Goal: Use online tool/utility: Utilize a website feature to perform a specific function

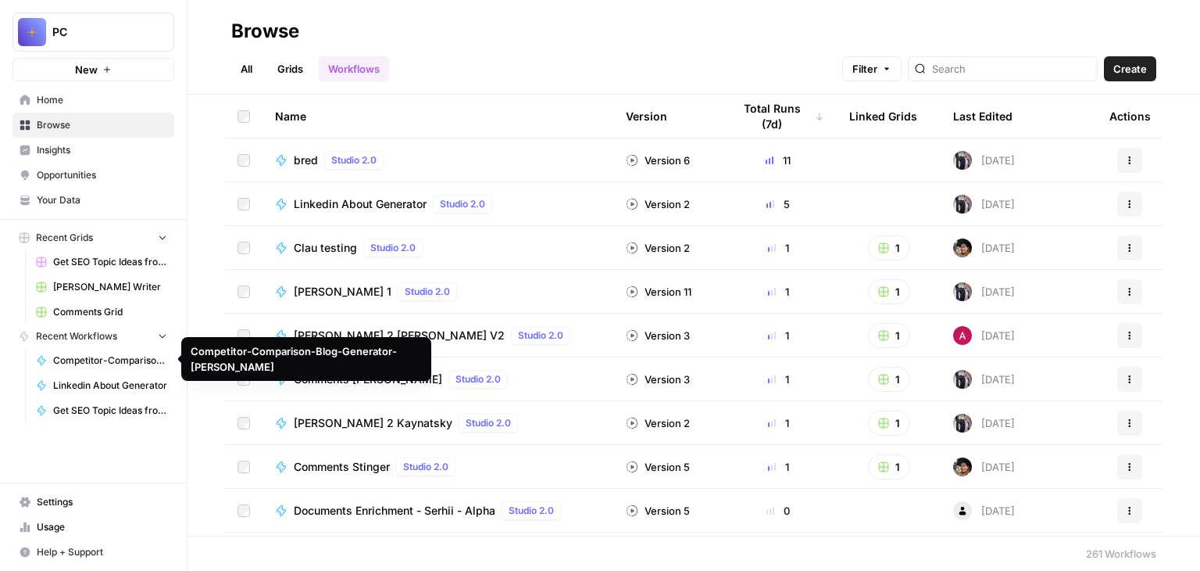
click at [107, 360] on span "Competitor-Comparison-Blog-Generator-[PERSON_NAME]" at bounding box center [110, 360] width 114 height 14
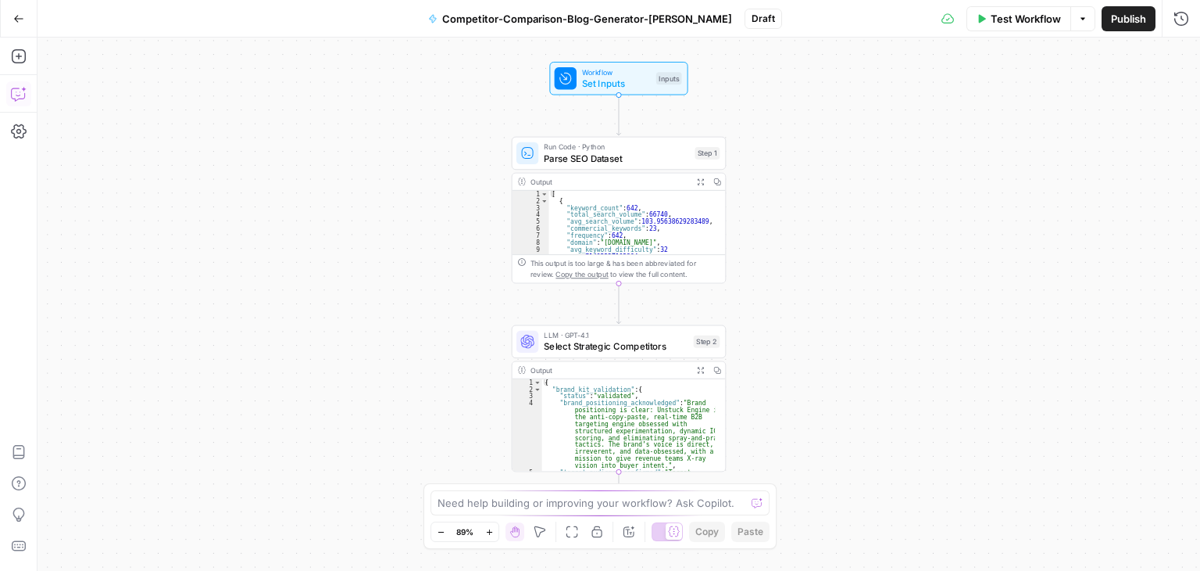
click at [18, 95] on icon "button" at bounding box center [18, 95] width 4 height 1
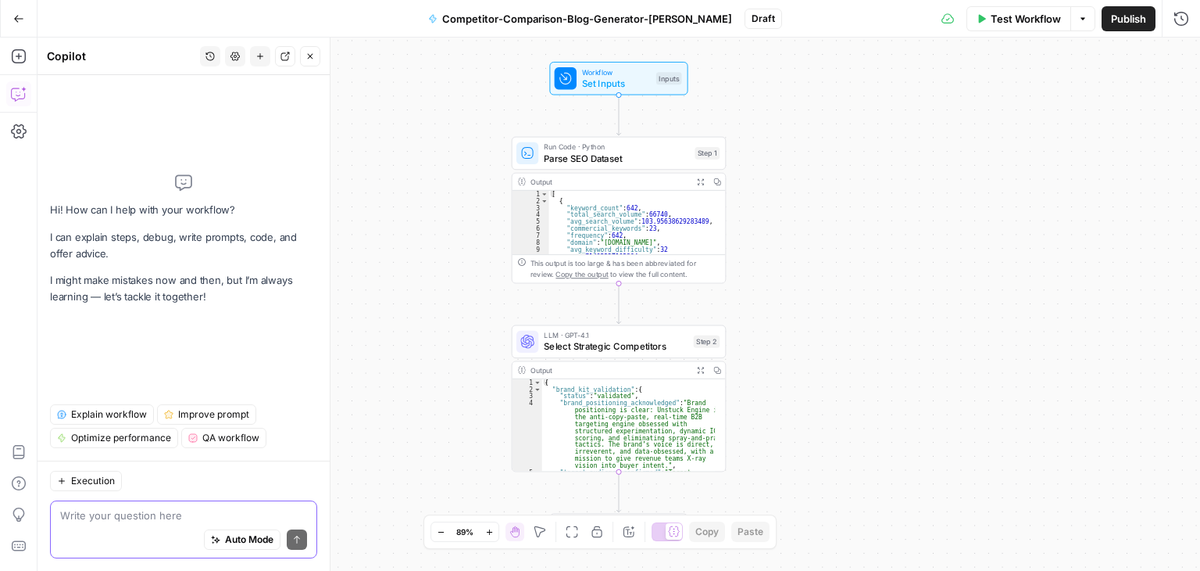
click at [80, 521] on textarea at bounding box center [183, 515] width 247 height 16
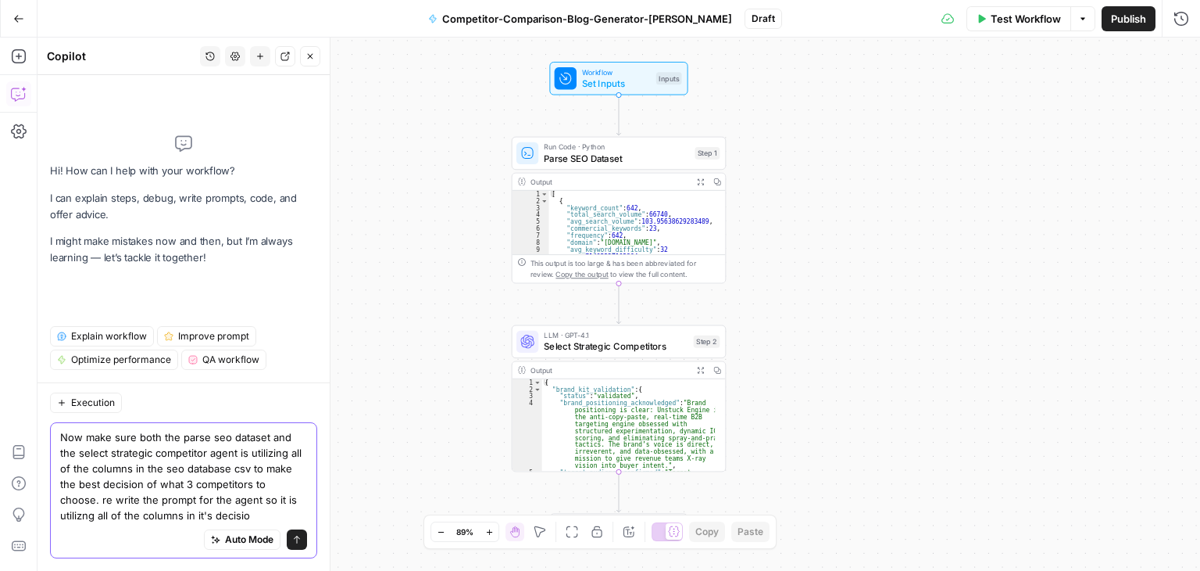
type textarea "Now make sure both the parse seo dataset and the select strategic competitor ag…"
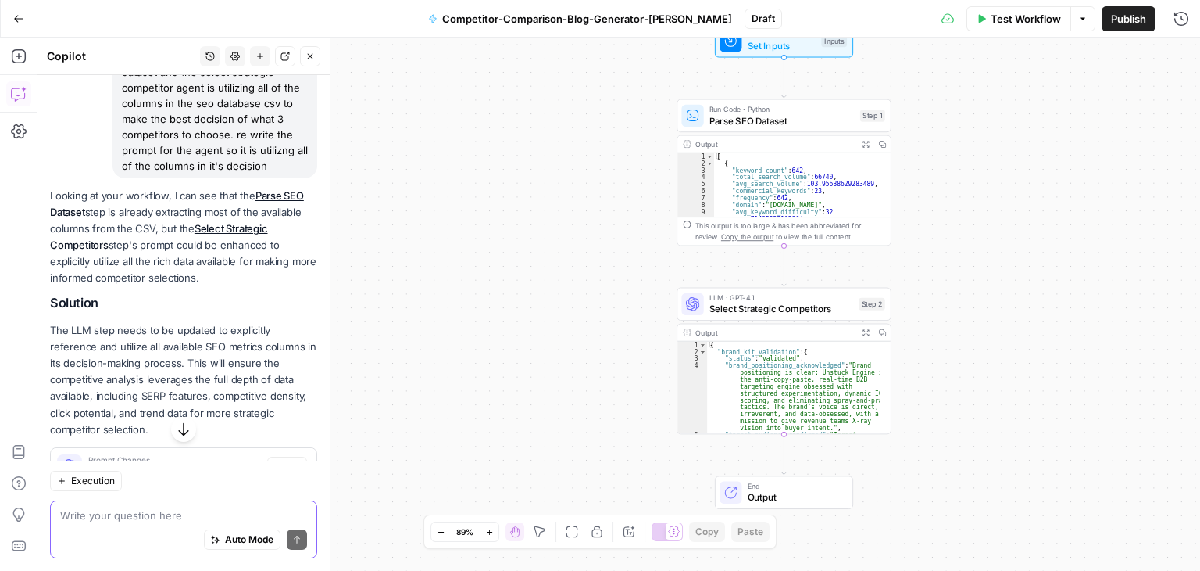
scroll to position [234, 0]
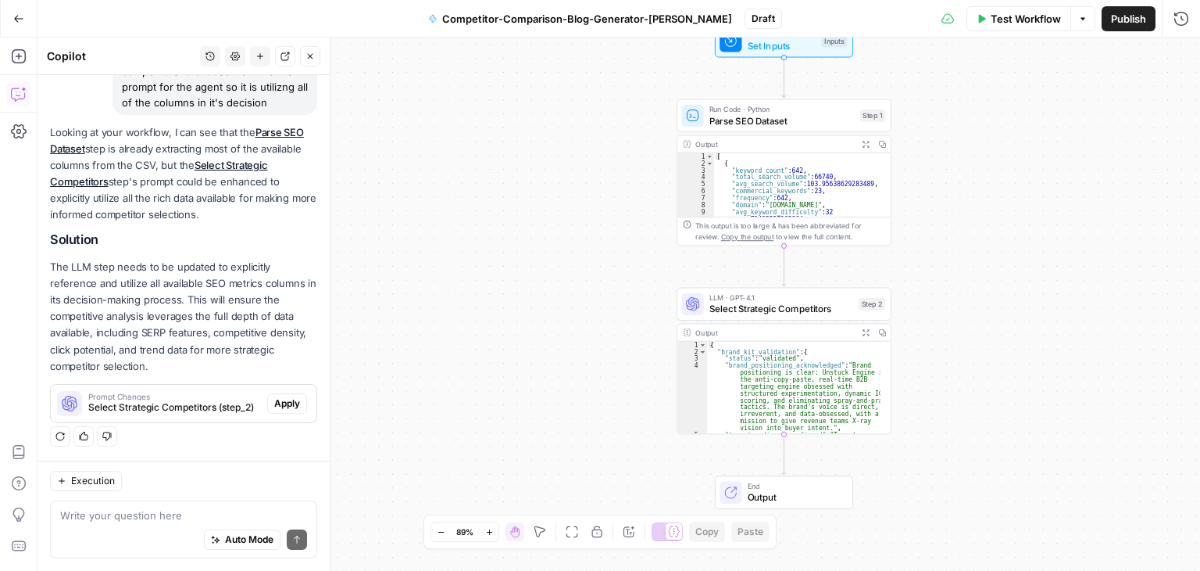
click at [279, 401] on span "Apply" at bounding box center [287, 403] width 26 height 14
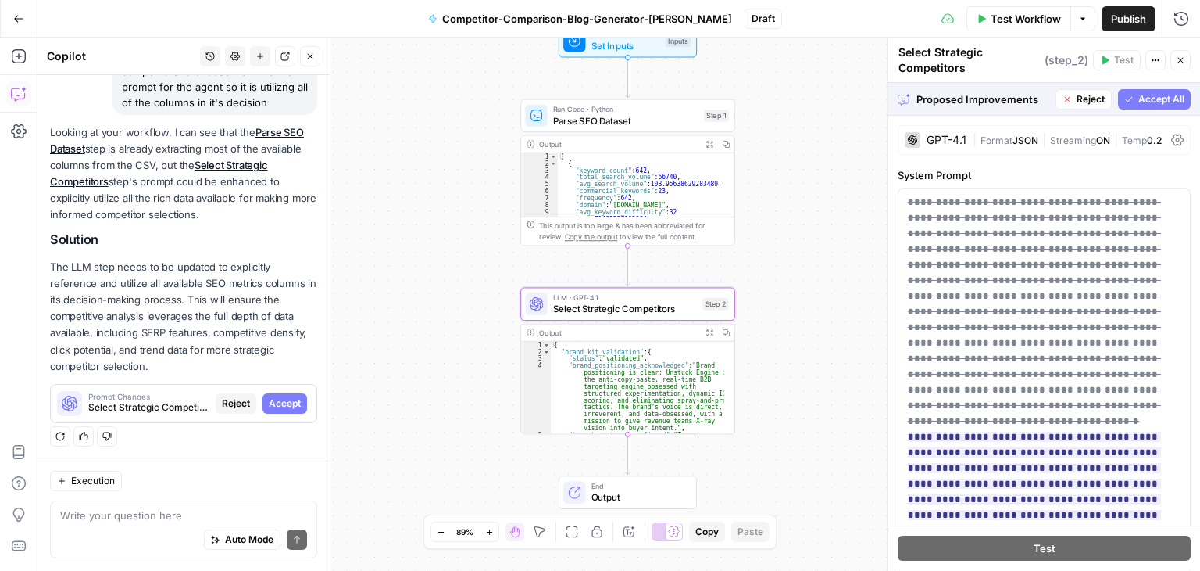
click at [1139, 98] on span "Accept All" at bounding box center [1162, 99] width 46 height 14
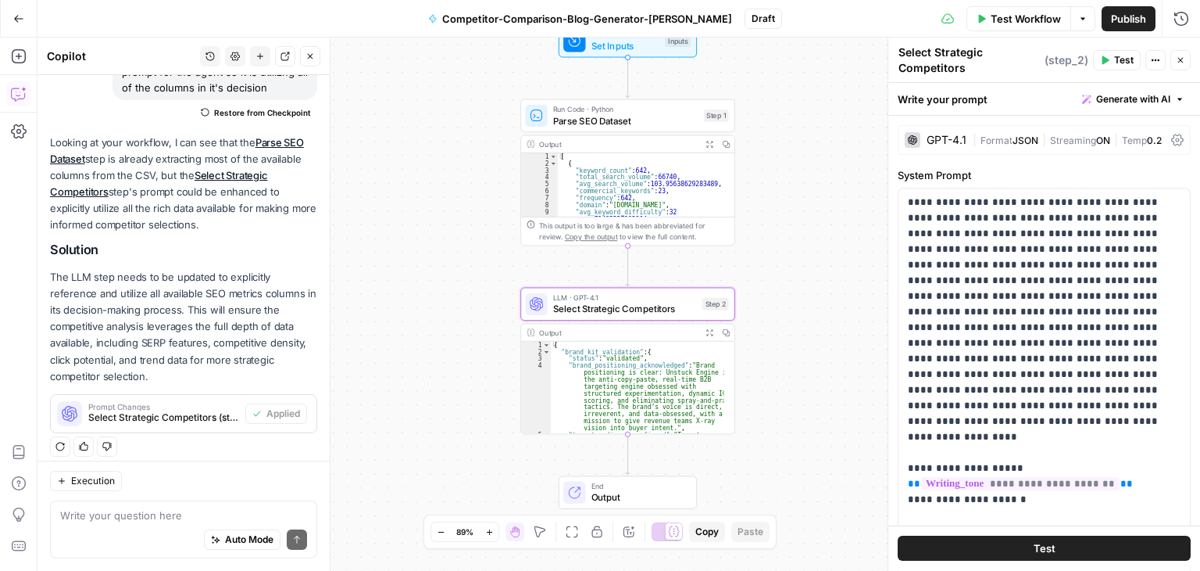
click at [1010, 16] on span "Test Workflow" at bounding box center [1026, 19] width 70 height 16
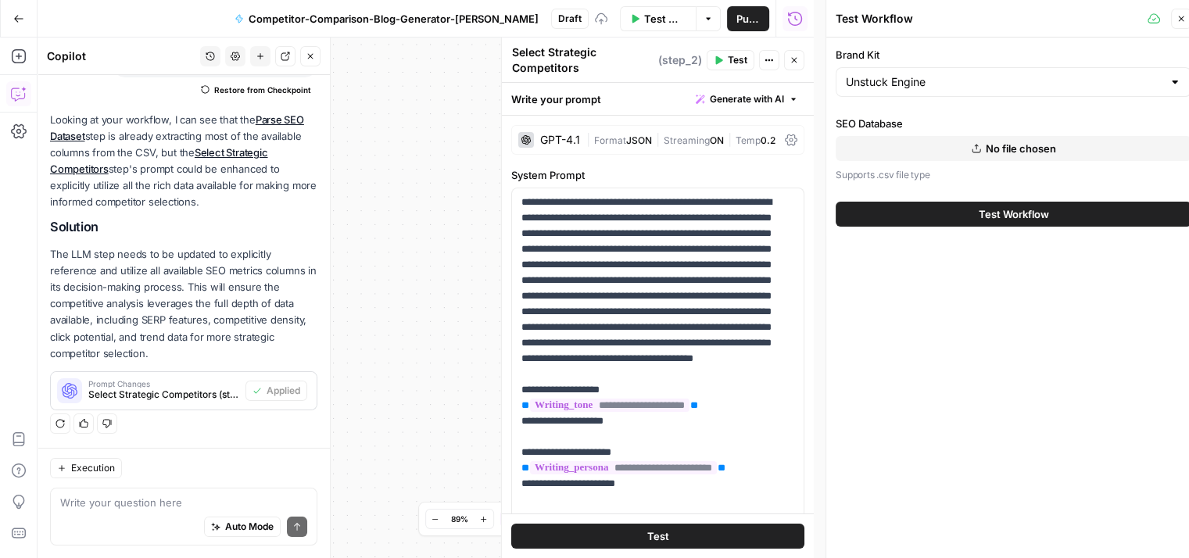
type input "Unstuck Engine"
click at [983, 216] on span "Test Workflow" at bounding box center [1014, 214] width 70 height 16
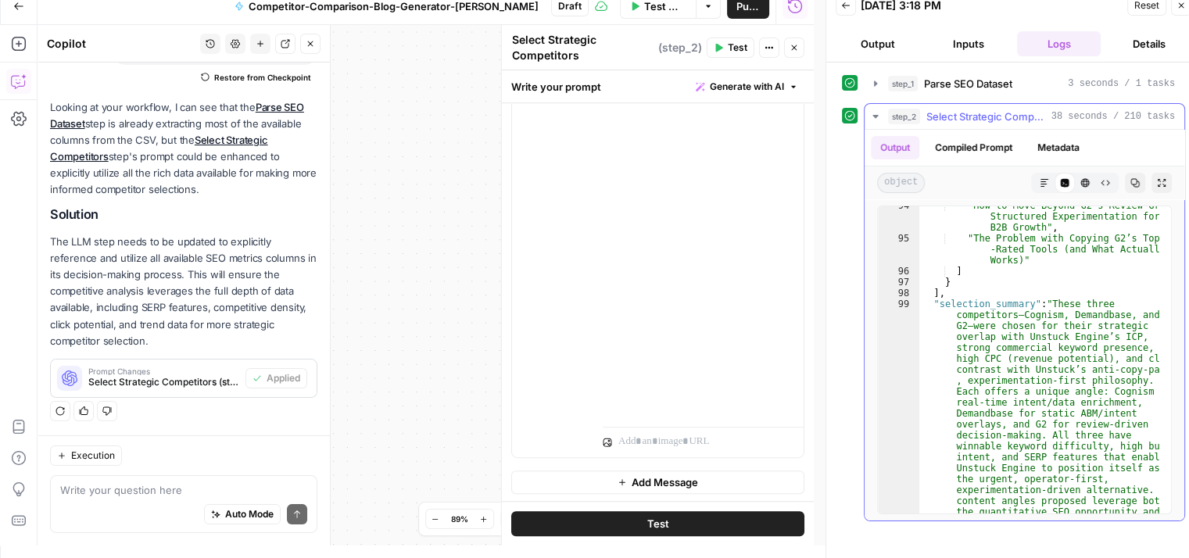
scroll to position [3061, 0]
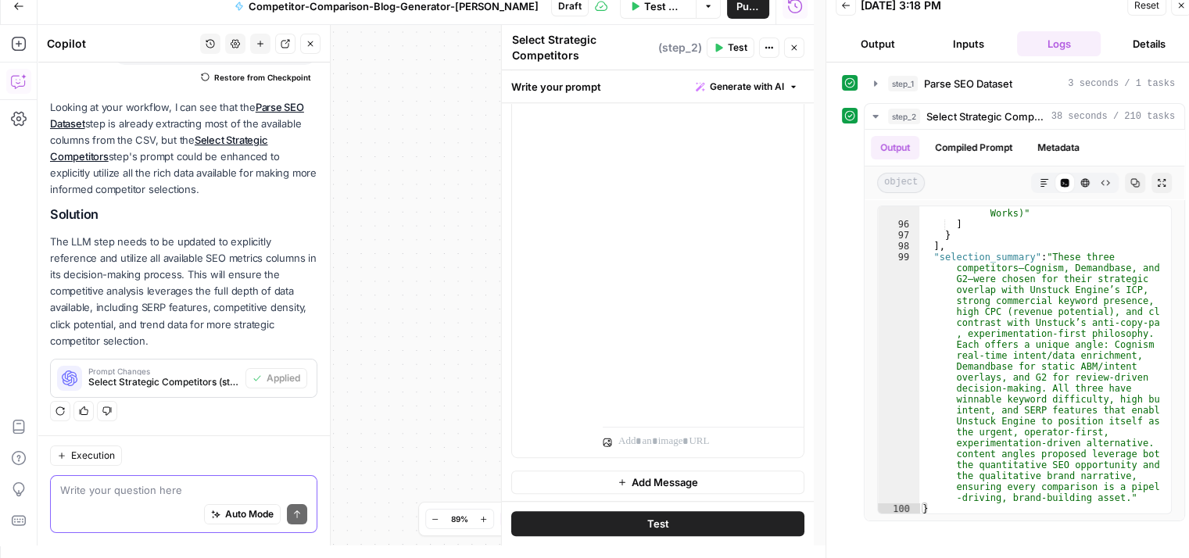
click at [144, 492] on textarea at bounding box center [183, 490] width 247 height 16
click at [113, 491] on textarea at bounding box center [183, 490] width 247 height 16
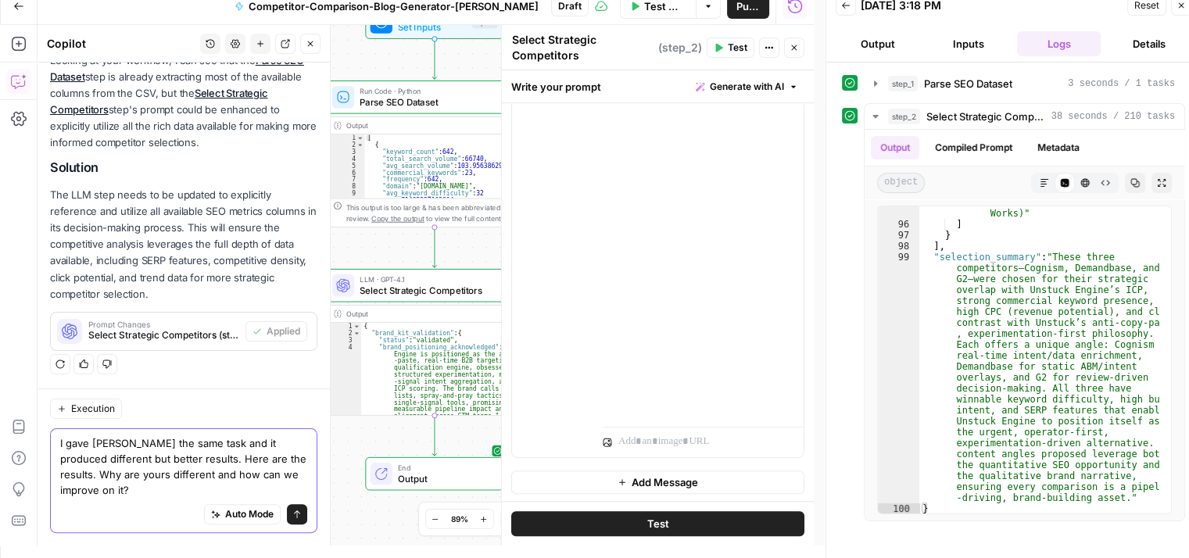
scroll to position [334, 0]
paste textarea "I'll analyze the CSV data to identify the best competitors for comparison blog …"
type textarea "I gave Claude the same task and it produced different but better results. Here …"
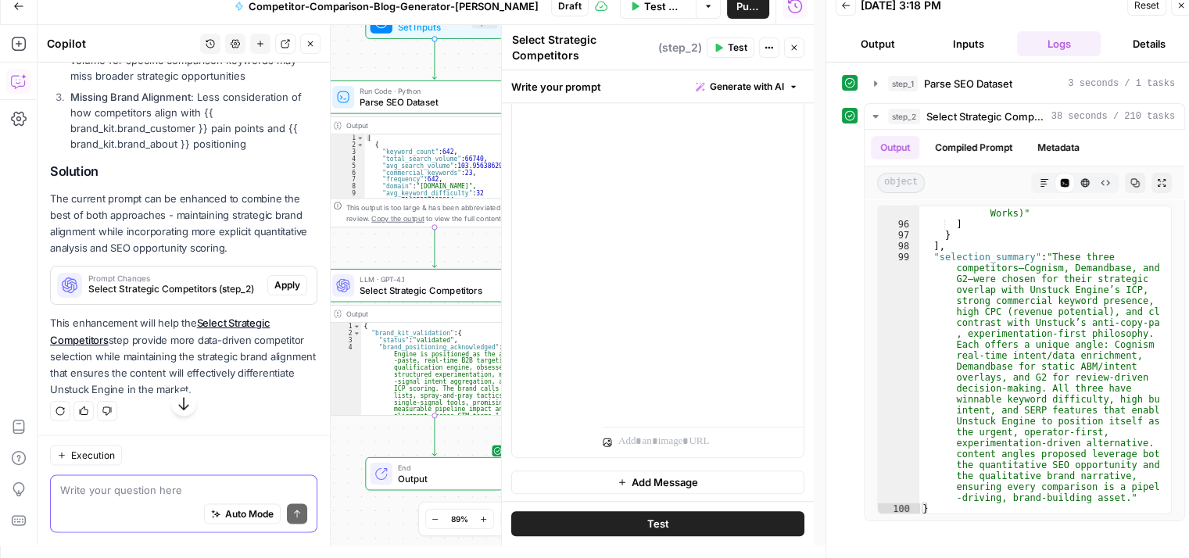
scroll to position [3255, 0]
click at [278, 282] on span "Apply" at bounding box center [287, 285] width 26 height 14
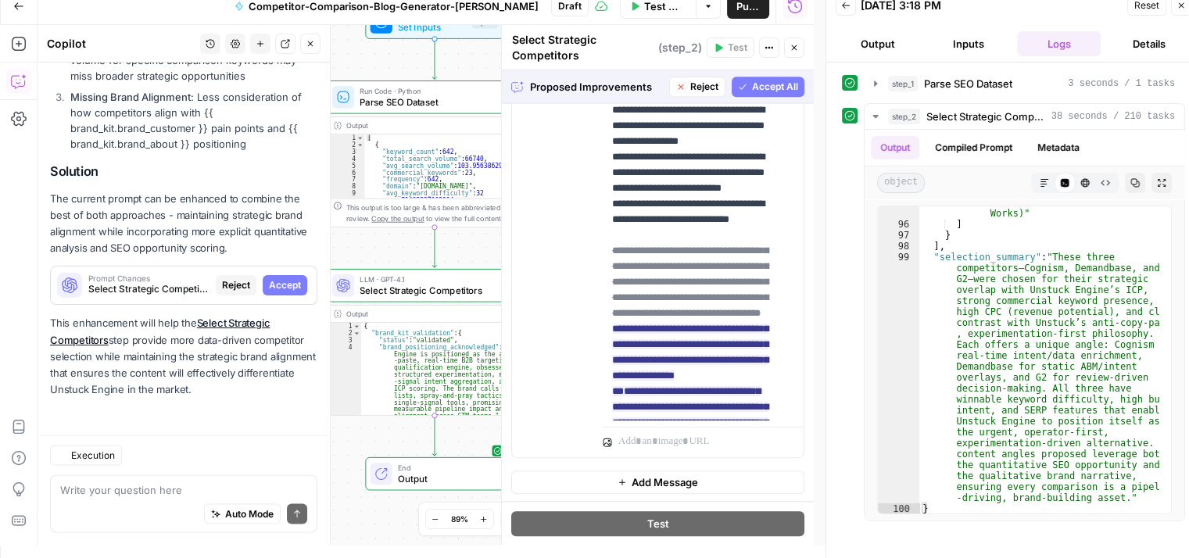
scroll to position [3230, 0]
click at [756, 82] on span "Accept All" at bounding box center [775, 87] width 46 height 14
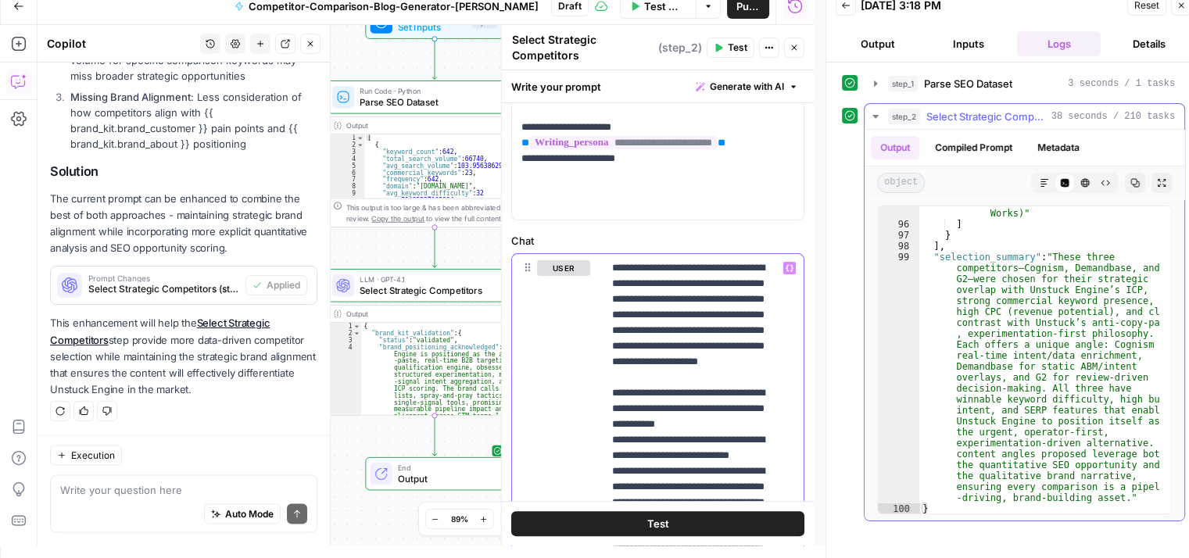
scroll to position [0, 0]
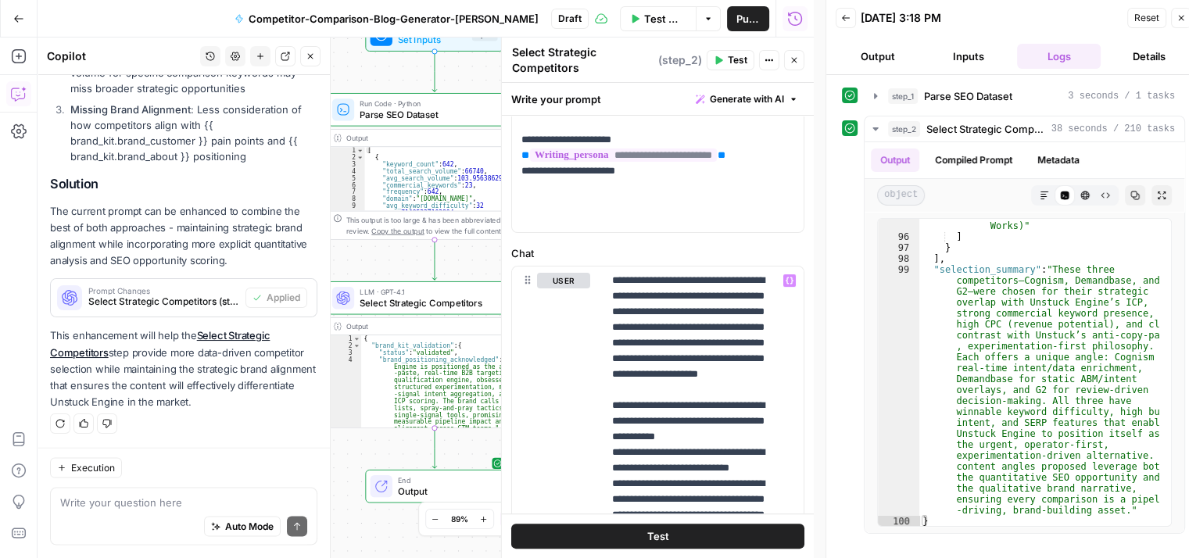
click at [644, 23] on span "Test Workflow" at bounding box center [665, 19] width 42 height 16
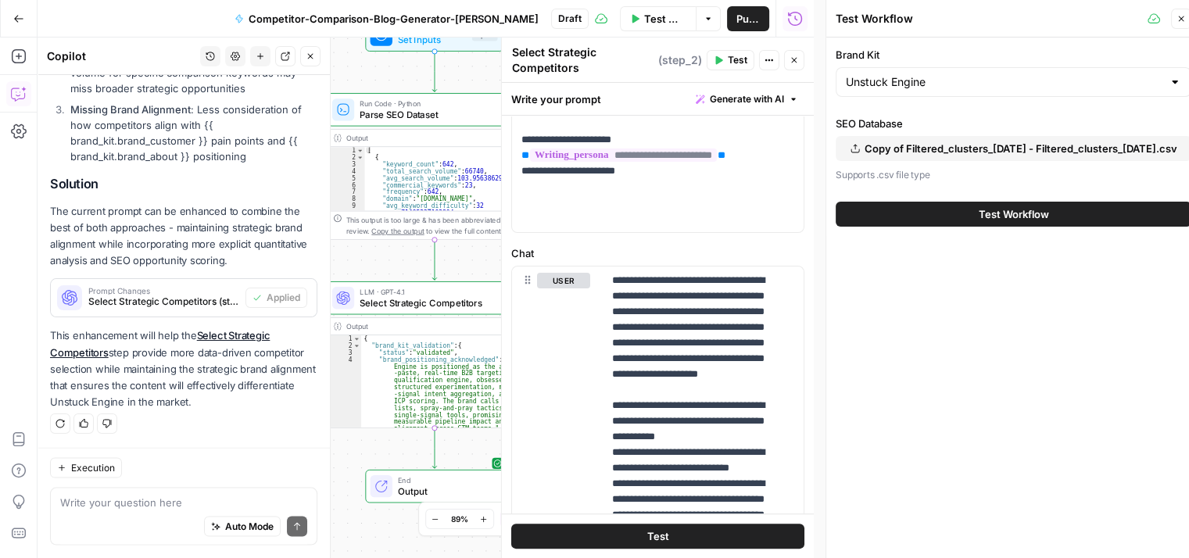
click at [988, 219] on span "Test Workflow" at bounding box center [1014, 214] width 70 height 16
click at [212, 60] on icon "button" at bounding box center [210, 56] width 9 height 9
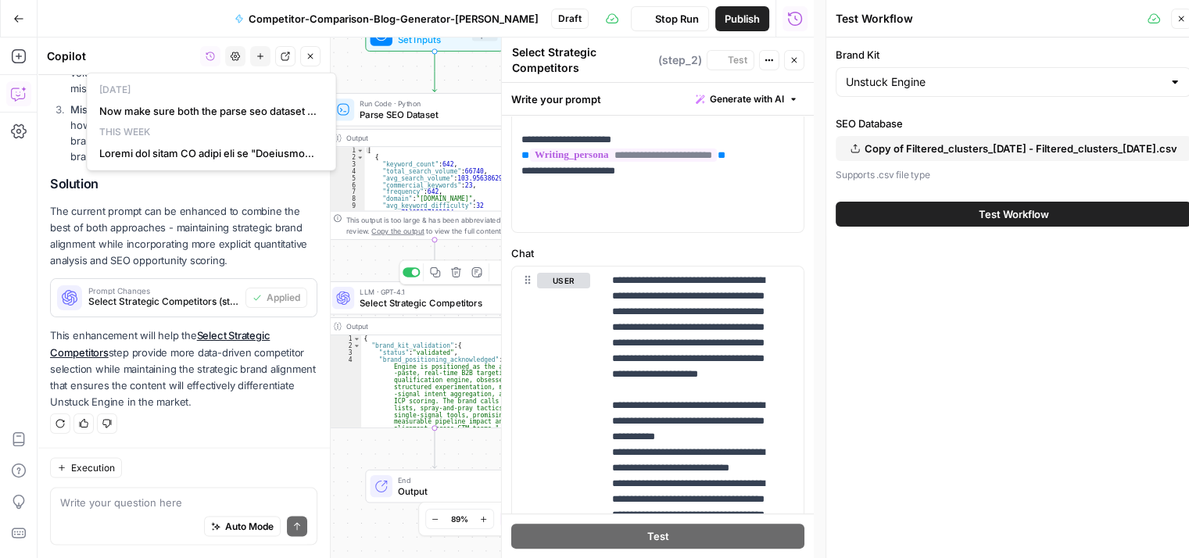
click at [211, 55] on icon "button" at bounding box center [210, 56] width 9 height 9
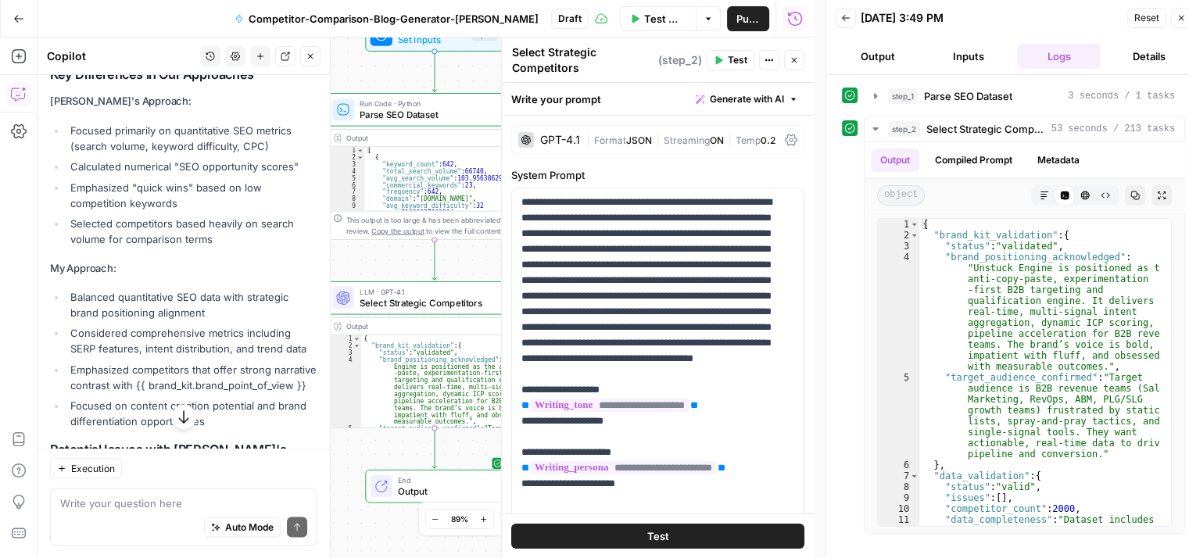
click at [771, 60] on icon "button" at bounding box center [768, 59] width 9 height 9
click at [868, 55] on button "Output" at bounding box center [877, 56] width 84 height 25
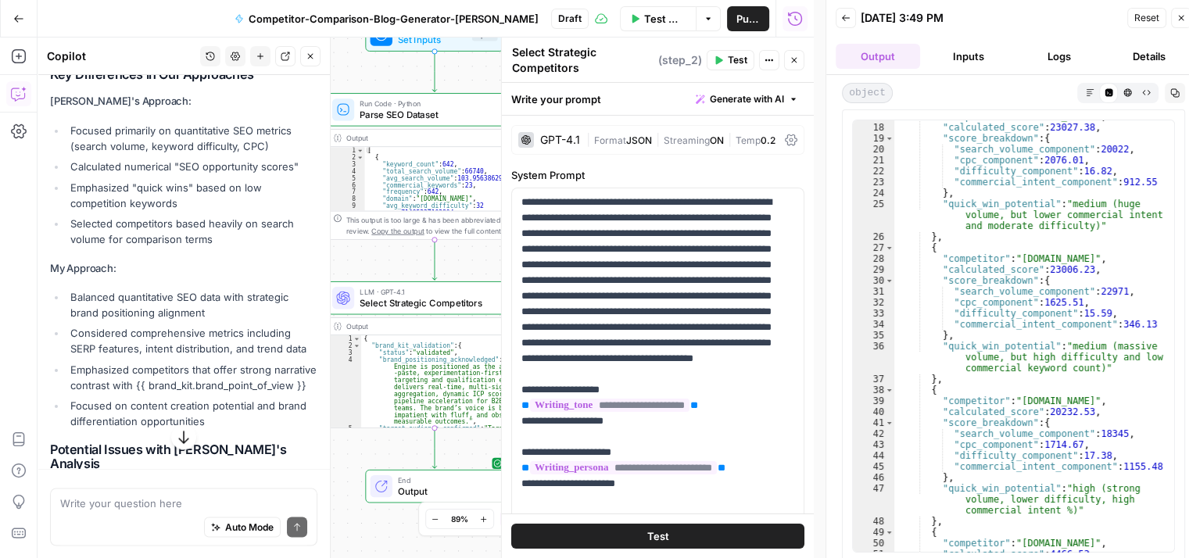
scroll to position [2655, 0]
click at [438, 298] on span "Select Strategic Competitors" at bounding box center [432, 303] width 144 height 14
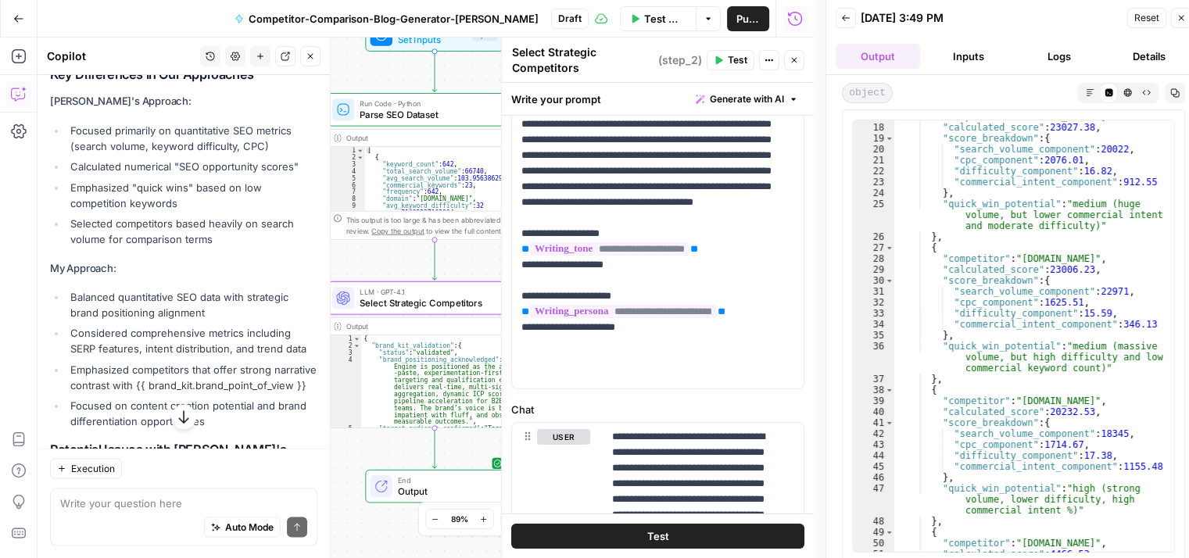
scroll to position [0, 0]
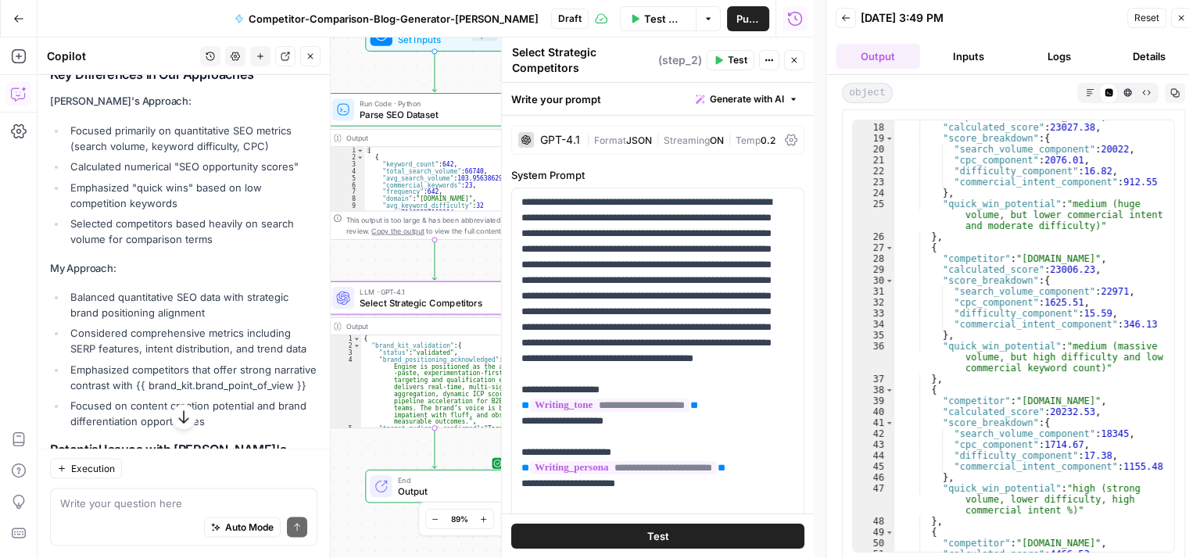
click at [785, 137] on icon at bounding box center [791, 140] width 13 height 13
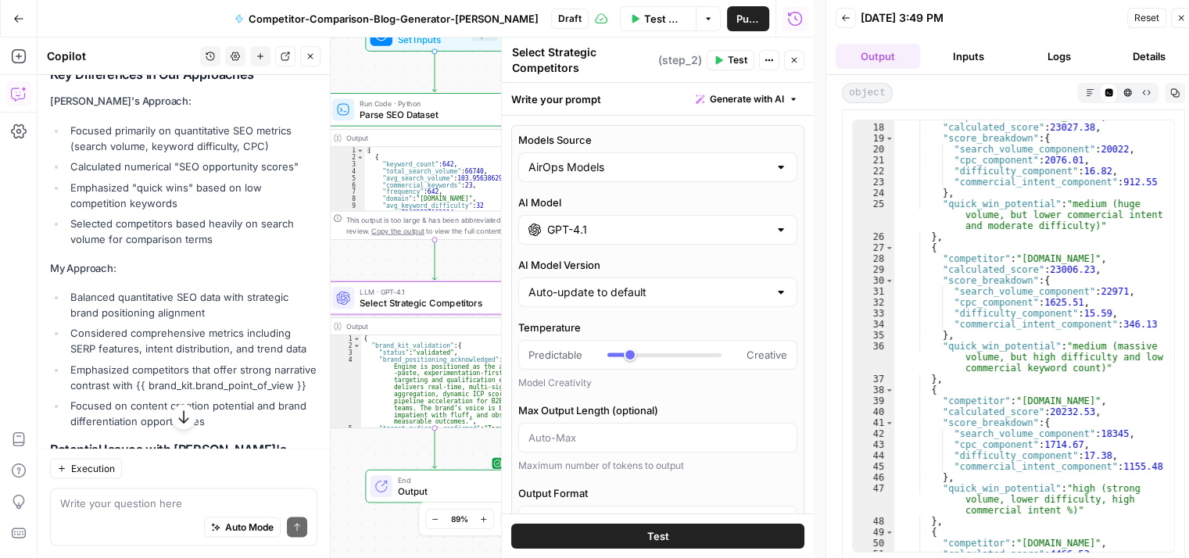
click at [766, 59] on icon "button" at bounding box center [768, 59] width 9 height 9
click at [792, 18] on icon "button" at bounding box center [795, 19] width 16 height 16
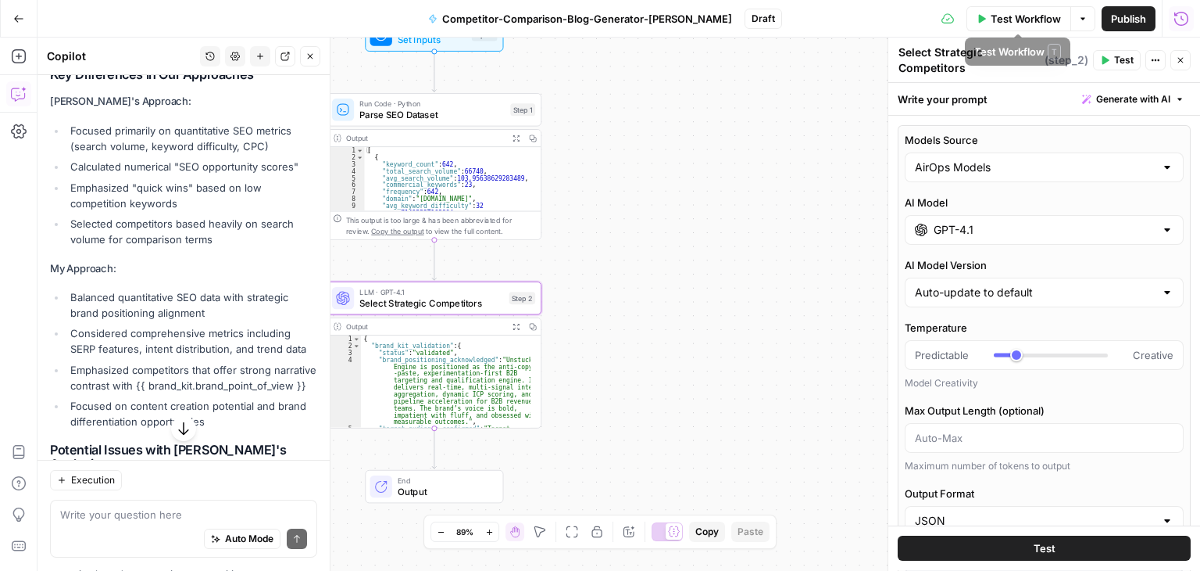
click at [1081, 20] on icon "button" at bounding box center [1083, 18] width 9 height 9
click at [1185, 14] on icon "button" at bounding box center [1182, 19] width 16 height 16
click at [510, 16] on span "Competitor-Comparison-Blog-Generator-[PERSON_NAME]" at bounding box center [587, 19] width 290 height 16
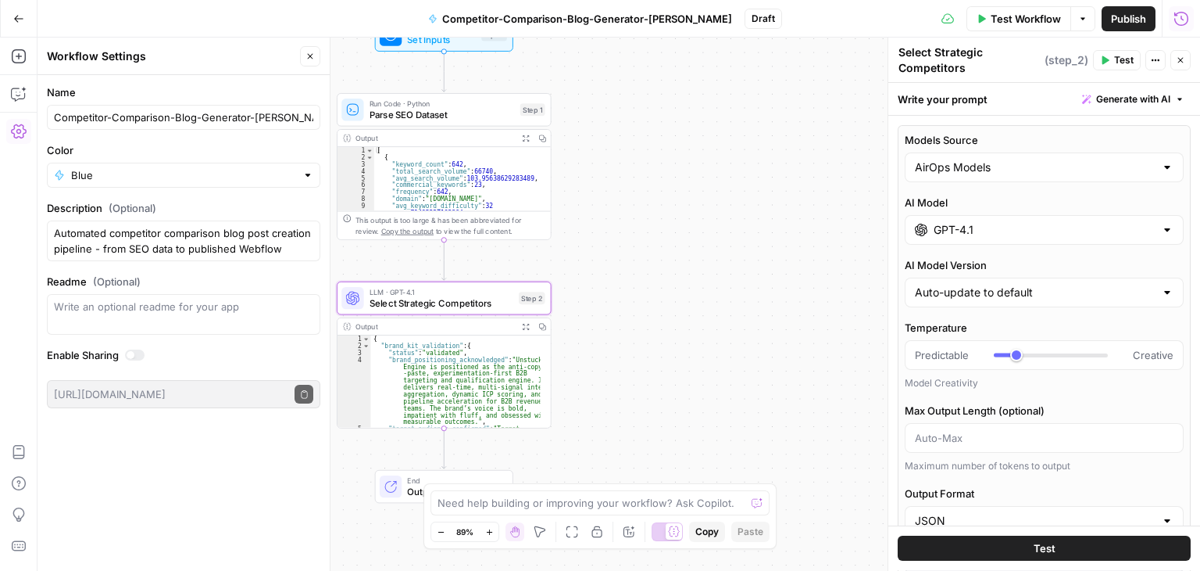
click at [20, 138] on icon "button" at bounding box center [19, 131] width 16 height 14
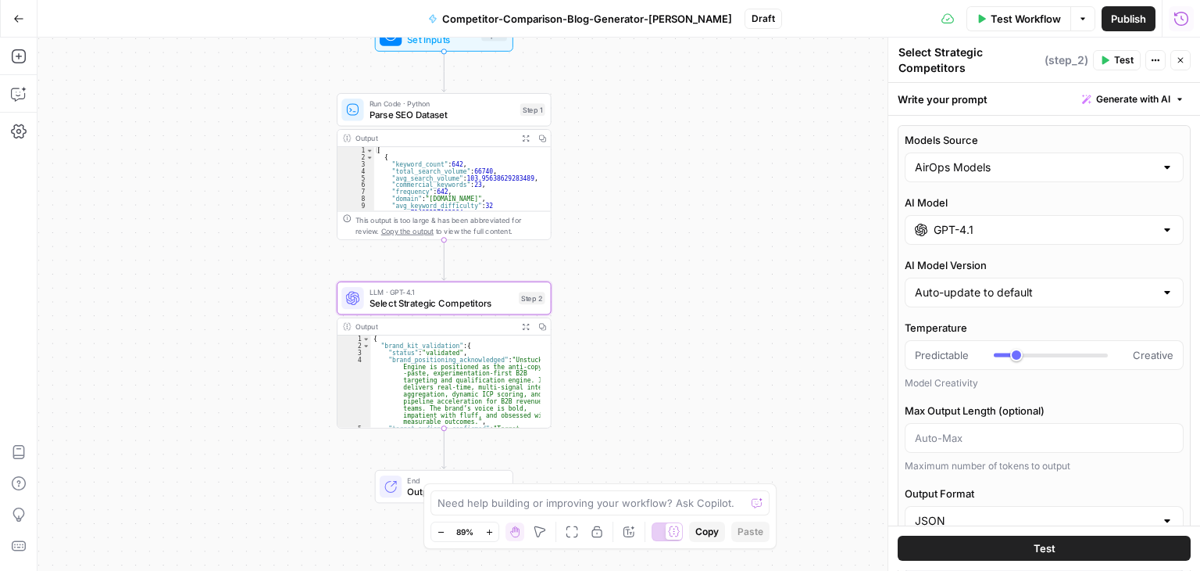
type textarea "**********"
click at [478, 179] on div "[ { "keyword_count" : 642 , "total_search_volume" : 66740 , "avg_search_volume"…" at bounding box center [457, 186] width 166 height 78
click at [416, 121] on div "Run Code · Python Parse SEO Dataset Step 1 Copy step Delete step Add Note Test" at bounding box center [444, 110] width 215 height 34
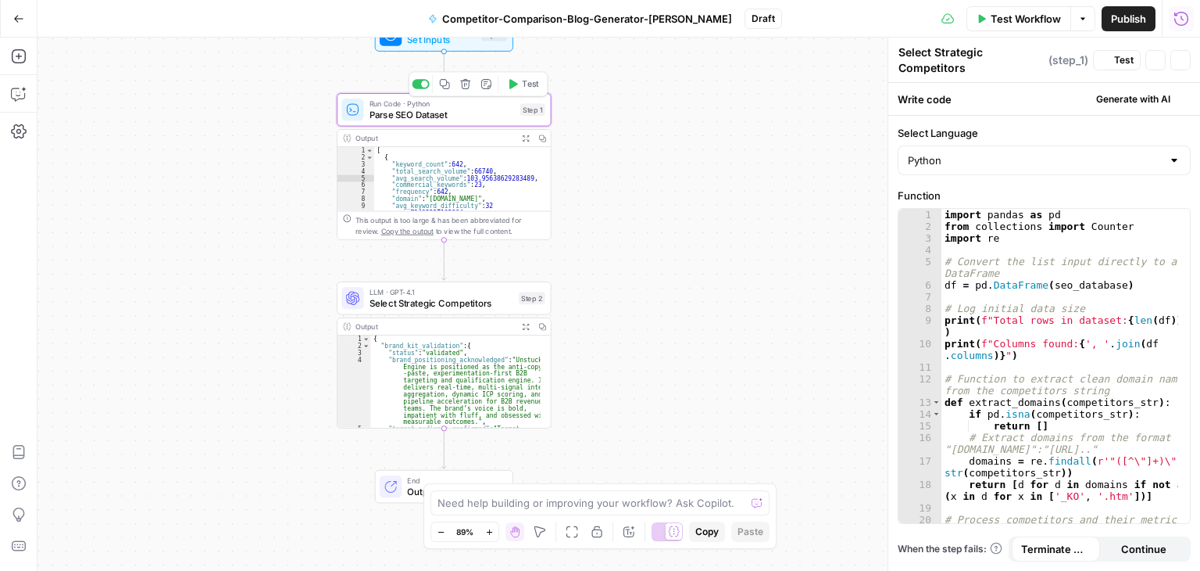
type textarea "Parse SEO Dataset"
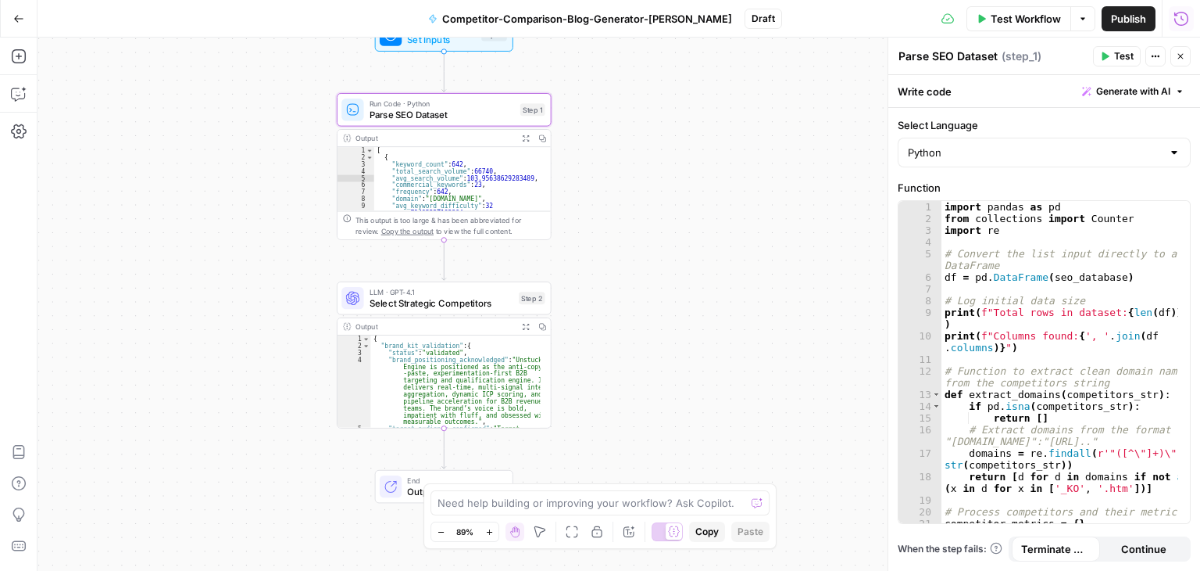
click at [1157, 55] on icon "button" at bounding box center [1155, 56] width 9 height 9
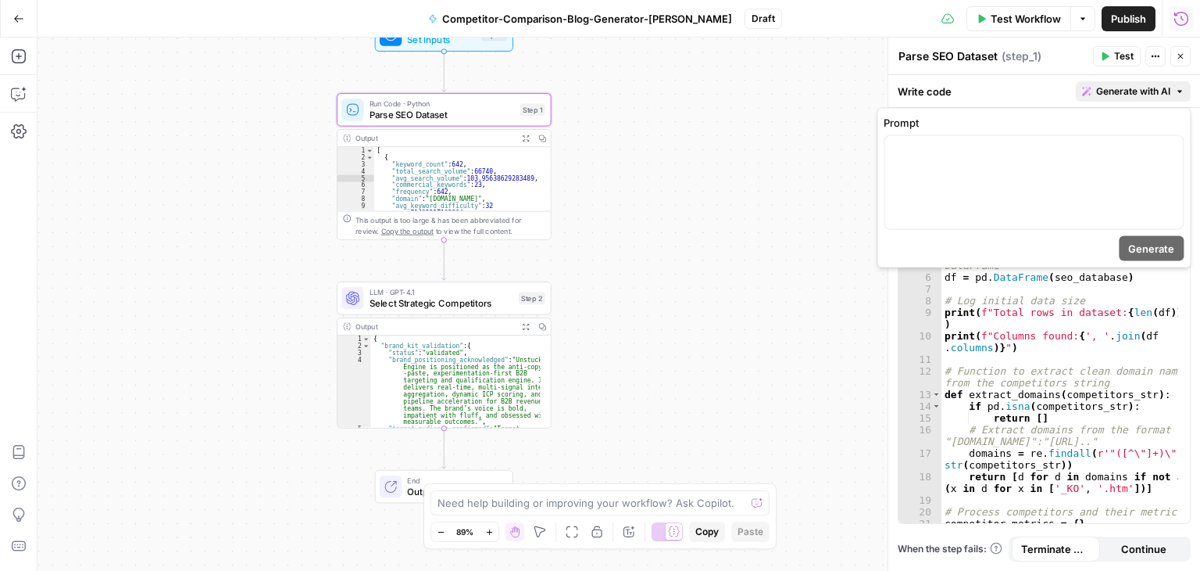
click at [1181, 97] on button "Generate with AI" at bounding box center [1133, 91] width 115 height 20
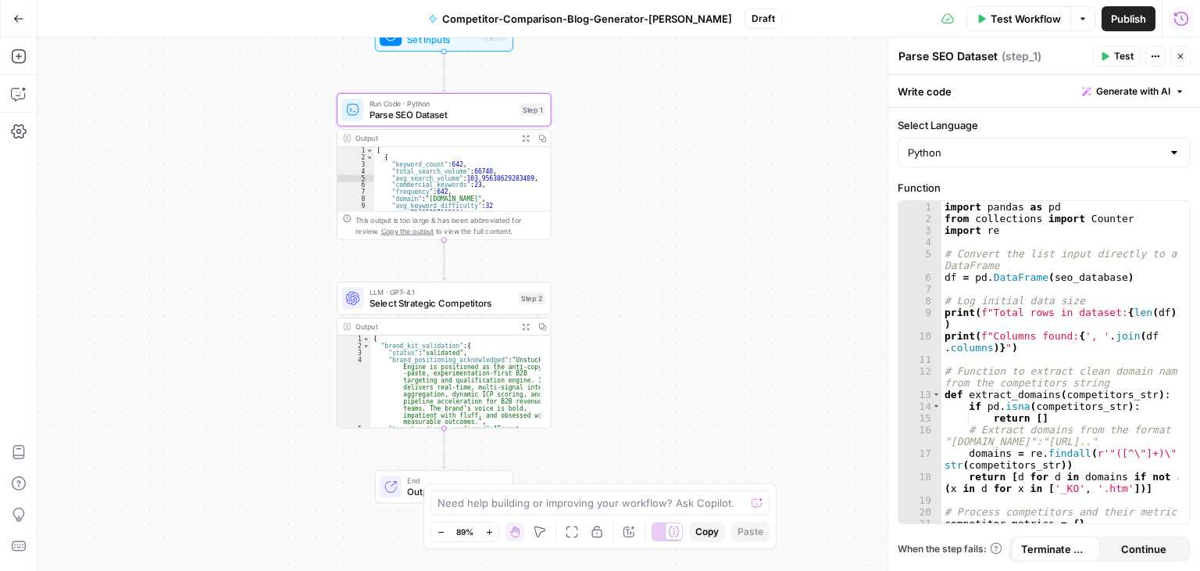
click at [1180, 89] on icon "button" at bounding box center [1179, 91] width 9 height 9
click at [1151, 59] on icon "button" at bounding box center [1155, 56] width 9 height 9
click at [400, 120] on span "Parse SEO Dataset" at bounding box center [442, 115] width 145 height 14
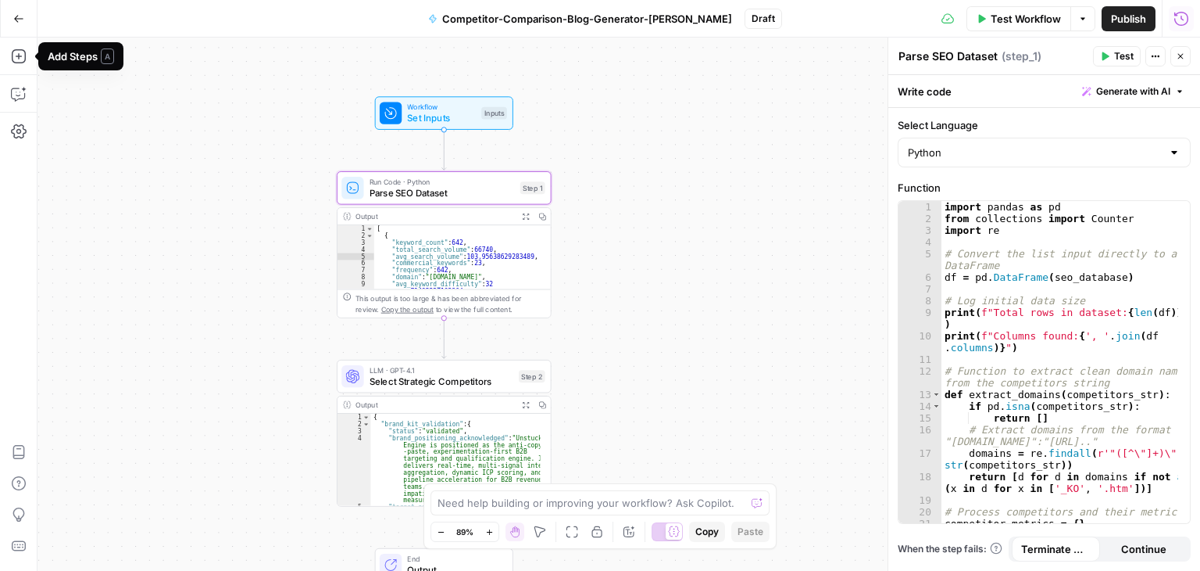
click at [19, 16] on icon "button" at bounding box center [18, 18] width 11 height 11
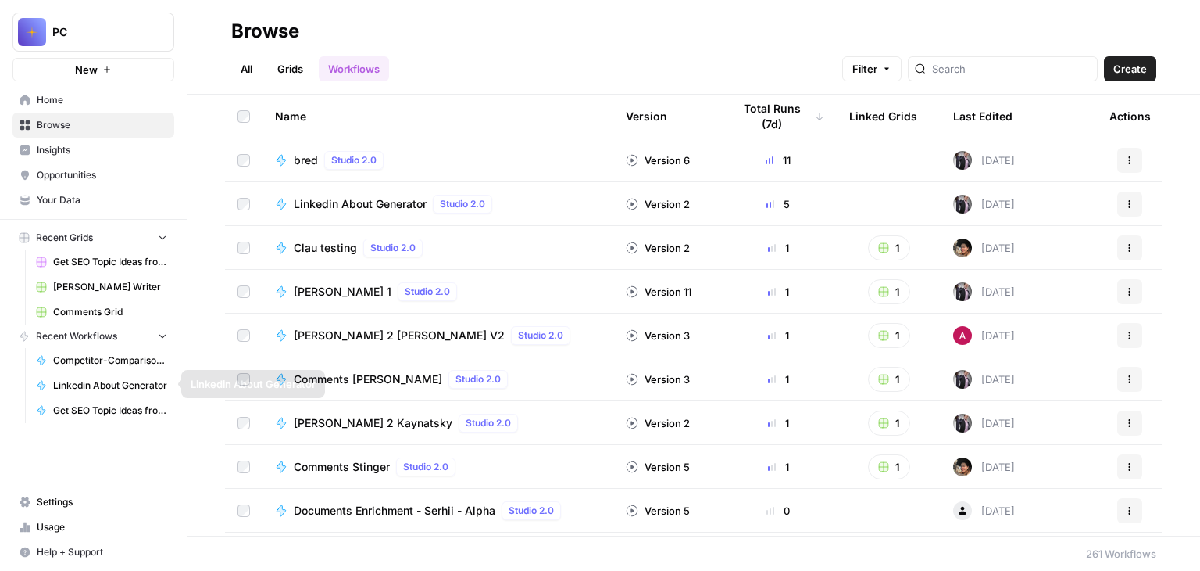
click at [100, 356] on span "Competitor-Comparison-Blog-Generator-[PERSON_NAME]" at bounding box center [110, 360] width 114 height 14
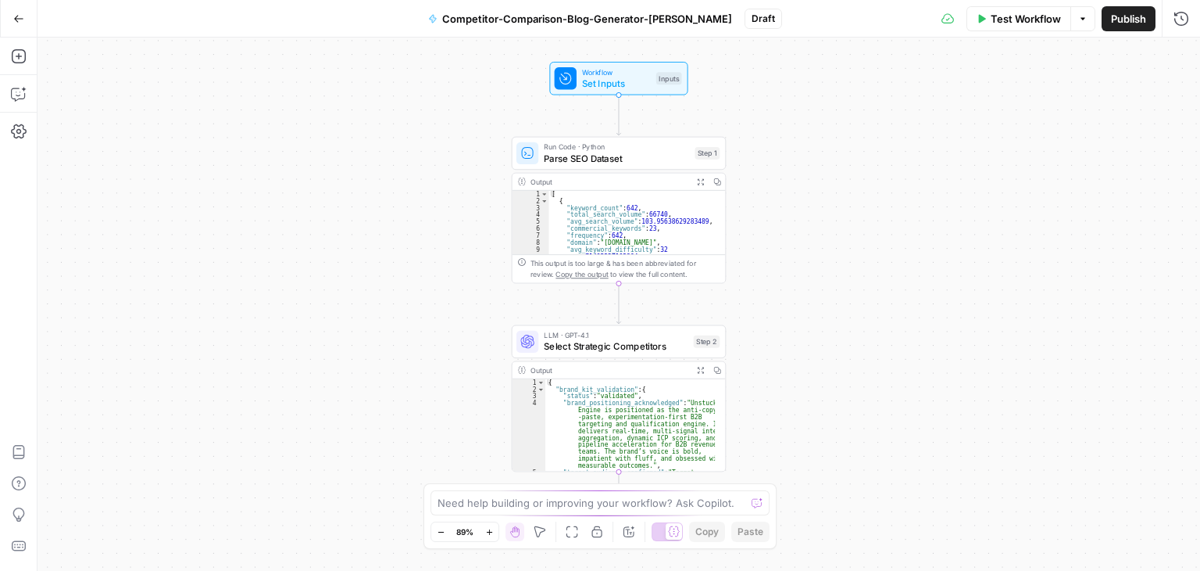
click at [752, 17] on span "Draft" at bounding box center [763, 19] width 23 height 14
click at [752, 20] on span "Draft" at bounding box center [763, 19] width 23 height 14
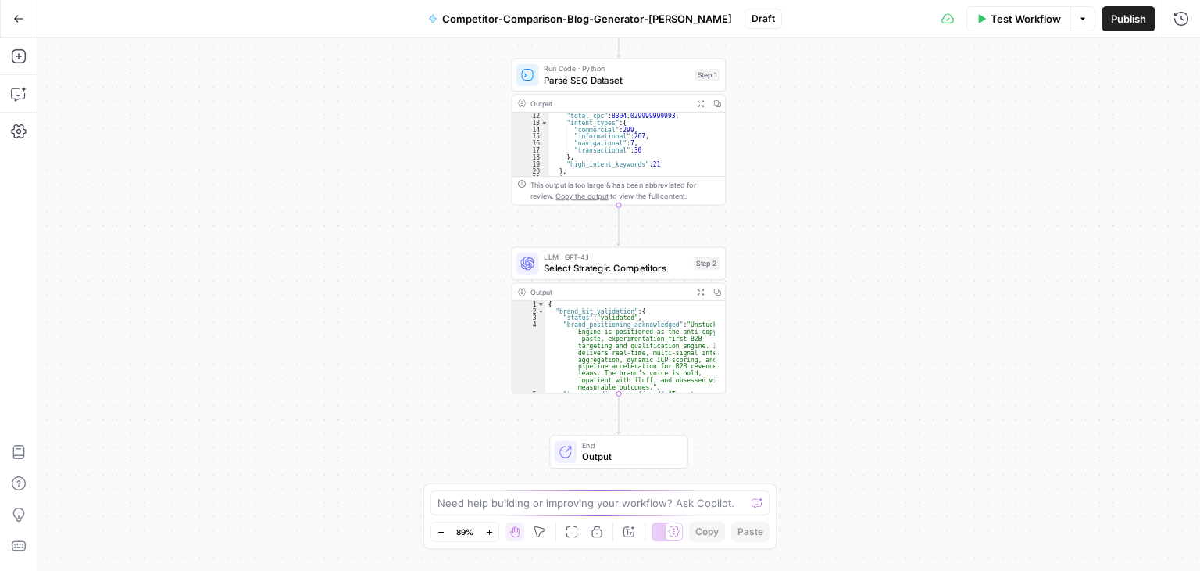
scroll to position [94, 0]
click at [610, 274] on span "Select Strategic Competitors" at bounding box center [616, 268] width 144 height 14
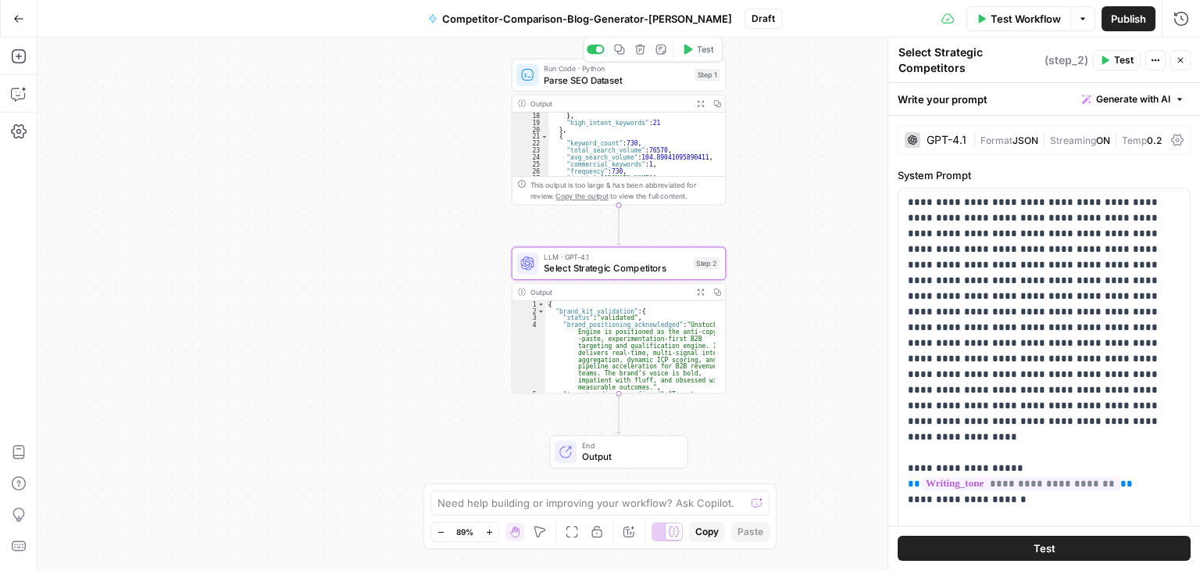
click at [589, 87] on div "Run Code · Python Parse SEO Dataset Step 1 Copy step Delete step Add Note Test" at bounding box center [619, 76] width 215 height 34
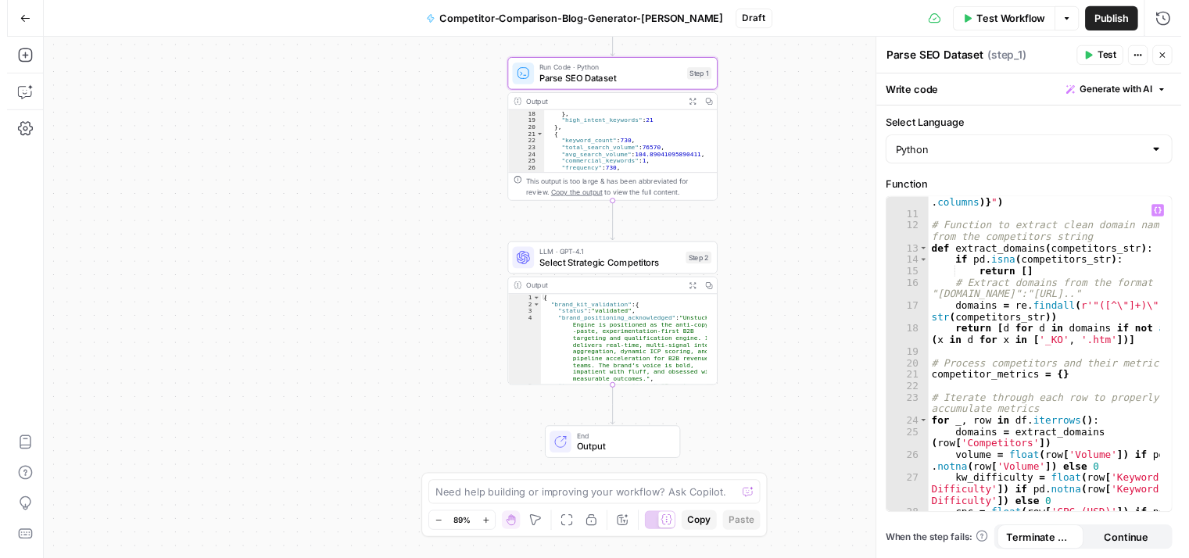
scroll to position [0, 0]
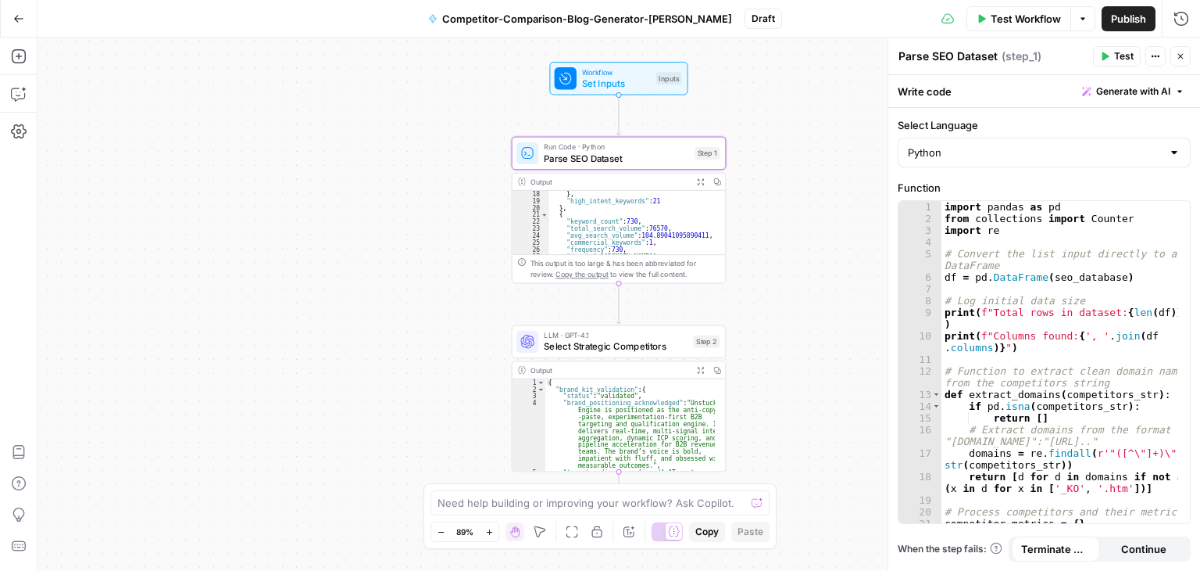
click at [1160, 58] on icon "button" at bounding box center [1155, 56] width 9 height 9
click at [1182, 16] on icon "button" at bounding box center [1182, 18] width 14 height 14
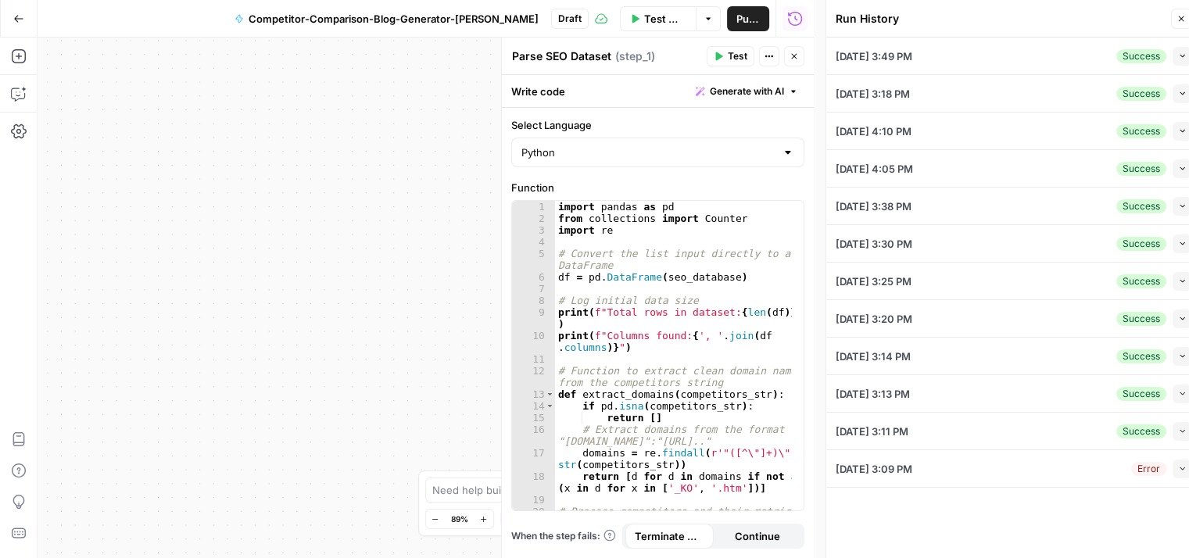
click at [1178, 96] on icon "button" at bounding box center [1182, 93] width 9 height 9
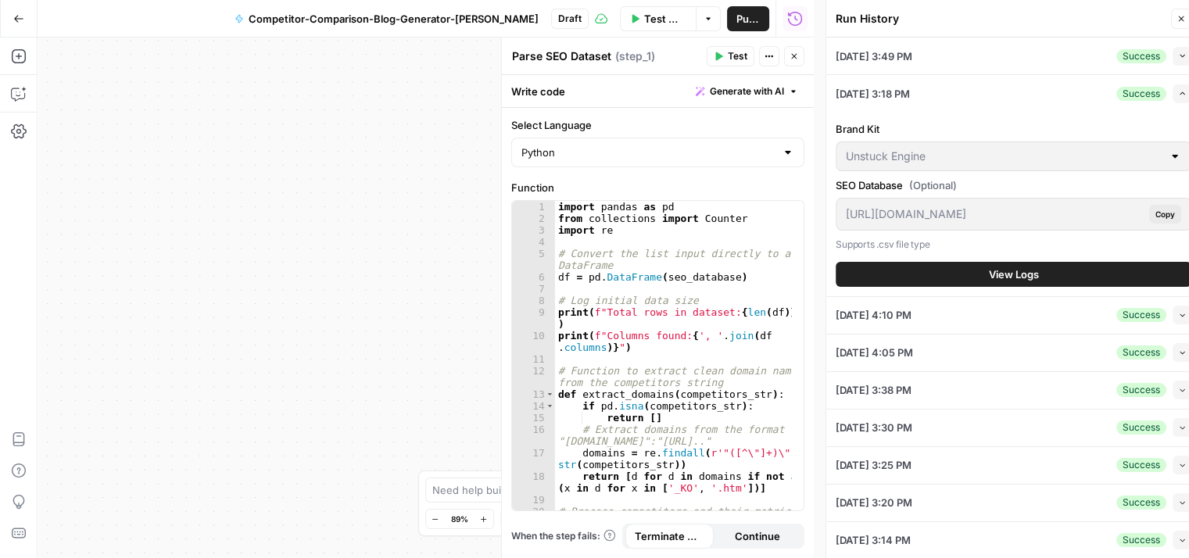
click at [1178, 89] on icon "button" at bounding box center [1182, 93] width 9 height 9
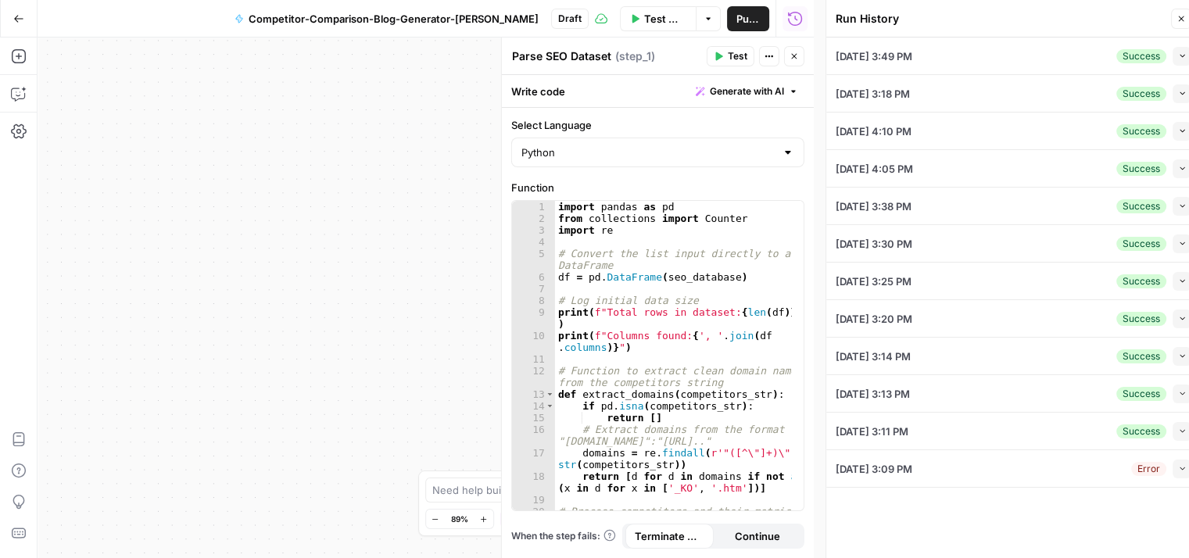
click at [313, 155] on div "Workflow Set Inputs Inputs Run Code · Python Parse SEO Dataset Step 1 Output Ex…" at bounding box center [426, 298] width 776 height 521
click at [13, 93] on icon "button" at bounding box center [19, 94] width 16 height 16
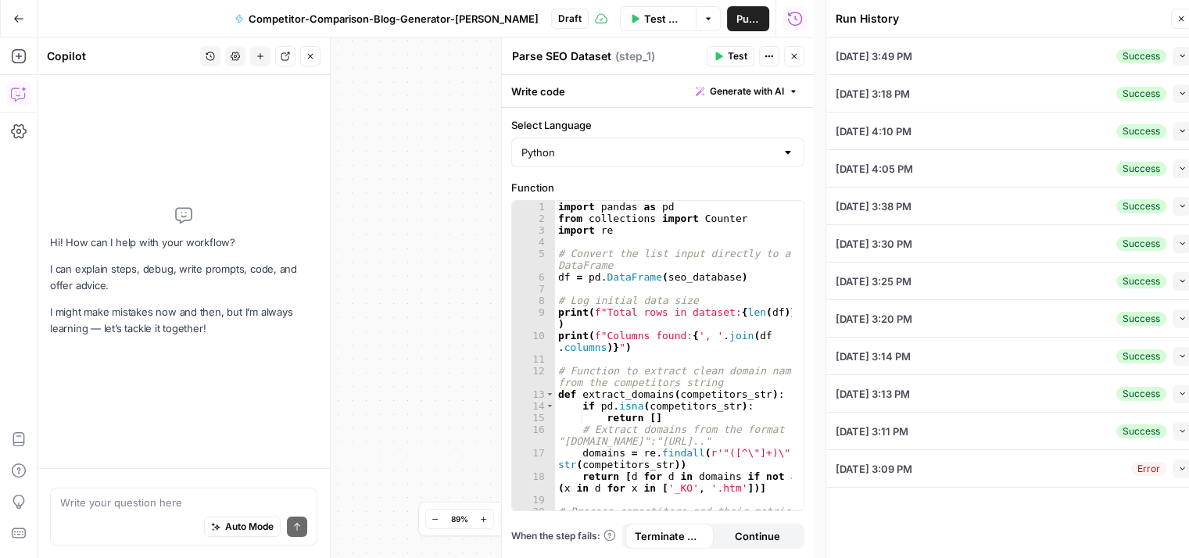
click at [92, 506] on textarea at bounding box center [183, 503] width 247 height 16
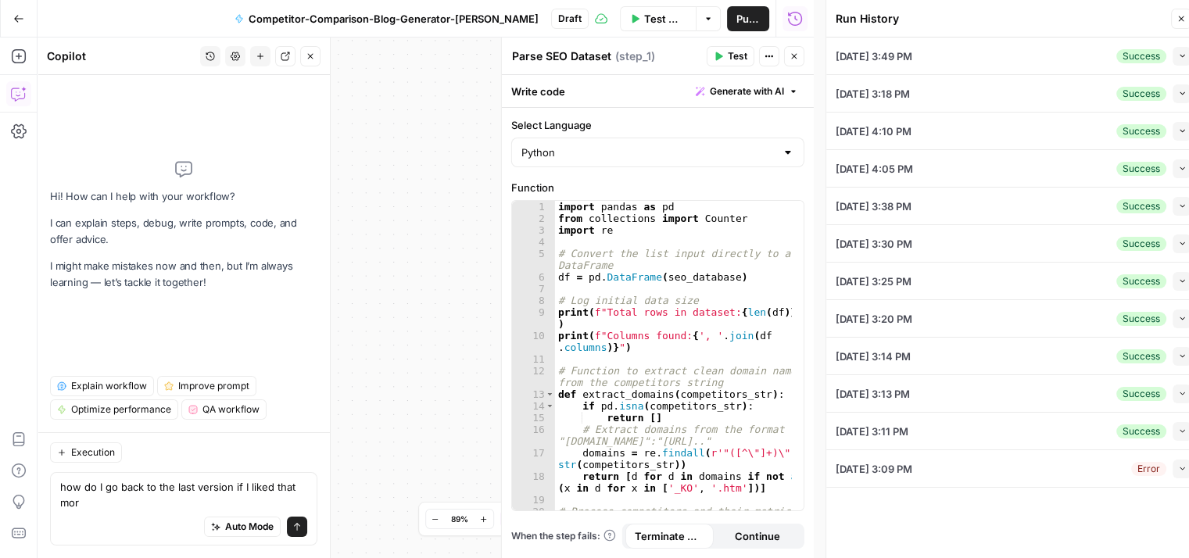
type textarea "how do I go back to the last version if I liked that more"
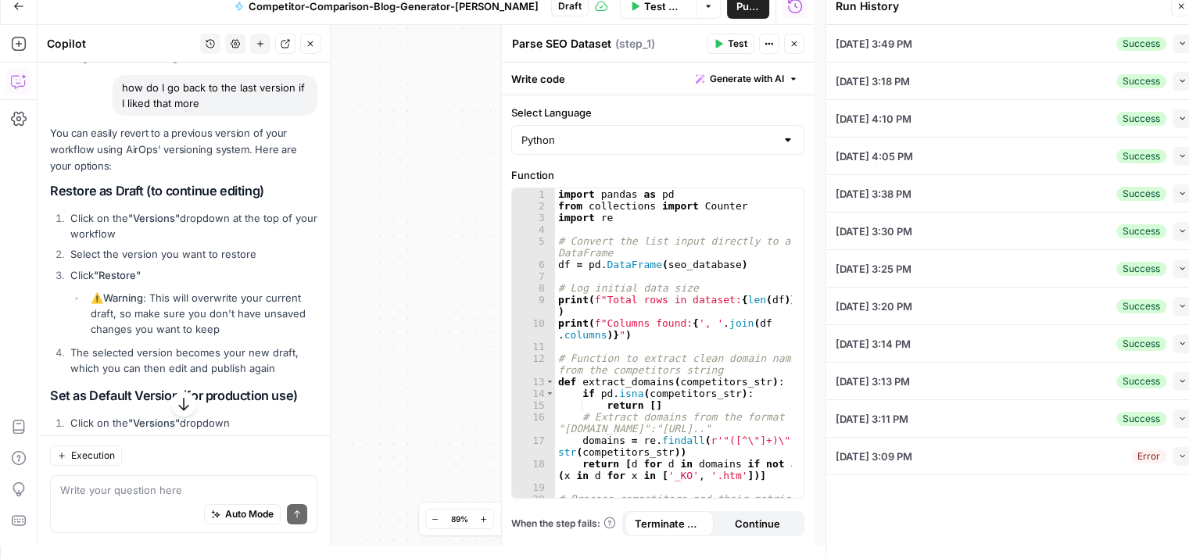
scroll to position [34, 0]
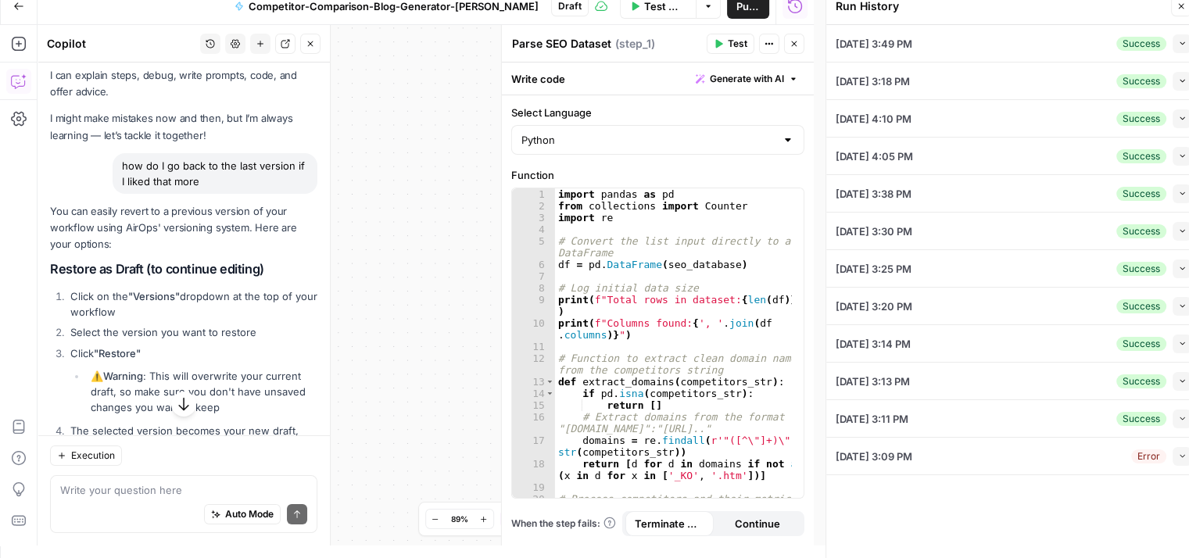
click at [558, 7] on span "Draft" at bounding box center [569, 6] width 23 height 14
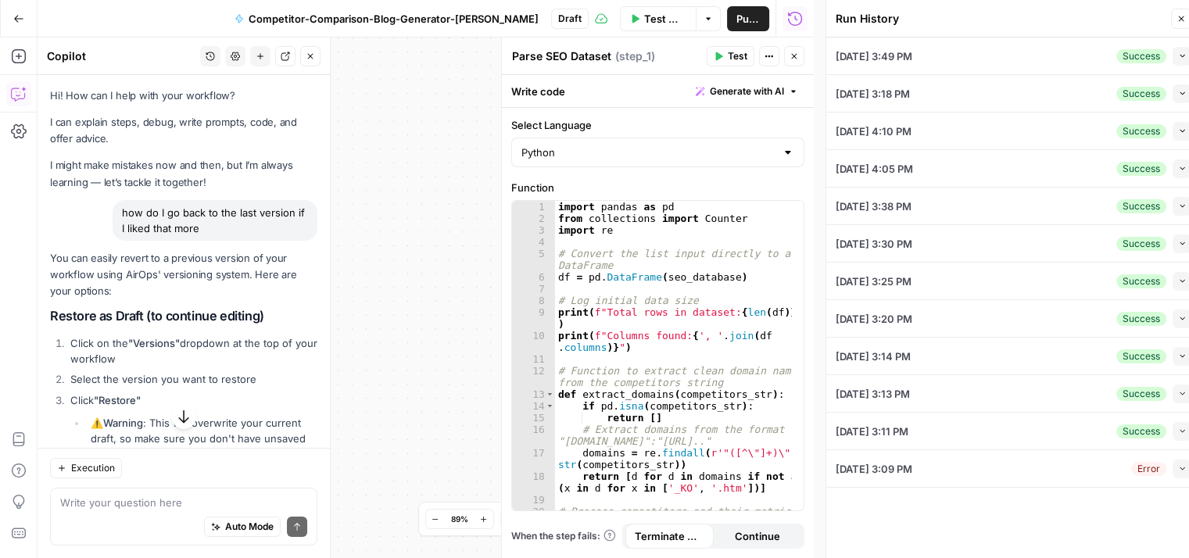
scroll to position [156, 0]
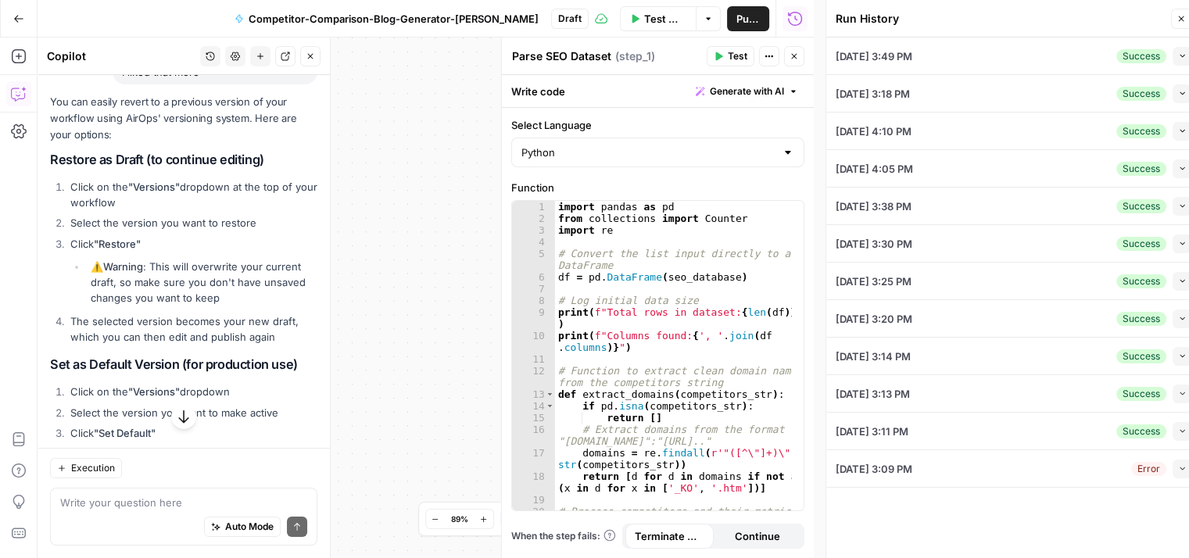
click at [700, 23] on button "Options" at bounding box center [708, 18] width 25 height 25
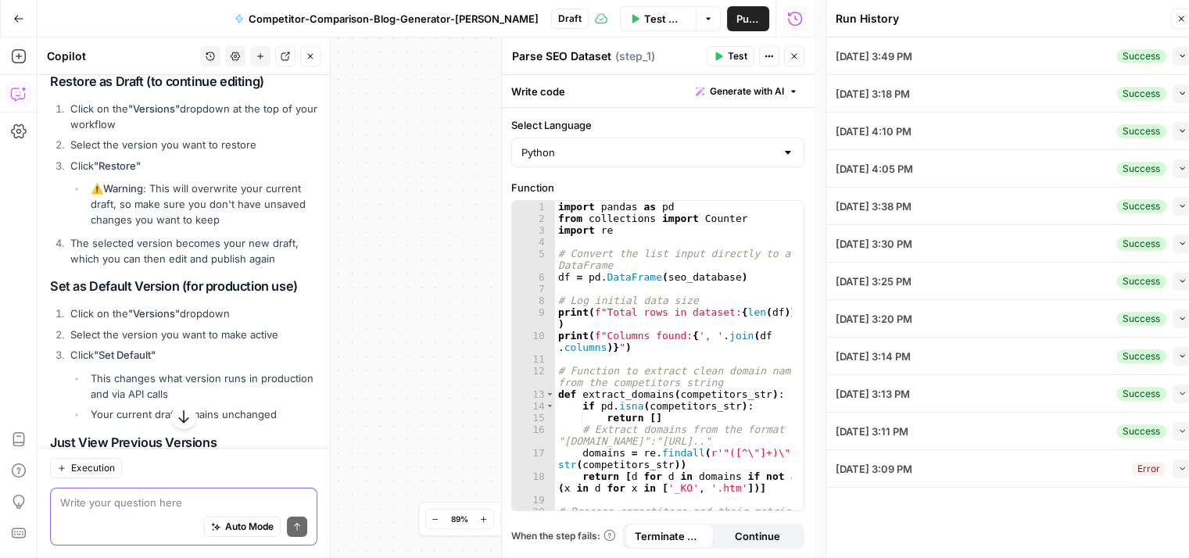
click at [88, 507] on textarea at bounding box center [183, 503] width 247 height 16
type textarea "where is the version dropdown I don't see it"
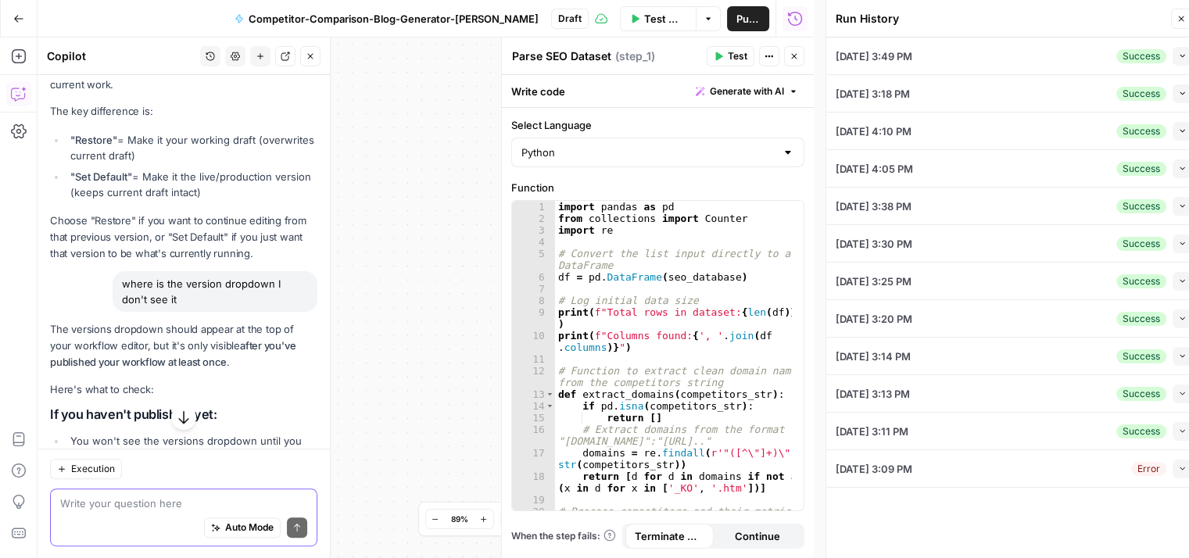
scroll to position [1122, 0]
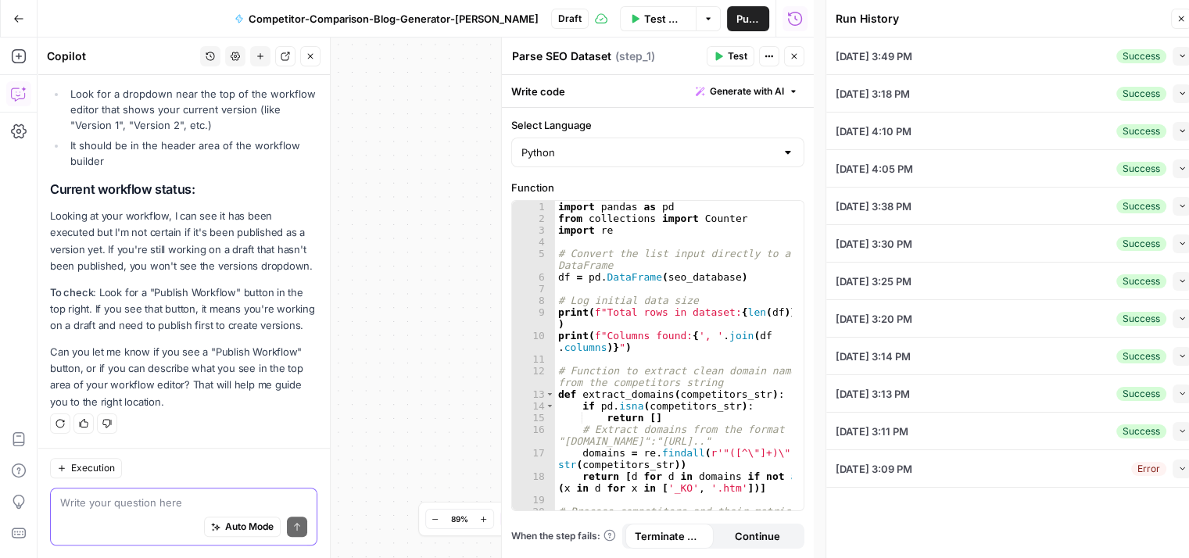
click at [98, 498] on textarea at bounding box center [183, 503] width 247 height 16
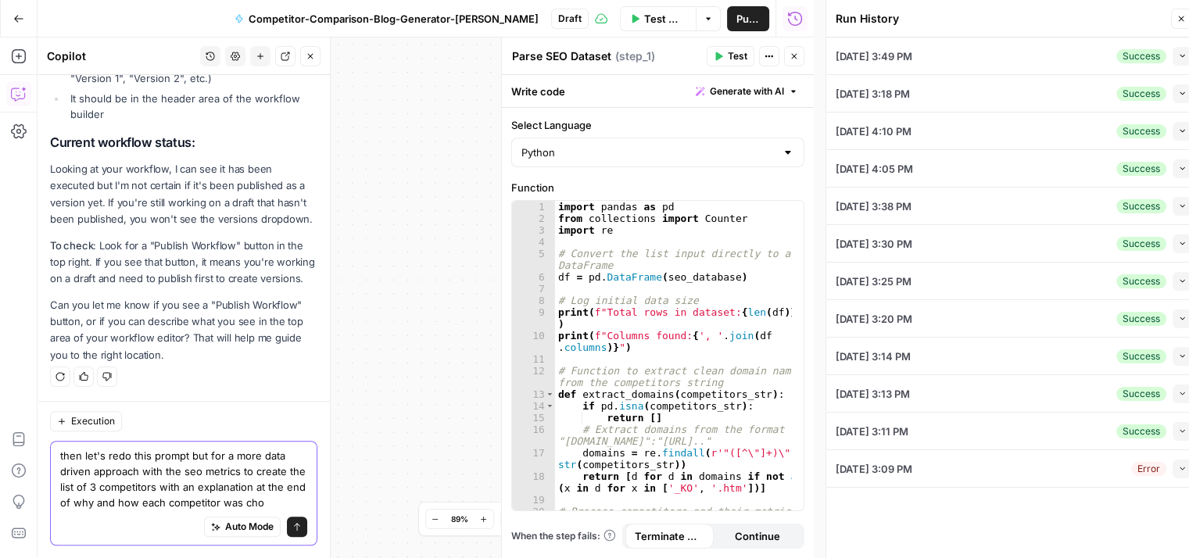
scroll to position [1184, 0]
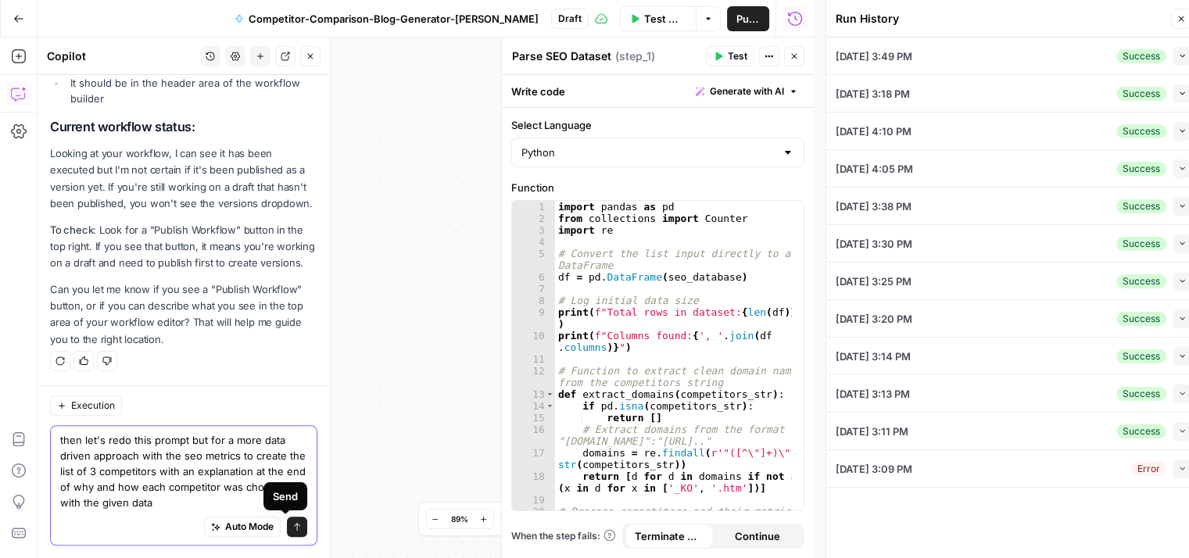
type textarea "then let's redo this prompt but for a more data driven approach with the seo me…"
click at [292, 525] on icon "submit" at bounding box center [296, 526] width 9 height 9
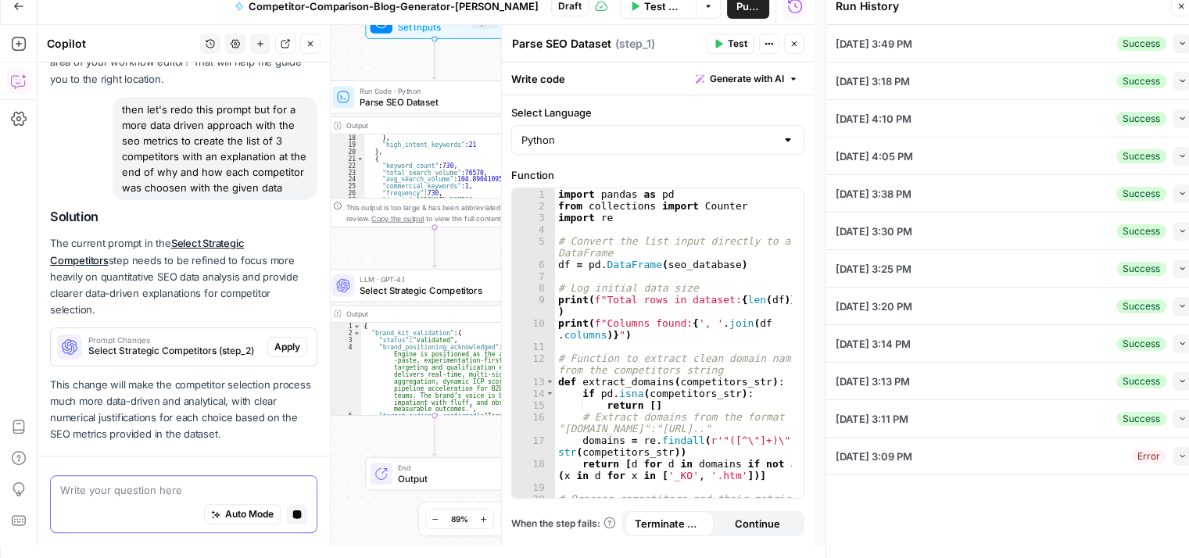
scroll to position [1447, 0]
click at [280, 347] on span "Apply" at bounding box center [287, 347] width 26 height 14
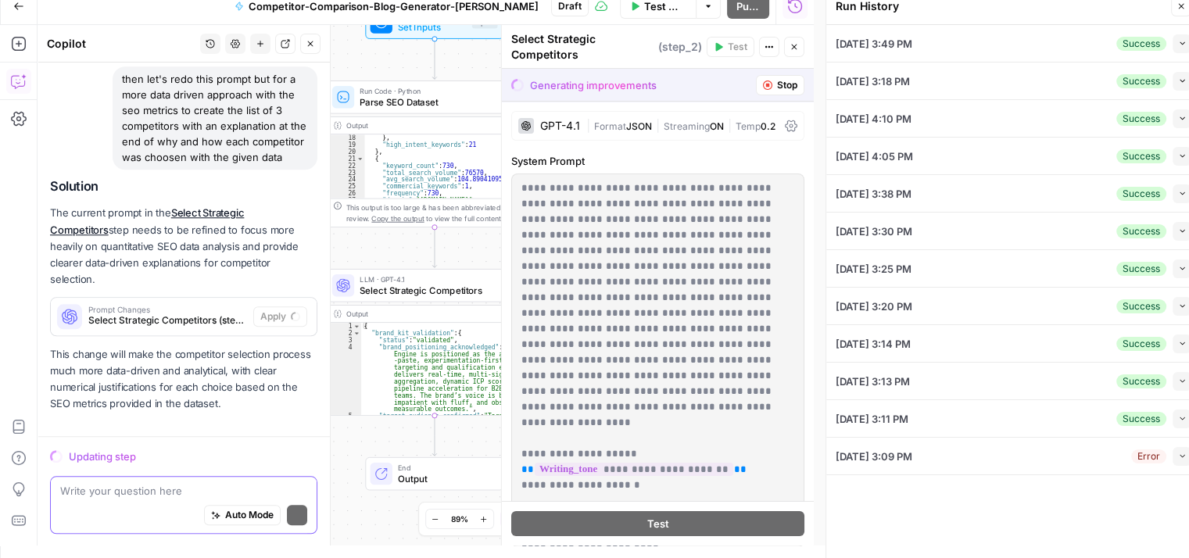
scroll to position [1493, 0]
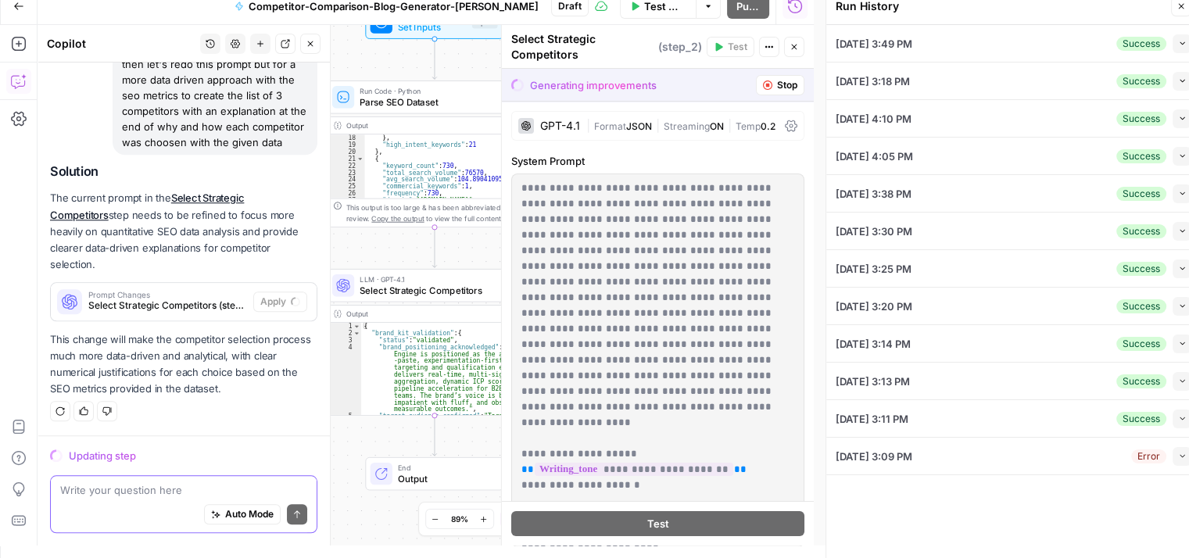
click at [562, 126] on div "GPT-4.1" at bounding box center [560, 125] width 40 height 11
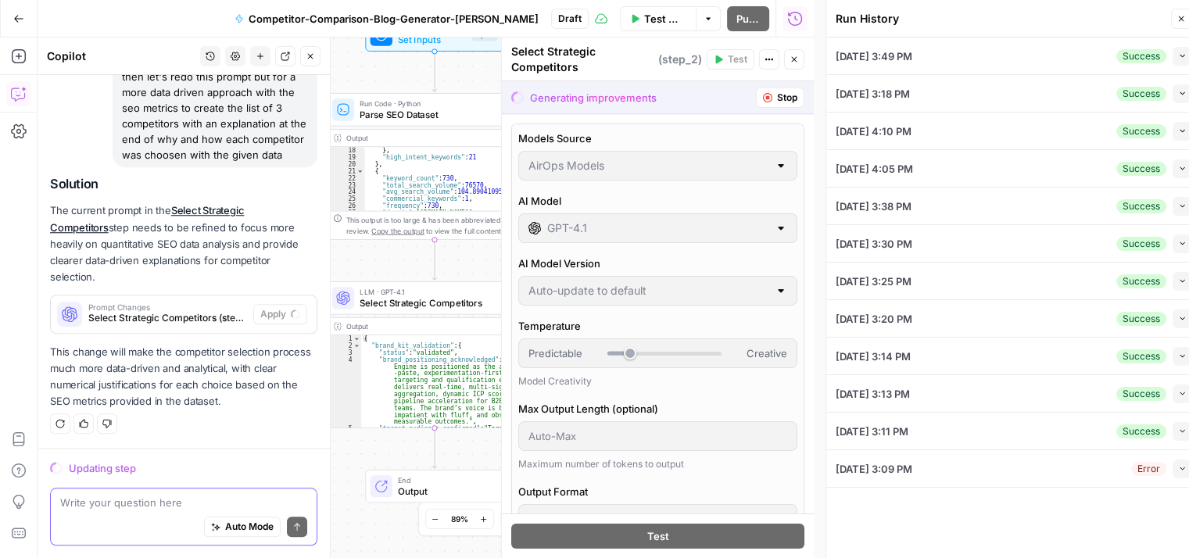
scroll to position [0, 0]
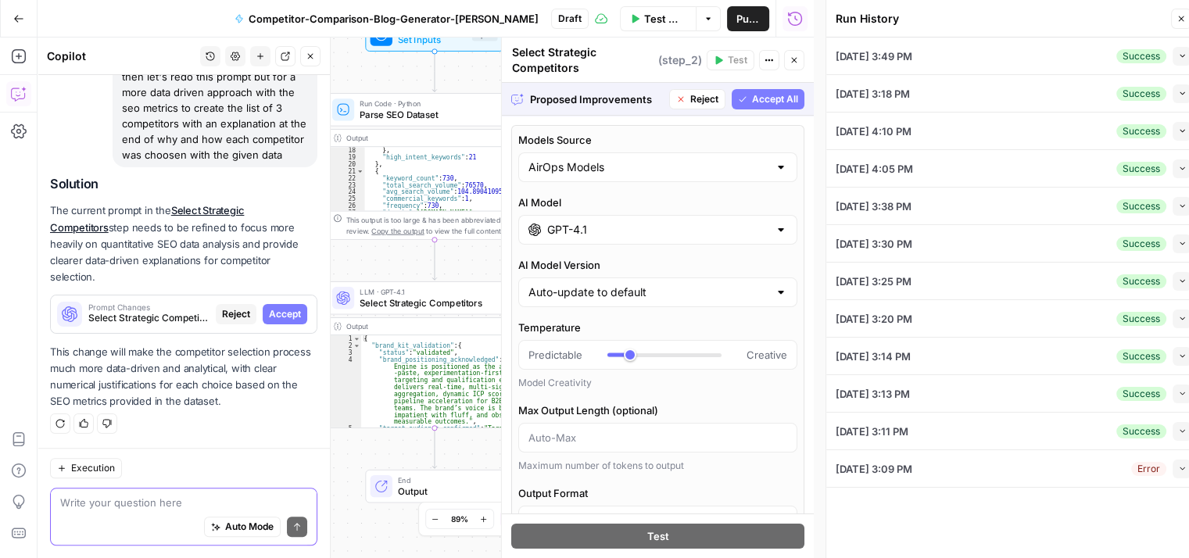
click at [756, 95] on span "Accept All" at bounding box center [775, 99] width 46 height 14
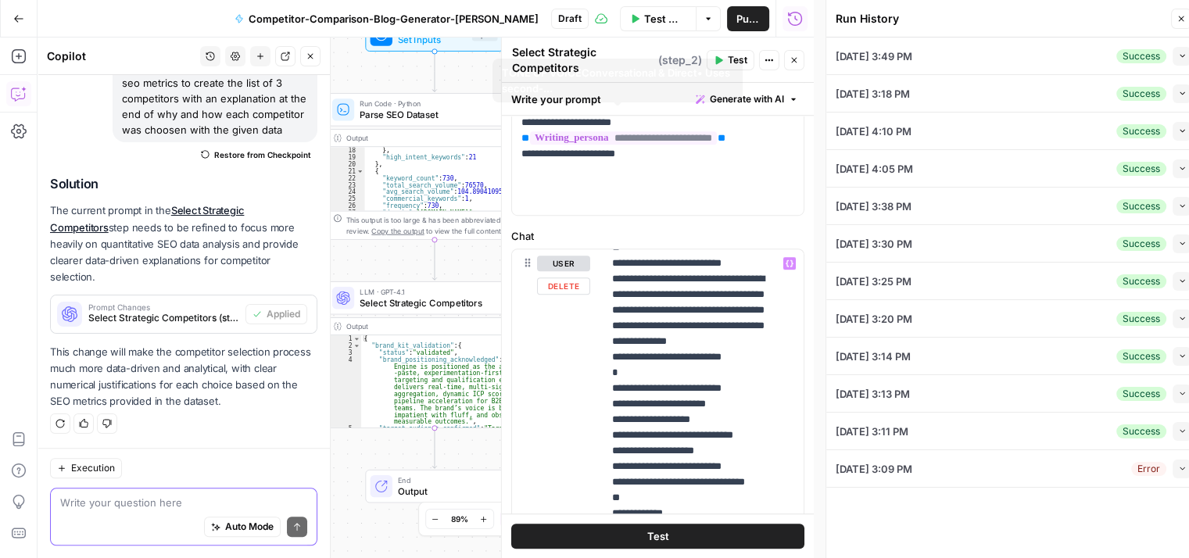
scroll to position [625, 0]
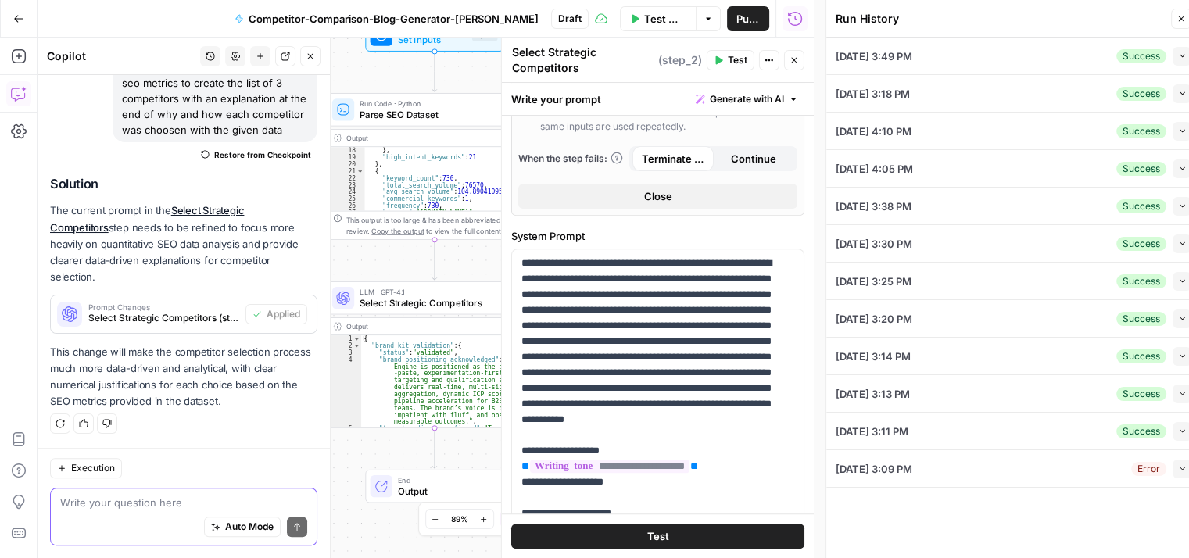
click at [646, 16] on span "Test Workflow" at bounding box center [665, 19] width 42 height 16
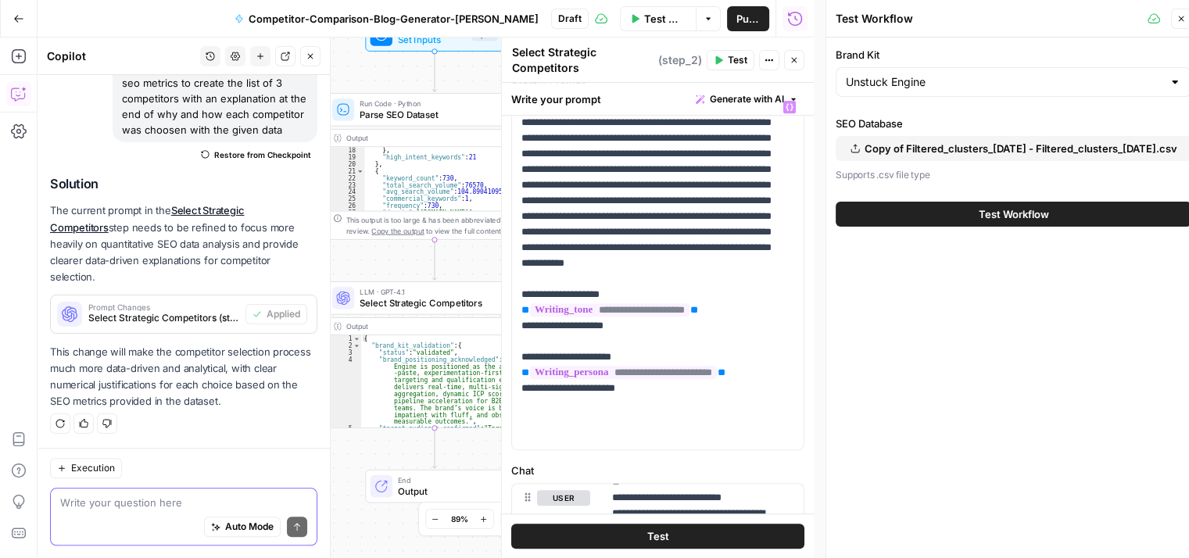
scroll to position [860, 0]
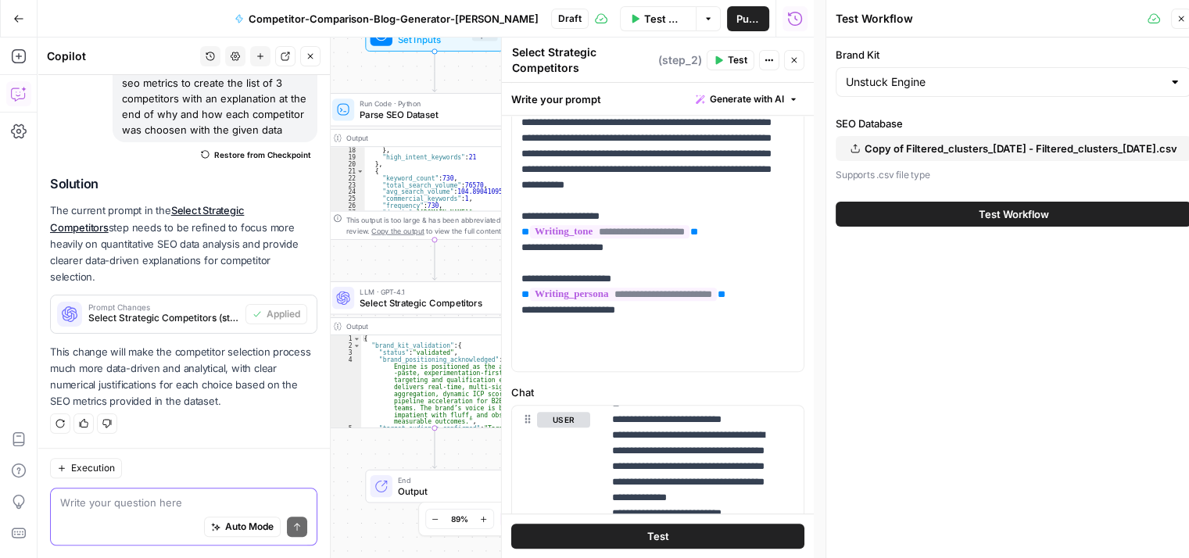
click at [957, 212] on button "Test Workflow" at bounding box center [1013, 214] width 356 height 25
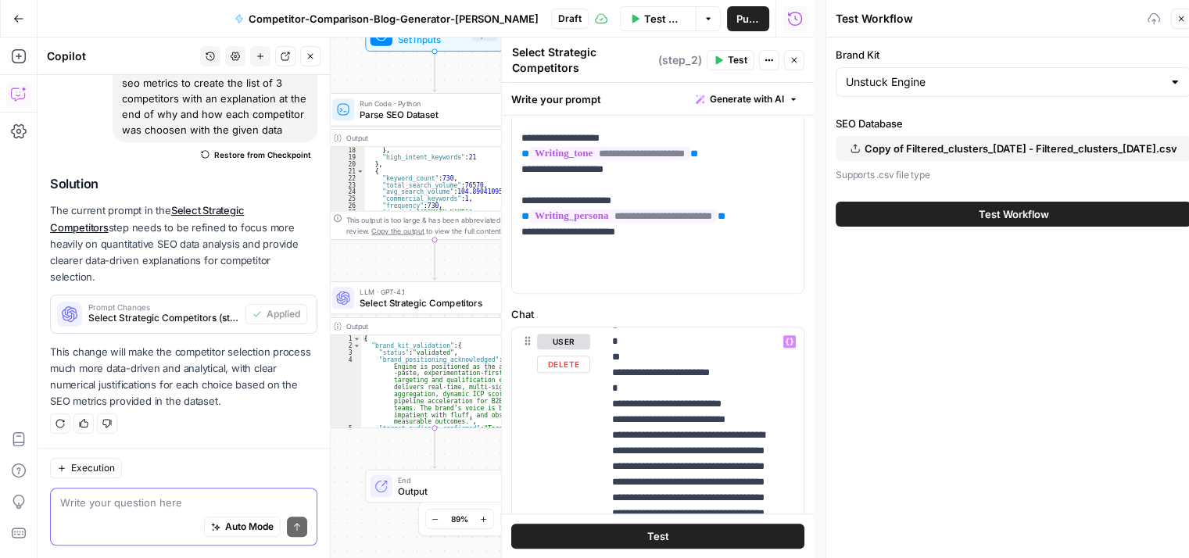
scroll to position [3048, 0]
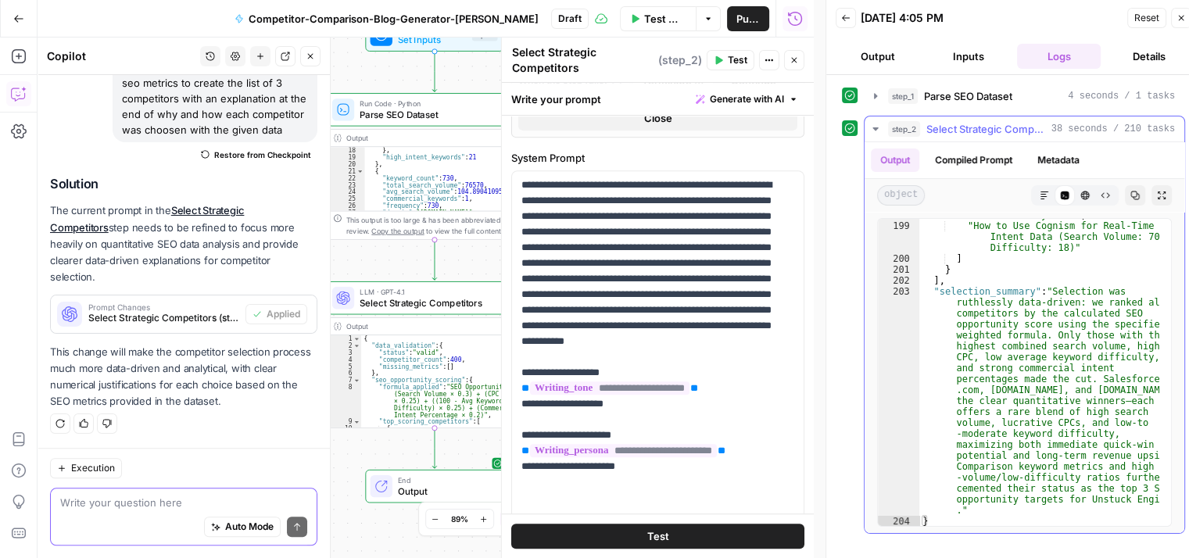
scroll to position [13, 0]
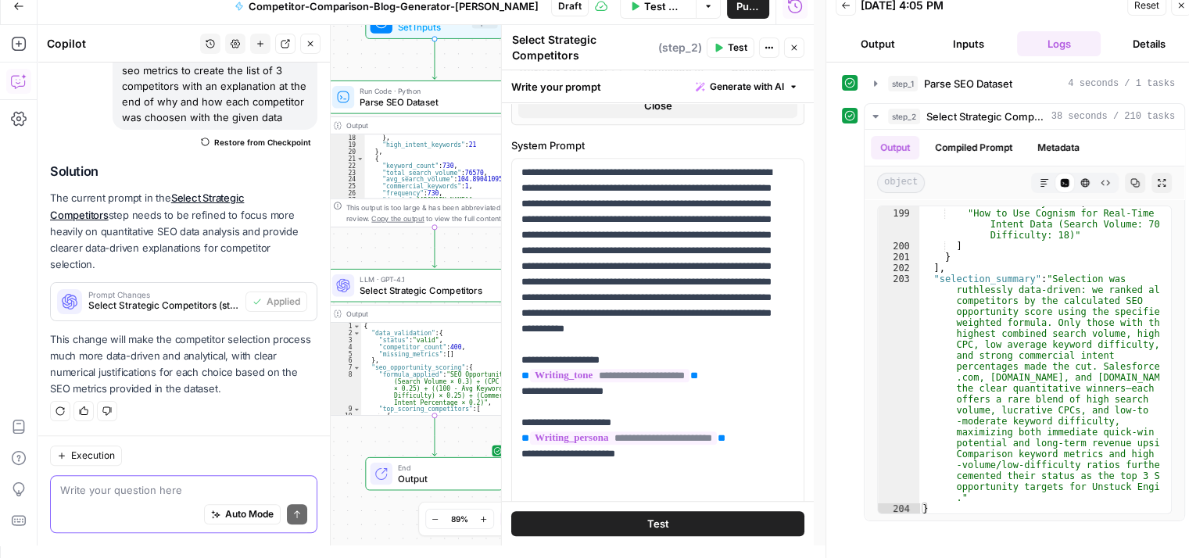
click at [147, 492] on textarea at bounding box center [183, 490] width 247 height 16
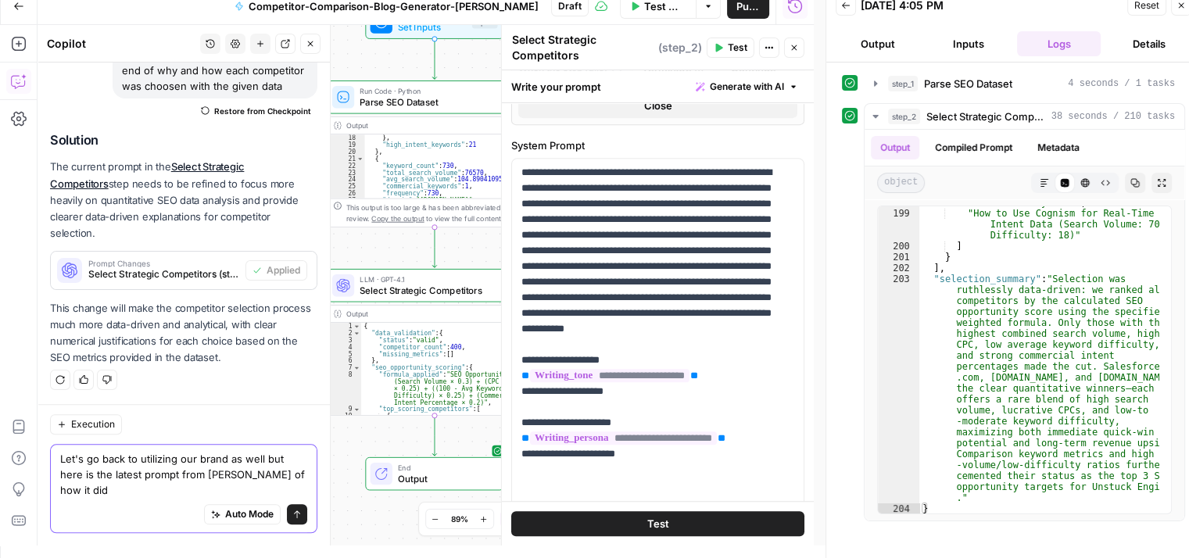
scroll to position [1599, 0]
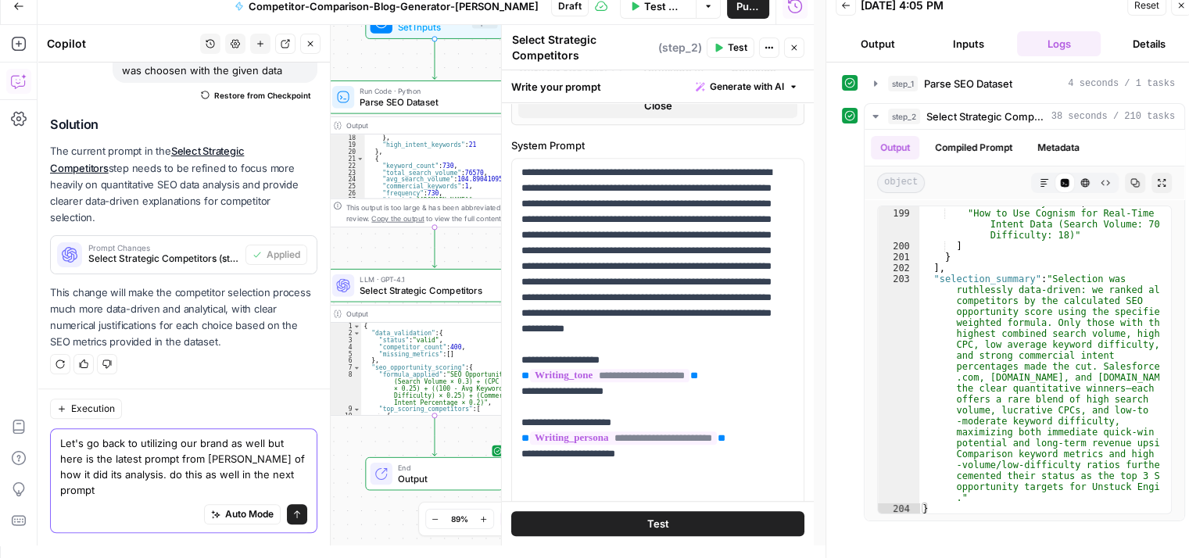
click at [291, 493] on textarea "Let's go back to utilizing our brand as well but here is the latest prompt from…" at bounding box center [183, 466] width 247 height 63
click at [294, 488] on textarea "Let's go back to utilizing our brand as well but here is the latest prompt from…" at bounding box center [183, 466] width 247 height 63
paste textarea "You're right to ask - let me show you exactly how I analyzed **all 1,992 rows**…"
type textarea "Let's go back to utilizing our brand as well but here is the latest prompt from…"
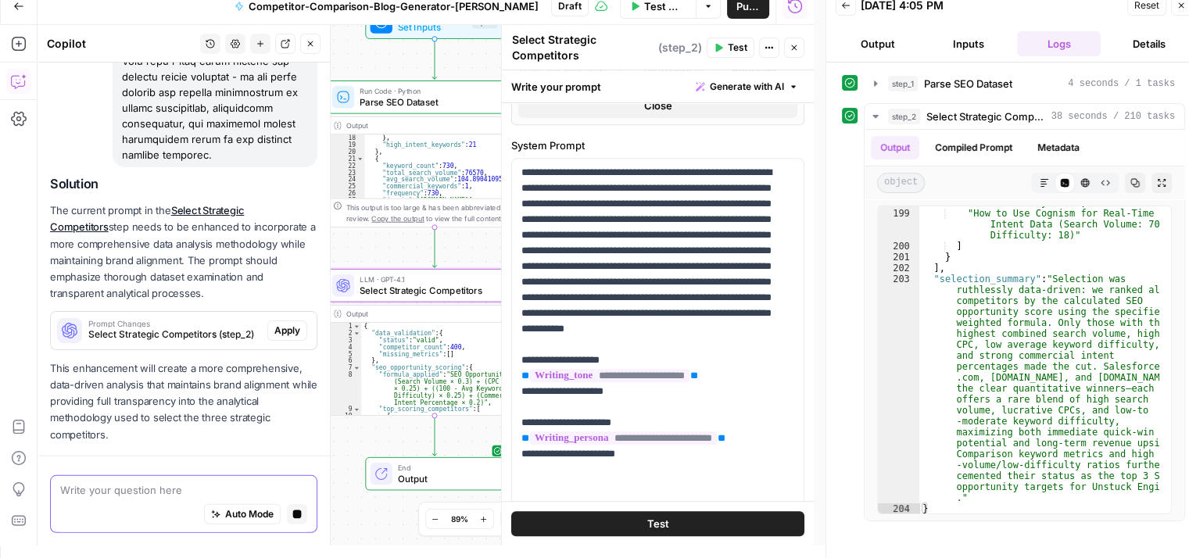
scroll to position [4664, 0]
click at [271, 360] on p "This enhancement will create a more comprehensive, data-driven analysis that ma…" at bounding box center [183, 401] width 267 height 83
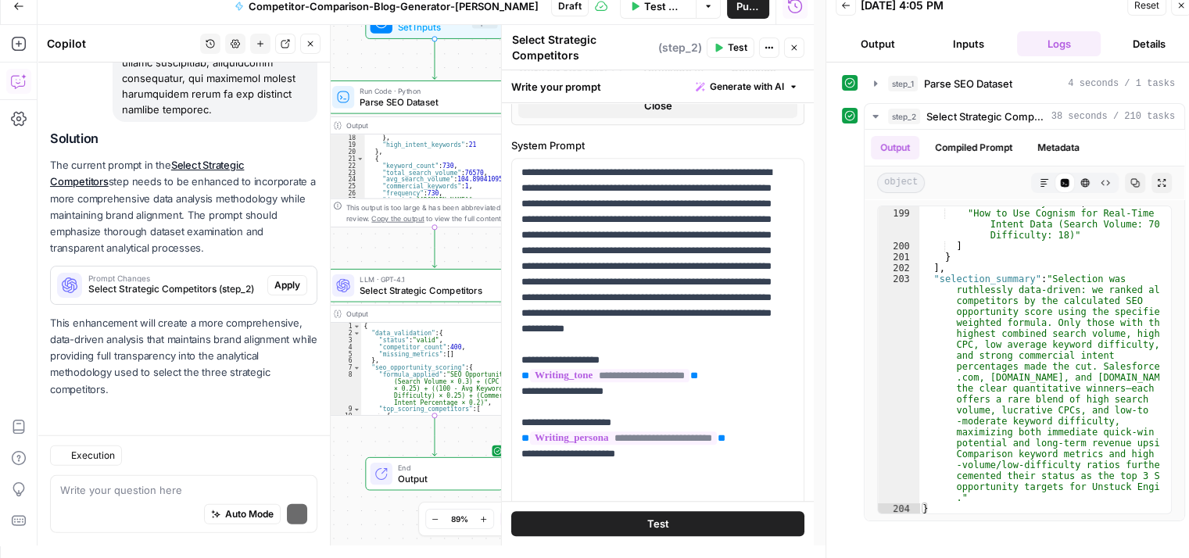
scroll to position [4785, 0]
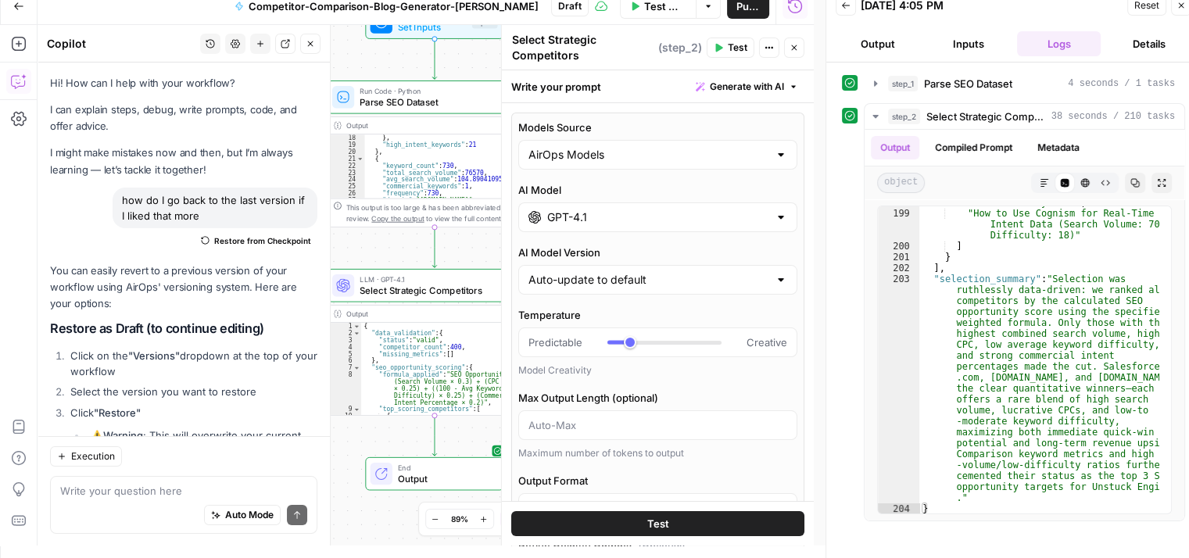
scroll to position [2423, 0]
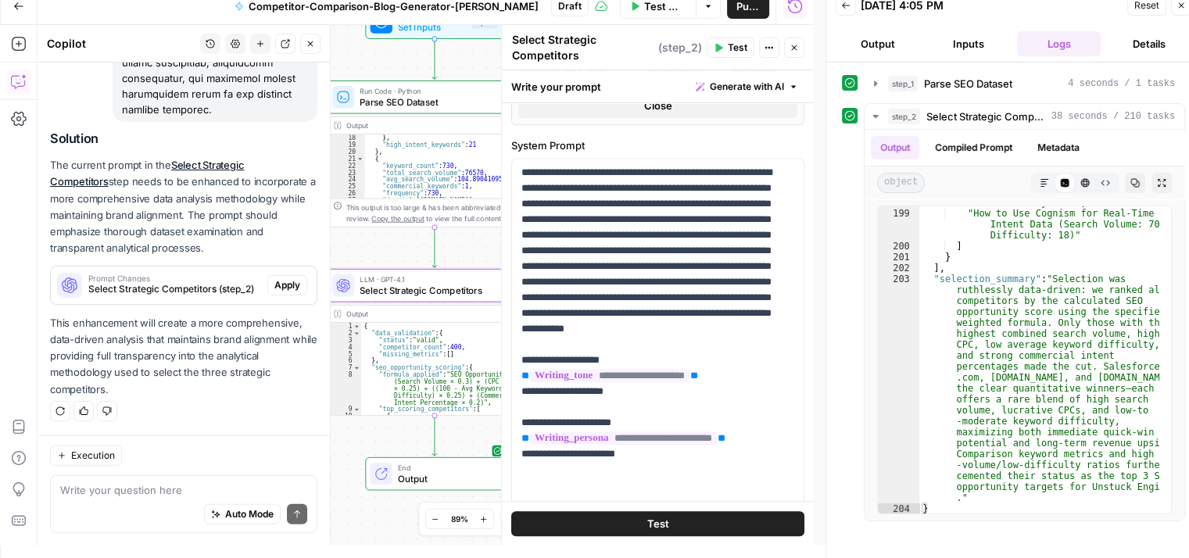
click at [278, 282] on span "Apply" at bounding box center [287, 285] width 26 height 14
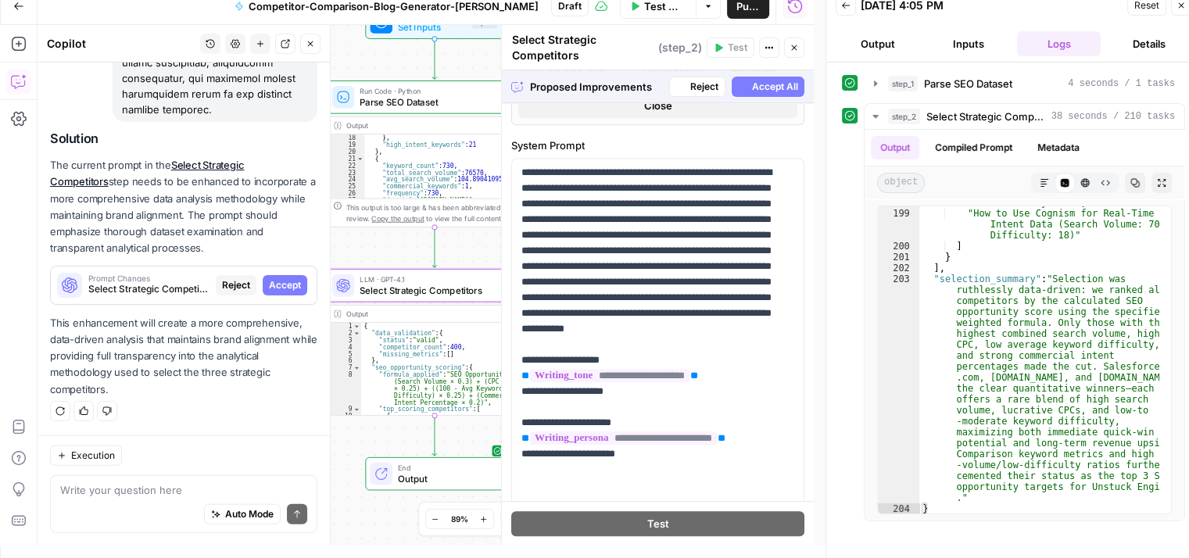
scroll to position [4710, 0]
click at [760, 87] on span "Accept All" at bounding box center [775, 87] width 46 height 14
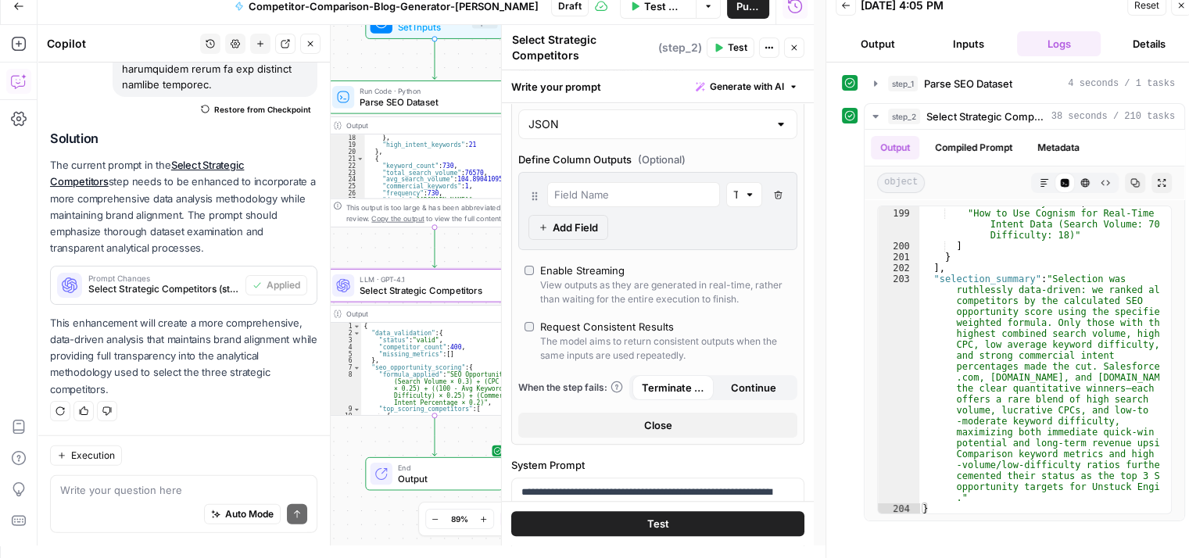
scroll to position [306, 0]
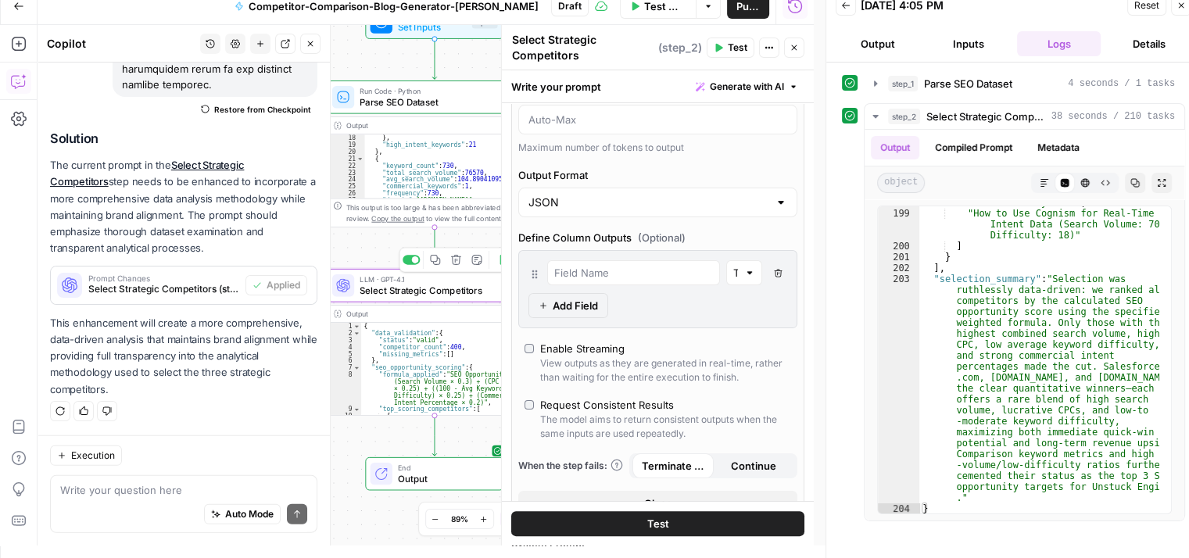
click at [406, 295] on span "Select Strategic Competitors" at bounding box center [432, 291] width 144 height 14
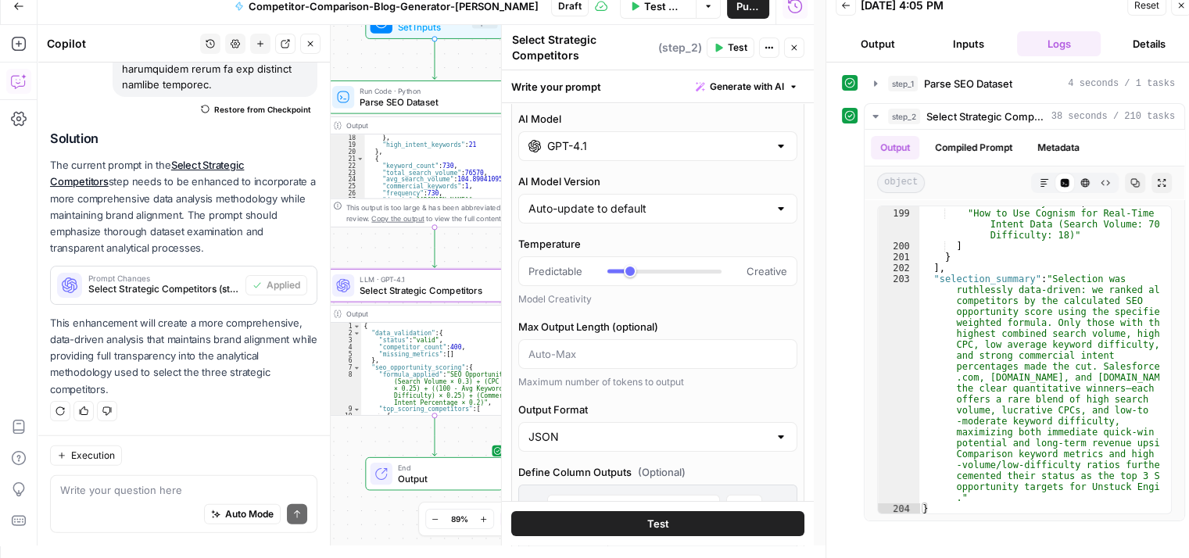
scroll to position [0, 0]
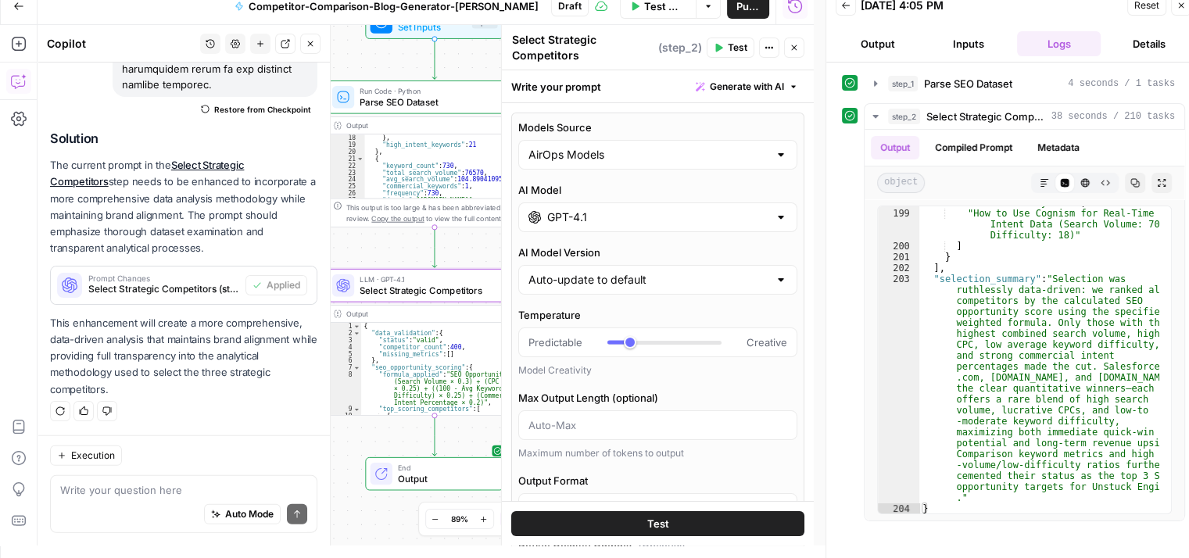
click at [775, 218] on div at bounding box center [781, 217] width 13 height 16
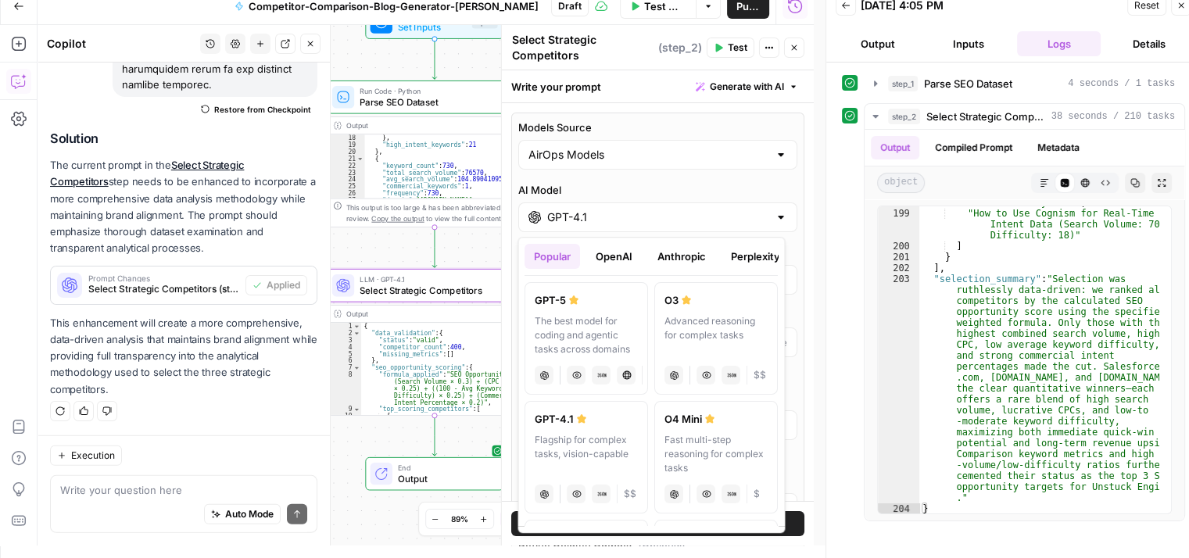
click at [688, 257] on button "Anthropic" at bounding box center [681, 256] width 67 height 25
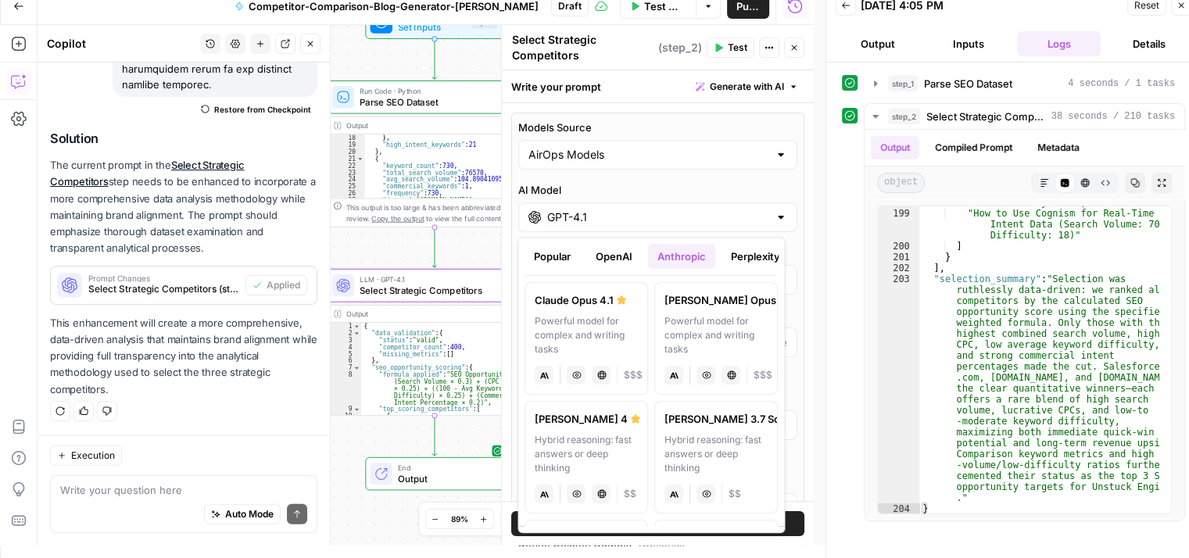
click at [605, 254] on button "OpenAI" at bounding box center [613, 256] width 55 height 25
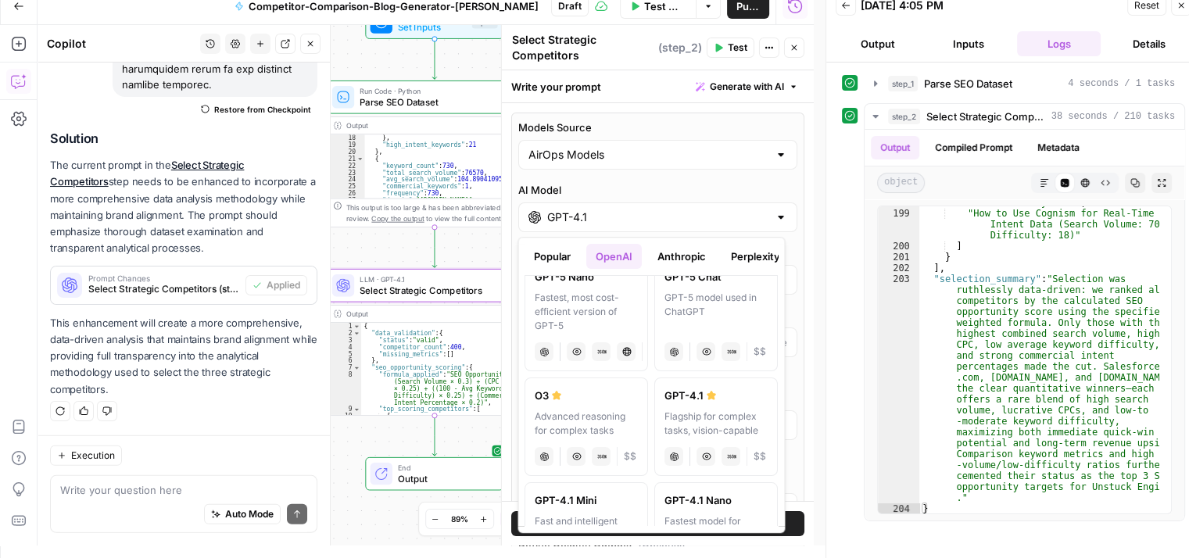
scroll to position [234, 0]
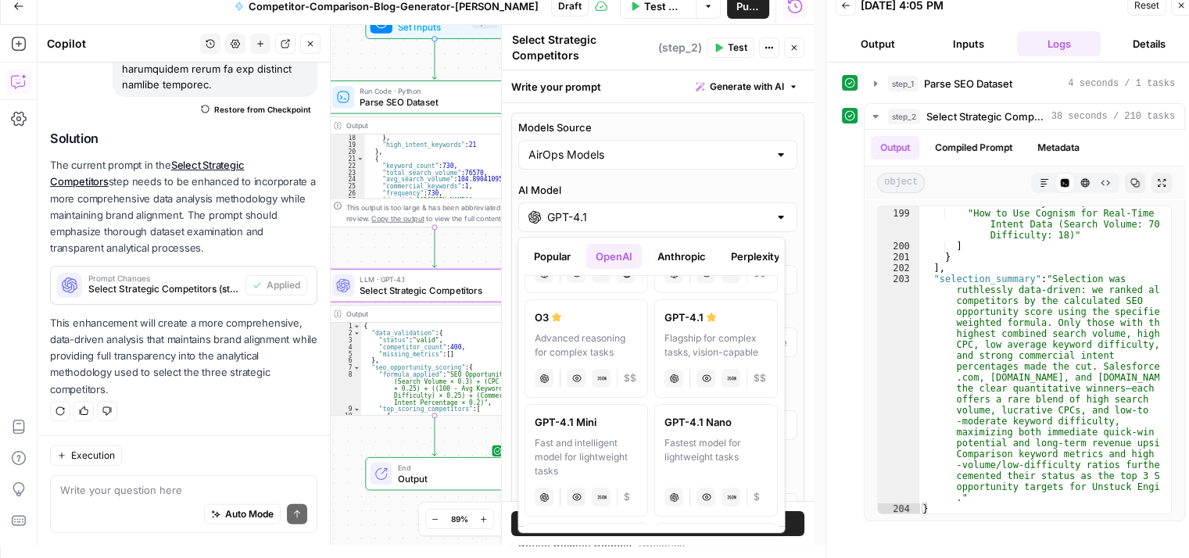
click at [674, 254] on button "Anthropic" at bounding box center [681, 256] width 67 height 25
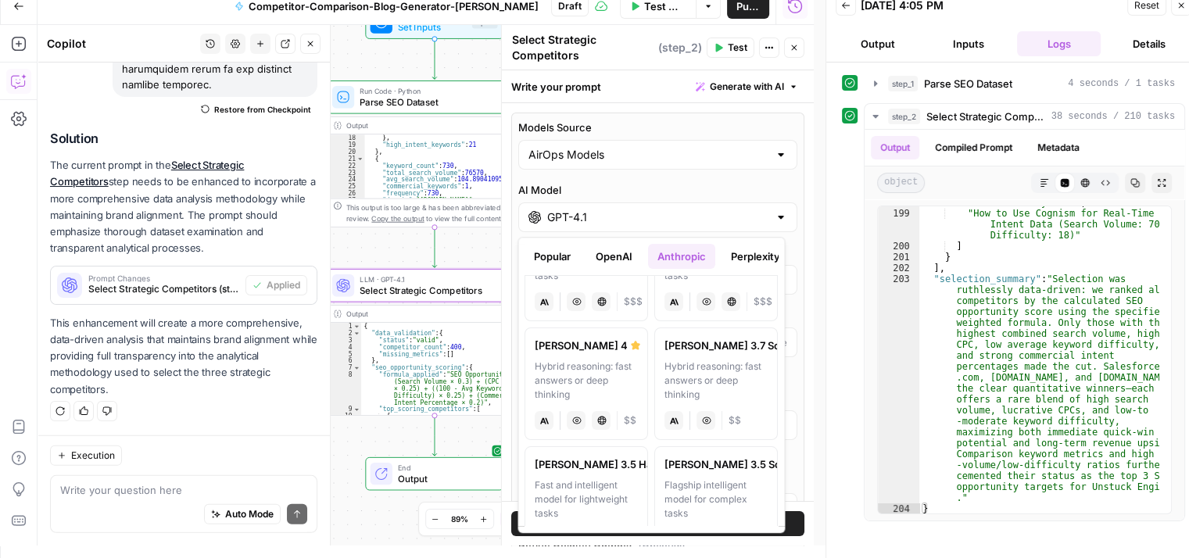
scroll to position [0, 0]
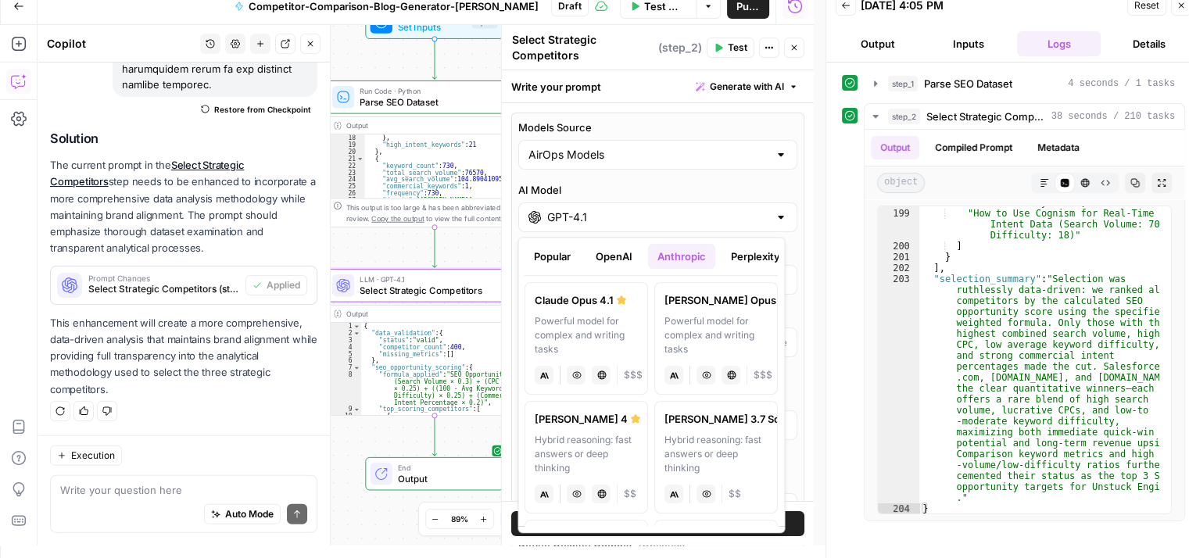
click at [592, 445] on div "Hybrid reasoning: fast answers or deep thinking" at bounding box center [586, 454] width 103 height 42
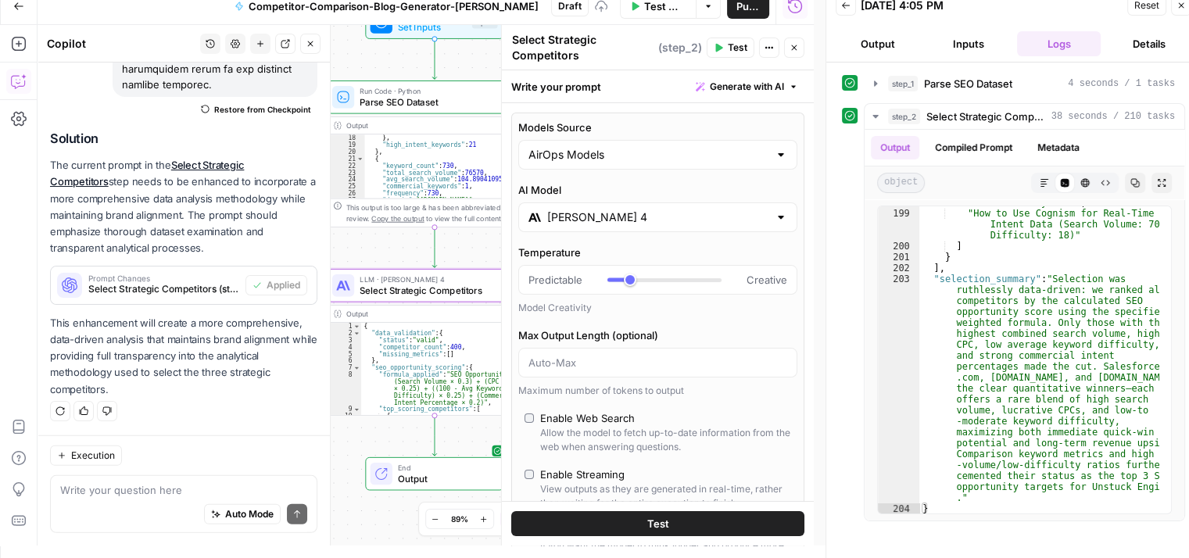
click at [628, 216] on input "[PERSON_NAME] 4" at bounding box center [657, 217] width 221 height 16
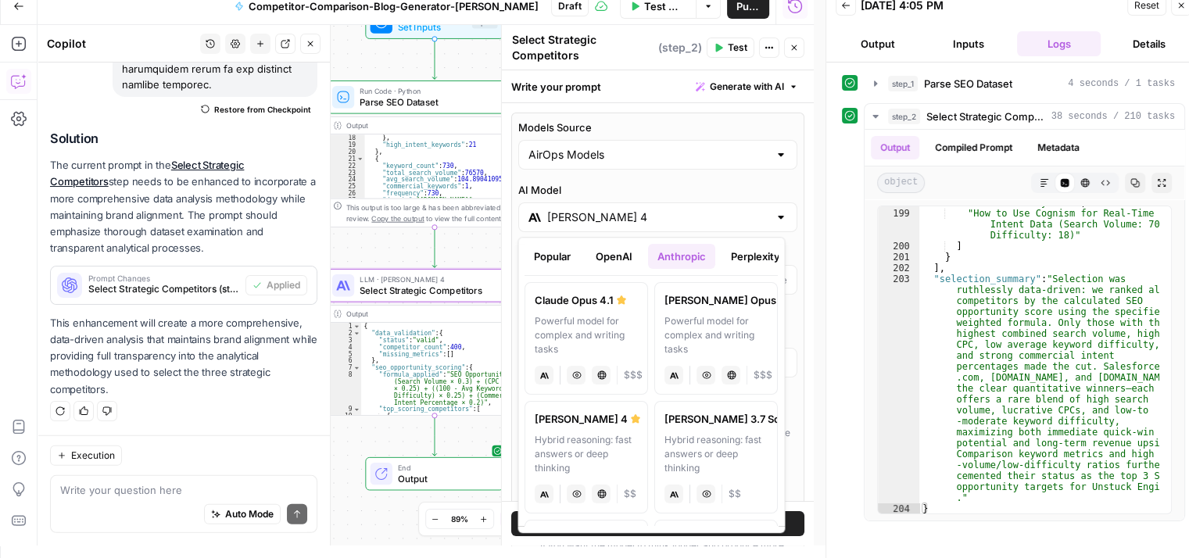
click at [606, 257] on button "OpenAI" at bounding box center [613, 256] width 55 height 25
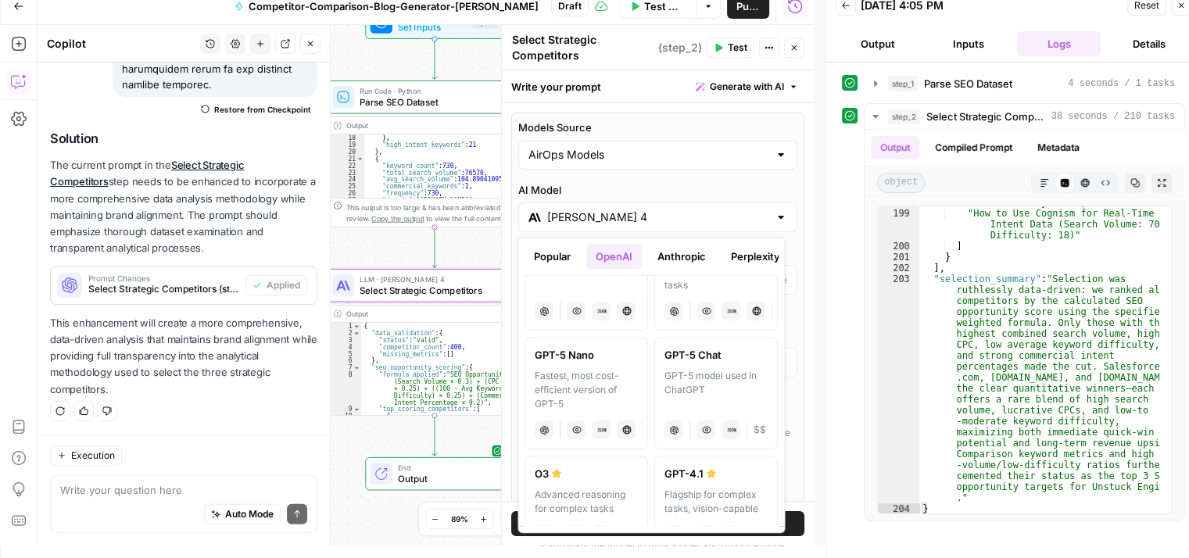
scroll to position [156, 0]
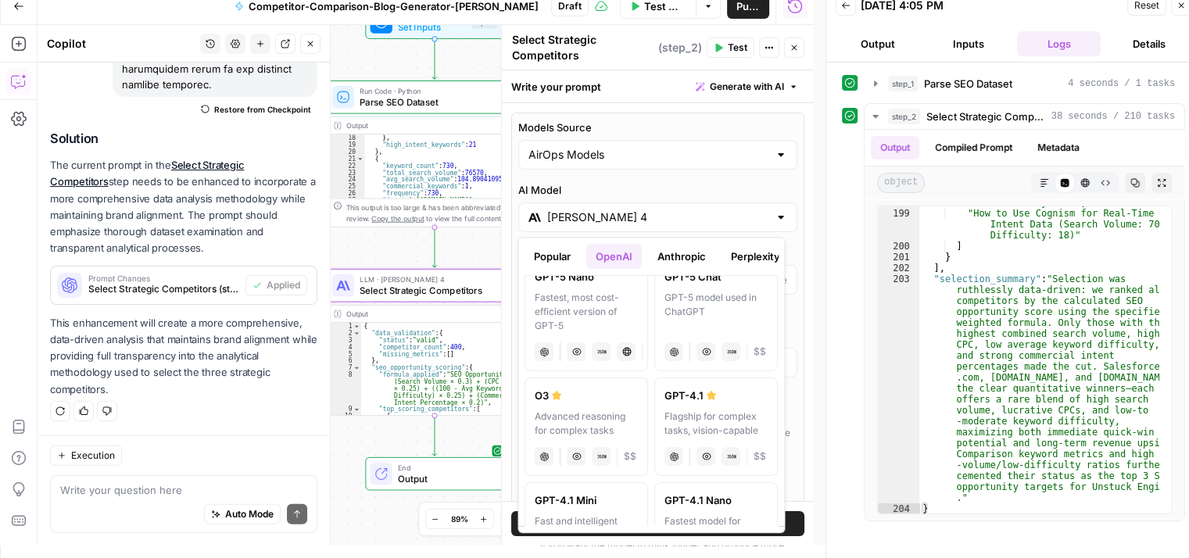
click at [700, 406] on label "GPT-4.1 Flagship for complex tasks, vision-capable chat Vision Capabilities JSO…" at bounding box center [716, 426] width 123 height 98
type input "GPT-4.1"
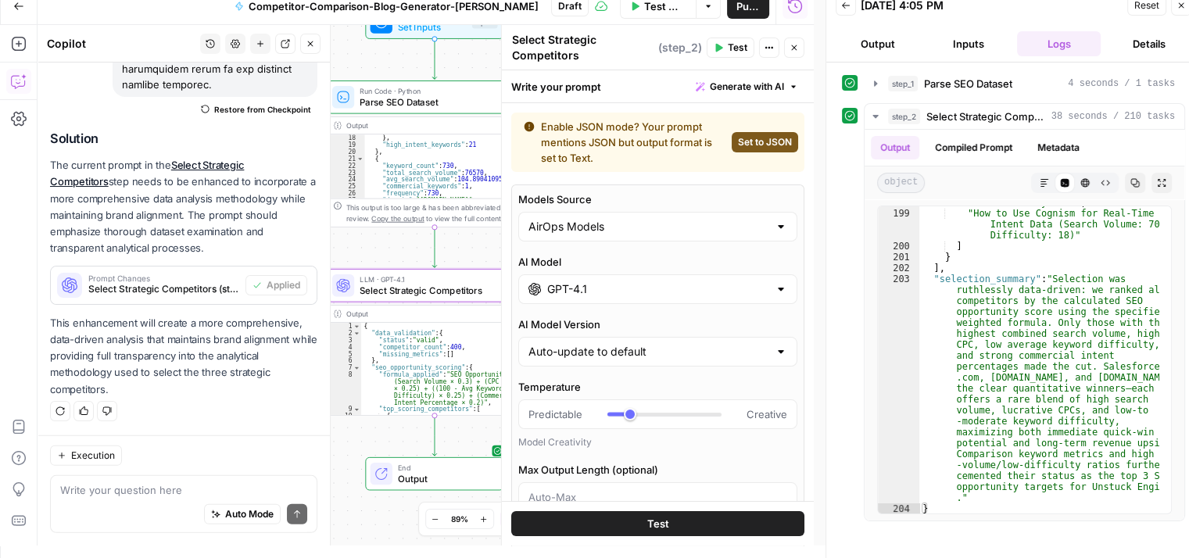
click at [753, 141] on span "Set to JSON" at bounding box center [765, 142] width 54 height 14
type input "JSON"
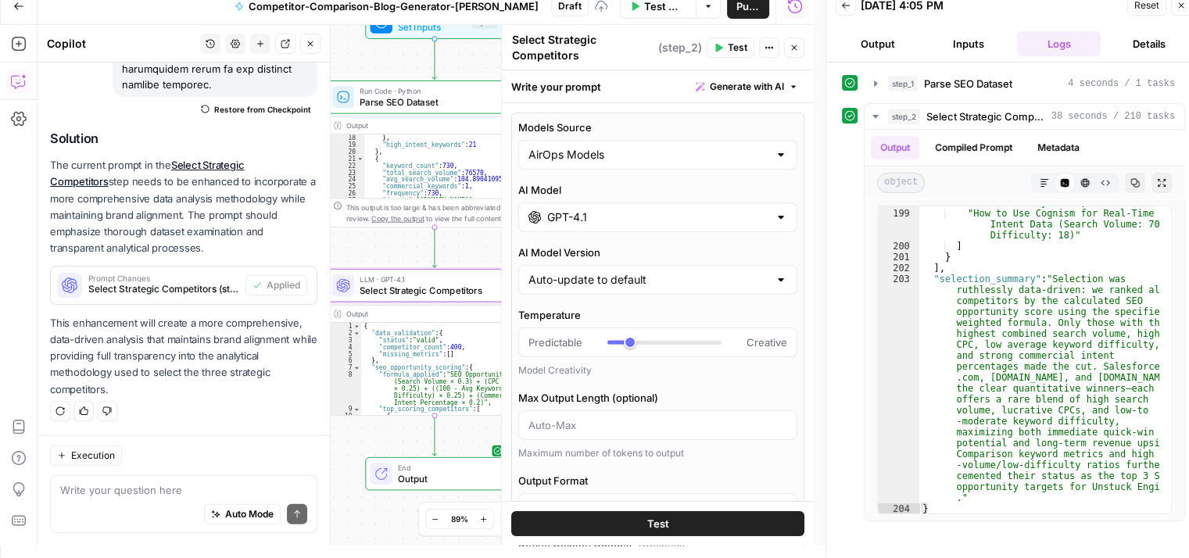
scroll to position [0, 0]
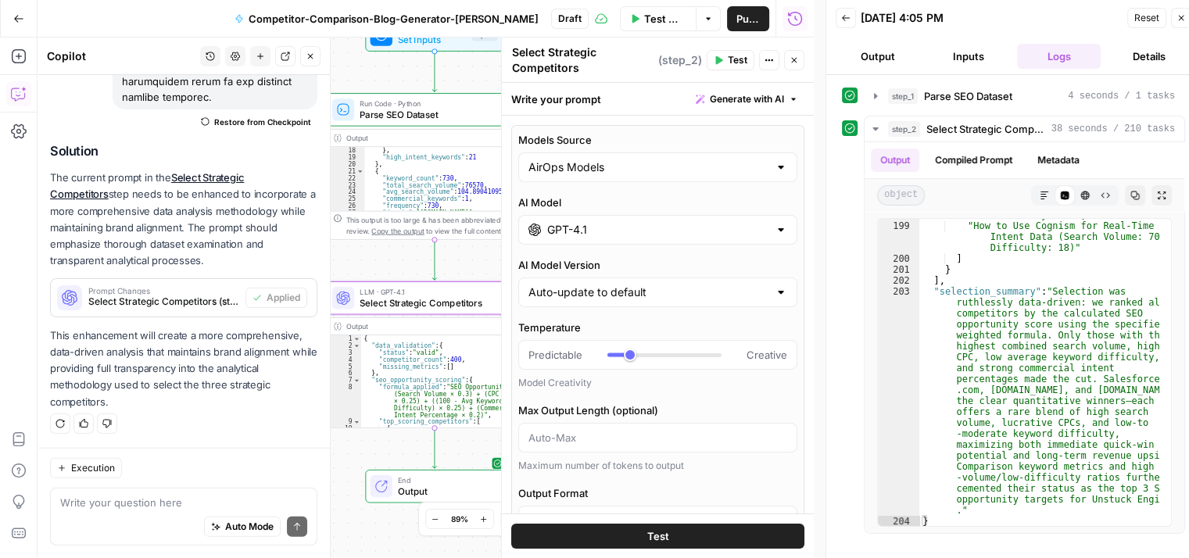
click at [644, 19] on span "Test Workflow" at bounding box center [665, 19] width 42 height 16
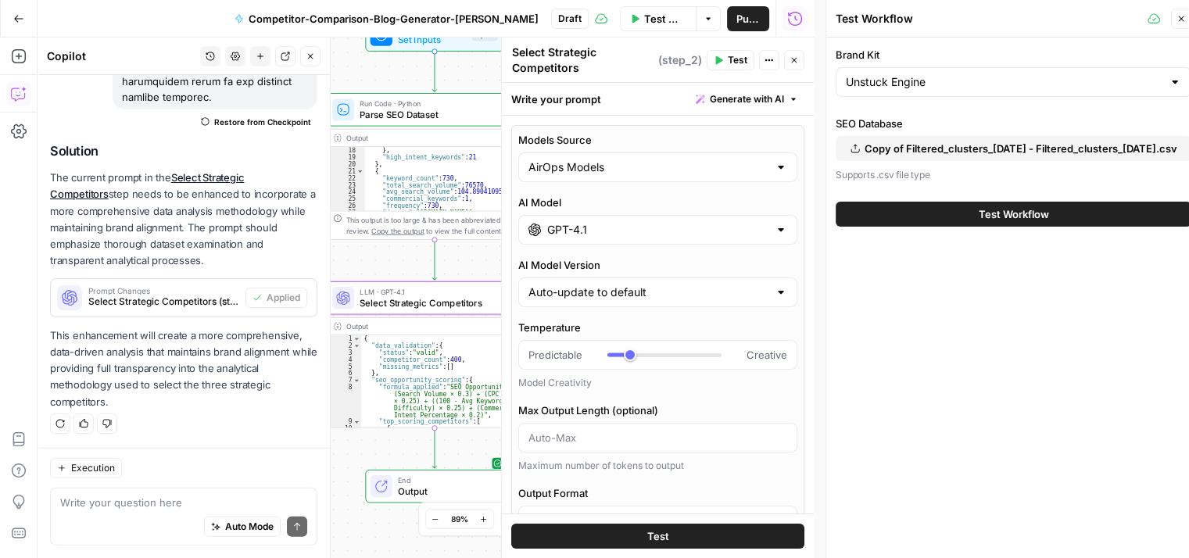
click at [961, 216] on button "Test Workflow" at bounding box center [1013, 214] width 356 height 25
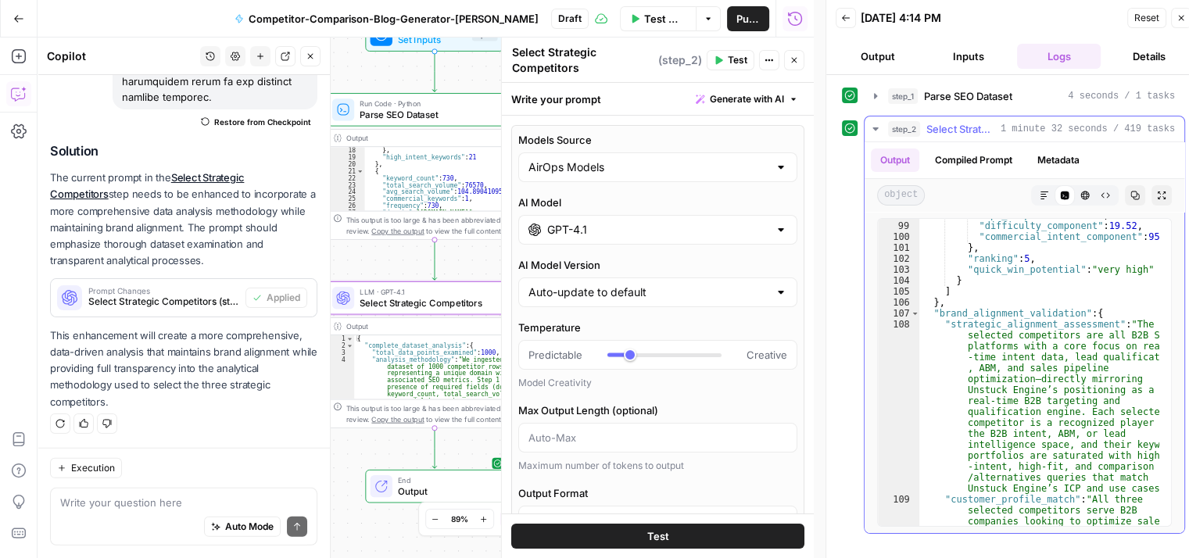
scroll to position [1782, 0]
click at [602, 234] on input "GPT-4.1" at bounding box center [657, 230] width 221 height 16
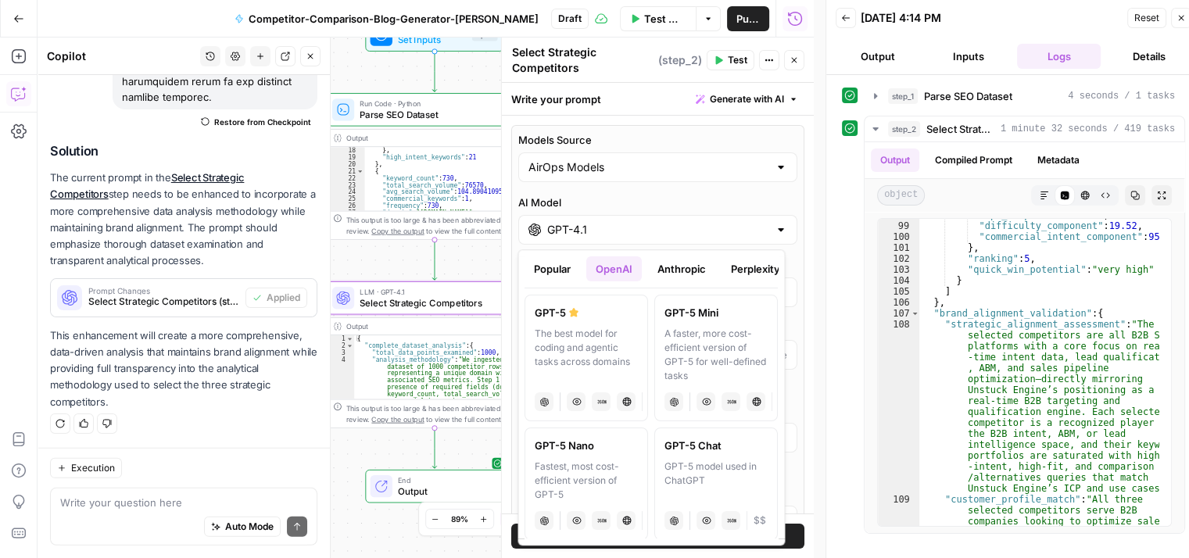
click at [678, 270] on button "Anthropic" at bounding box center [681, 268] width 67 height 25
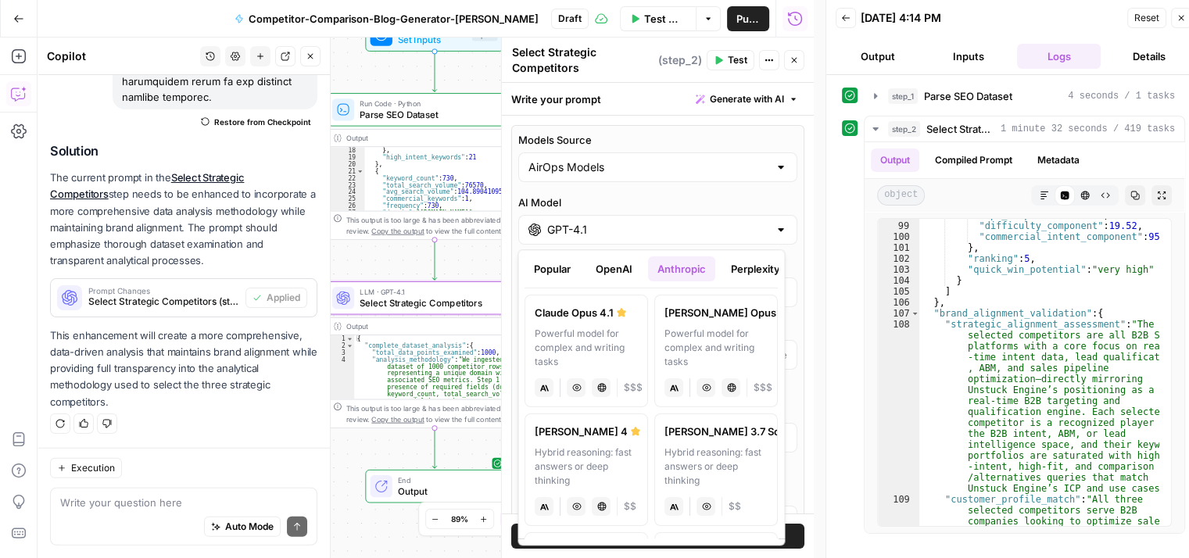
scroll to position [78, 0]
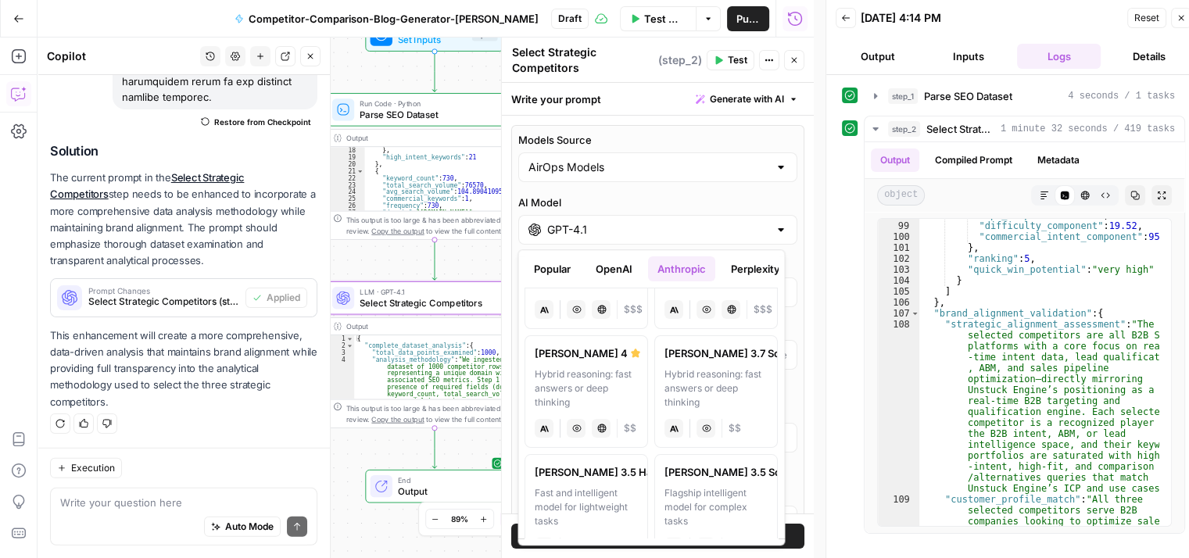
click at [594, 367] on div "Hybrid reasoning: fast answers or deep thinking" at bounding box center [586, 388] width 103 height 42
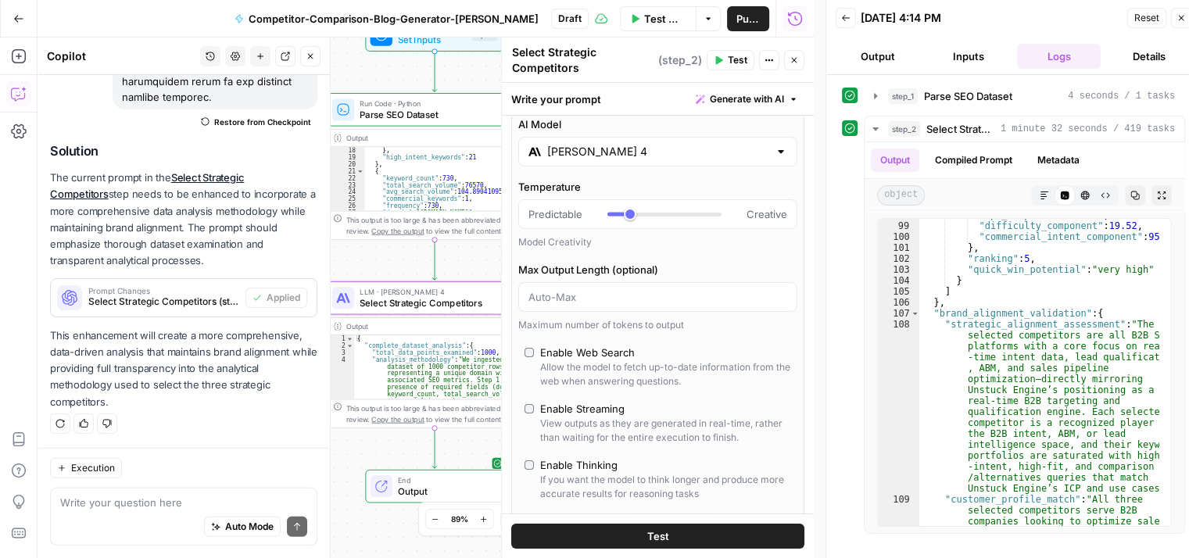
scroll to position [0, 0]
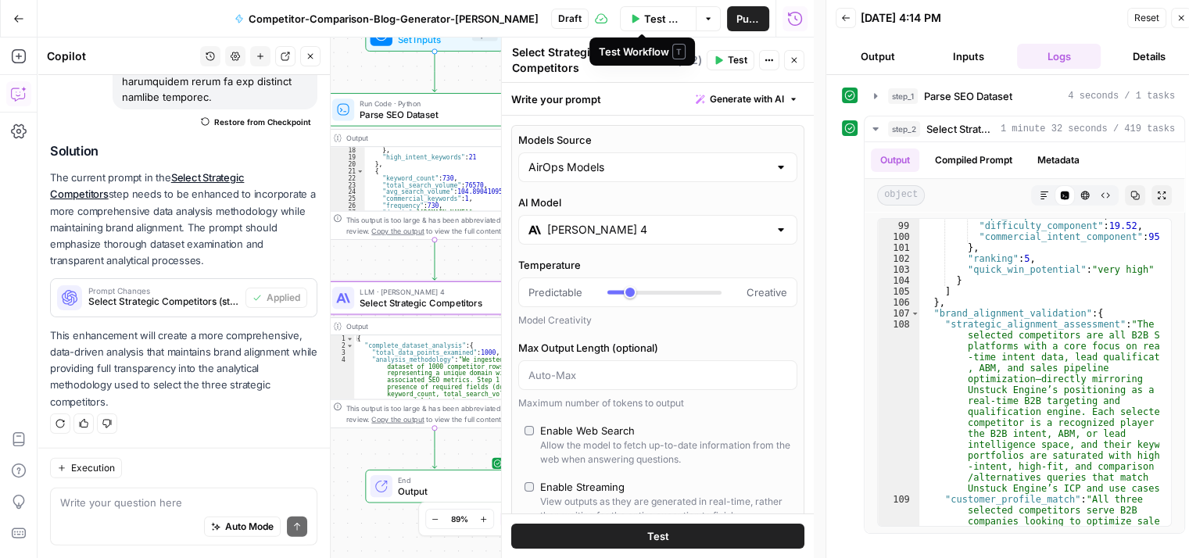
click at [644, 16] on span "Test Workflow" at bounding box center [665, 19] width 42 height 16
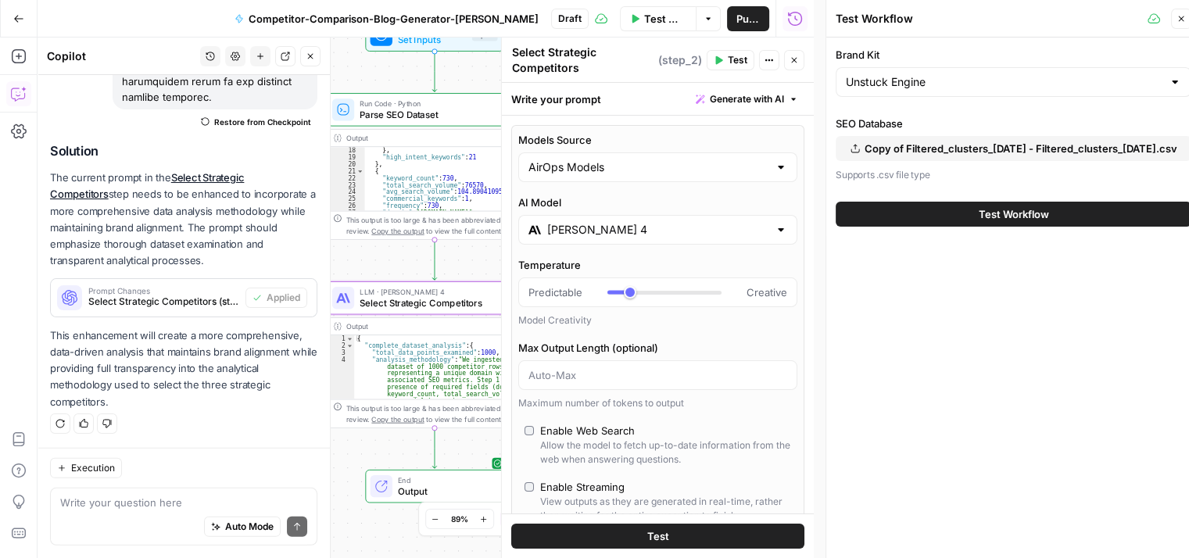
click at [953, 226] on div "Test Workflow" at bounding box center [1013, 214] width 356 height 44
click at [958, 216] on button "Test Workflow" at bounding box center [1013, 214] width 356 height 25
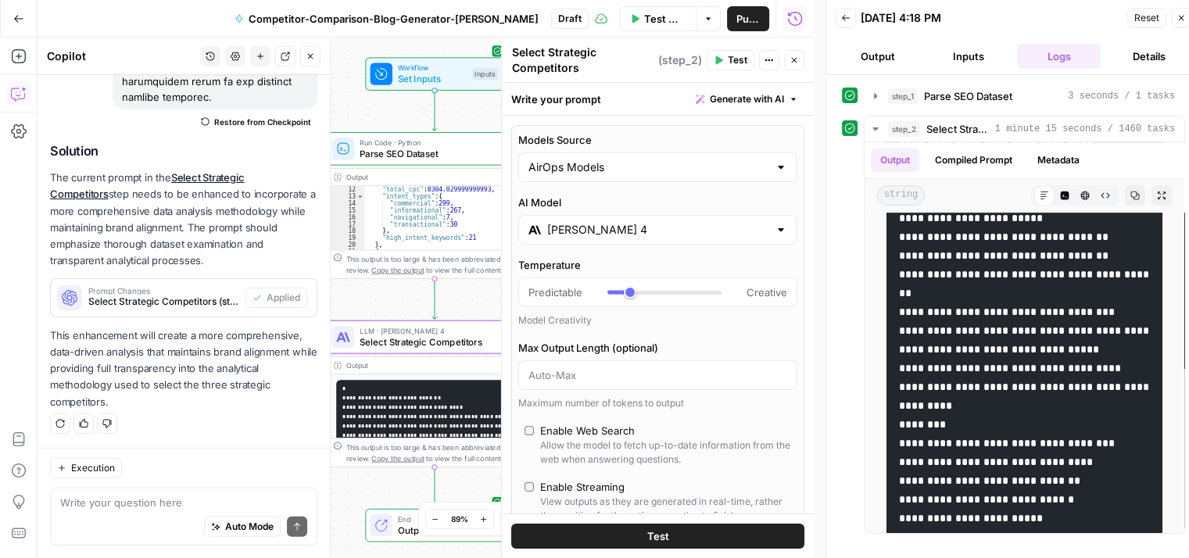
scroll to position [31, 0]
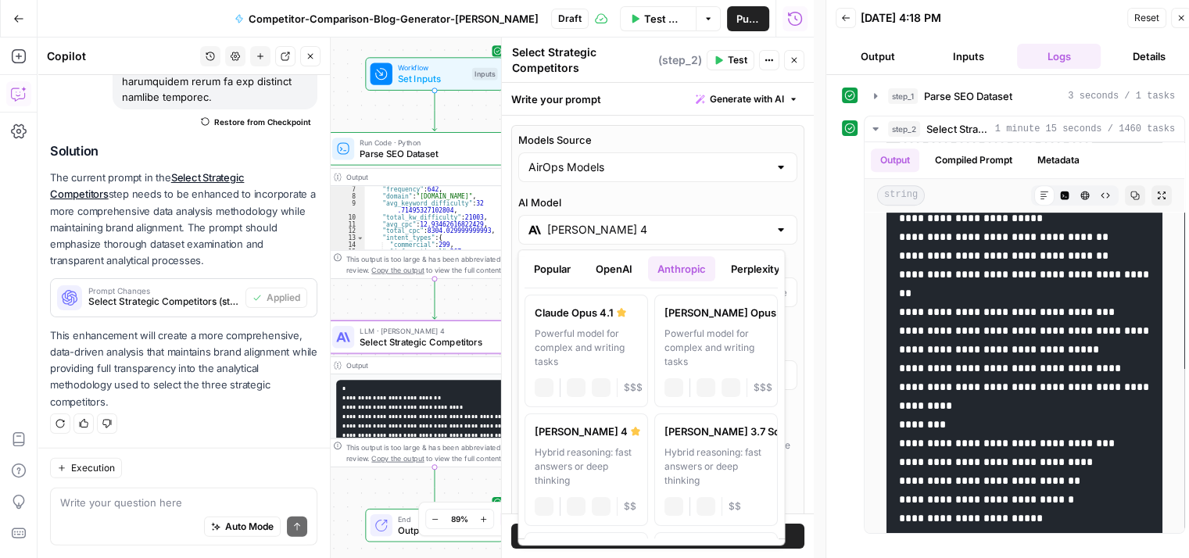
click at [602, 229] on input "[PERSON_NAME] 4" at bounding box center [657, 230] width 221 height 16
click at [575, 323] on label "[PERSON_NAME] Opus 4.1 Powerful model for complex and writing tasks anthropic V…" at bounding box center [585, 351] width 123 height 113
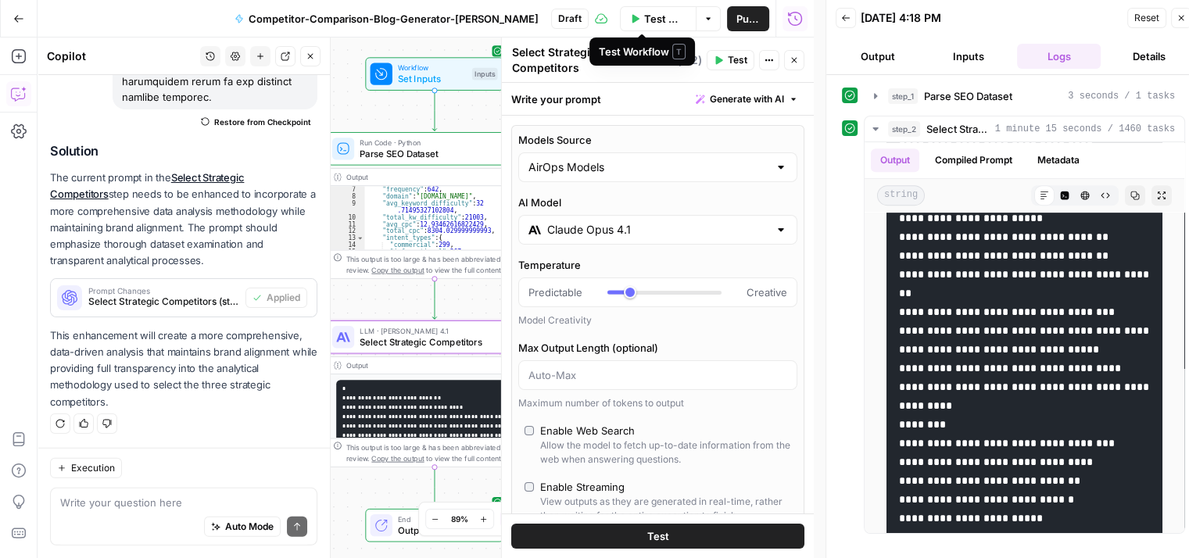
click at [644, 16] on span "Test Workflow" at bounding box center [665, 19] width 42 height 16
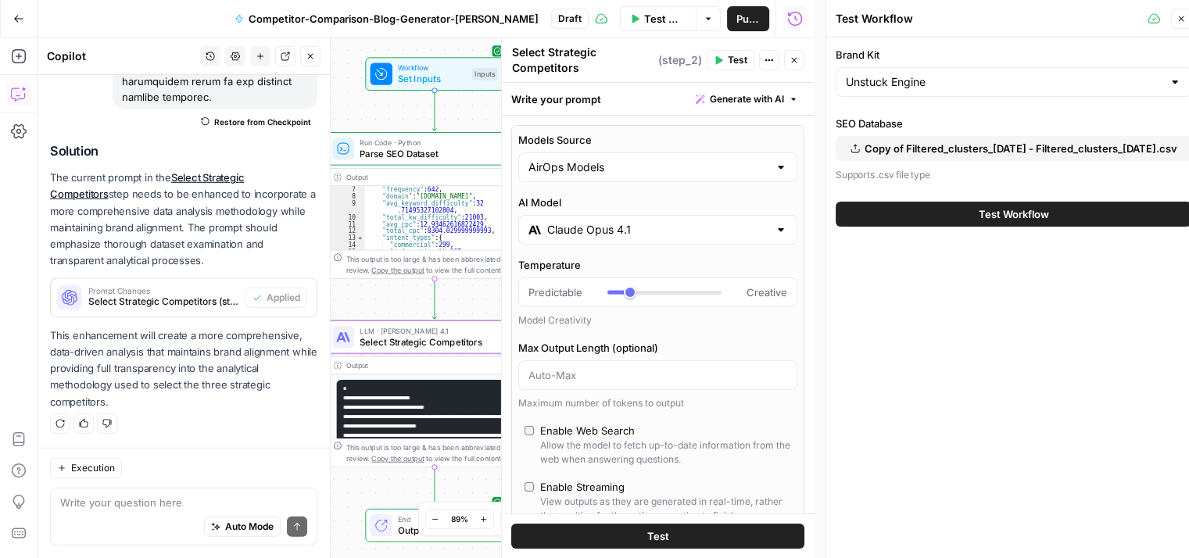
click at [975, 212] on button "Test Workflow" at bounding box center [1013, 214] width 356 height 25
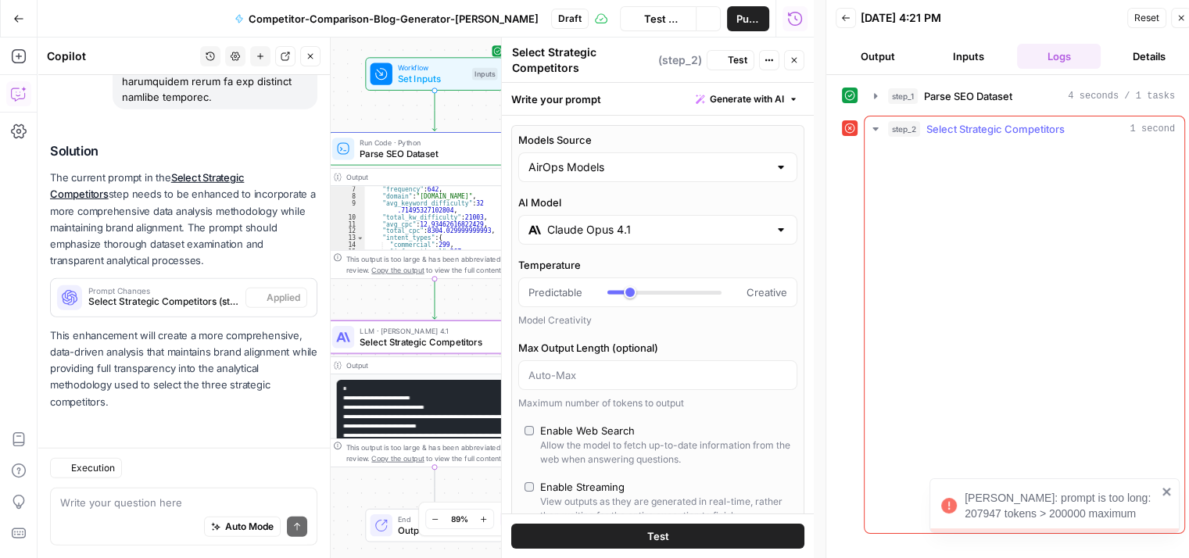
scroll to position [4810, 0]
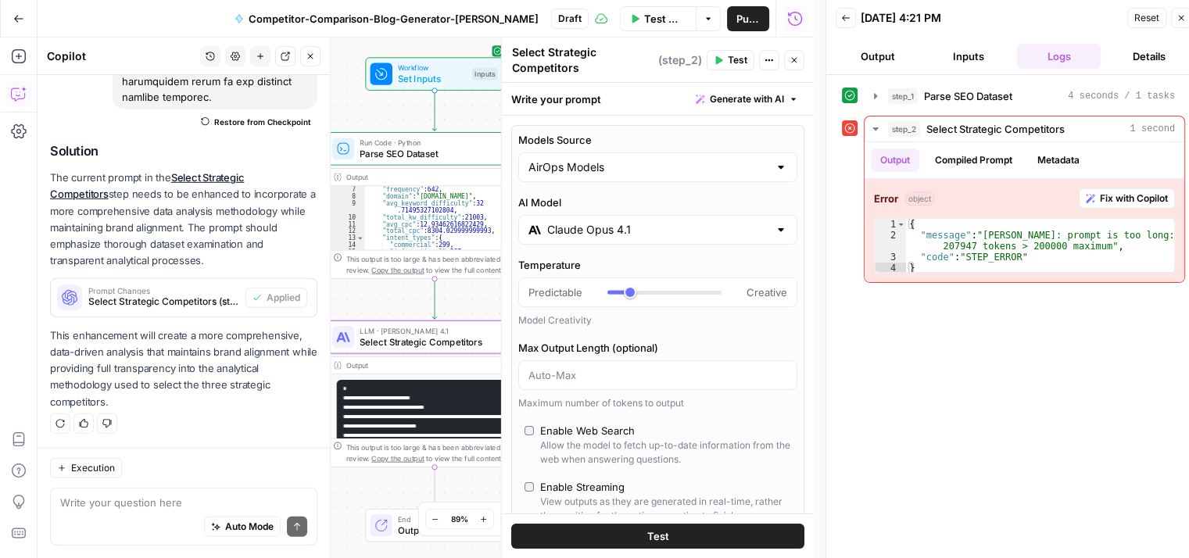
click at [613, 231] on input "Claude Opus 4.1" at bounding box center [657, 230] width 221 height 16
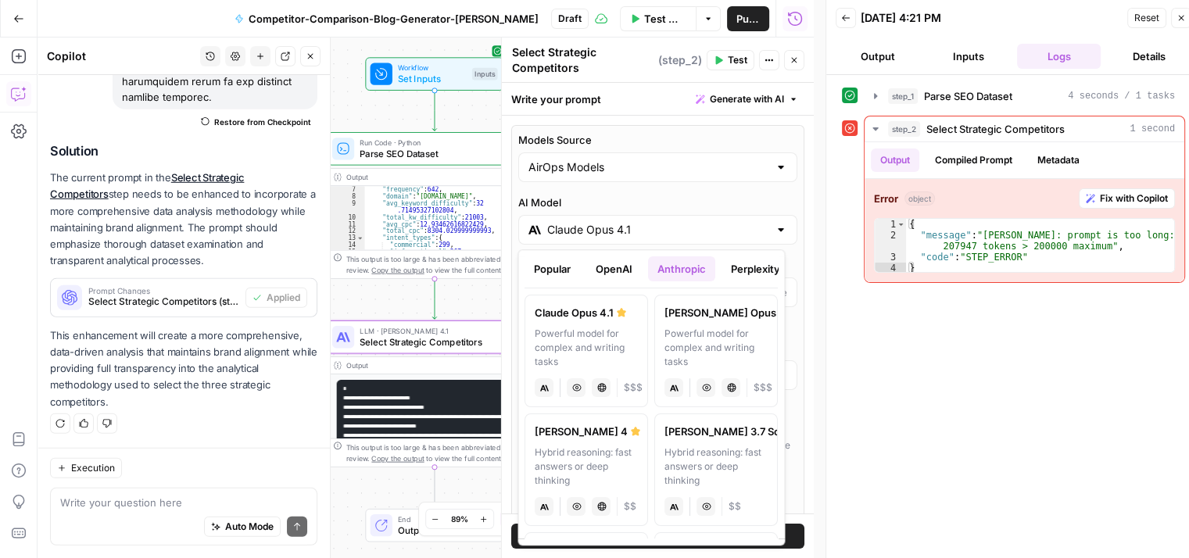
click at [566, 445] on div "Hybrid reasoning: fast answers or deep thinking" at bounding box center [586, 466] width 103 height 42
type input "[PERSON_NAME] 4"
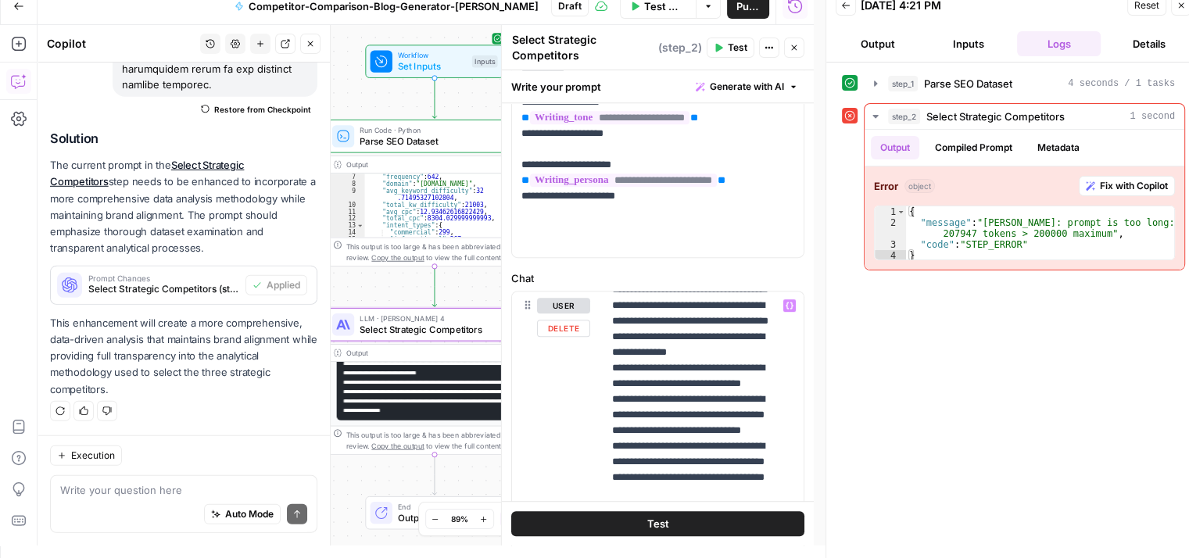
scroll to position [391, 0]
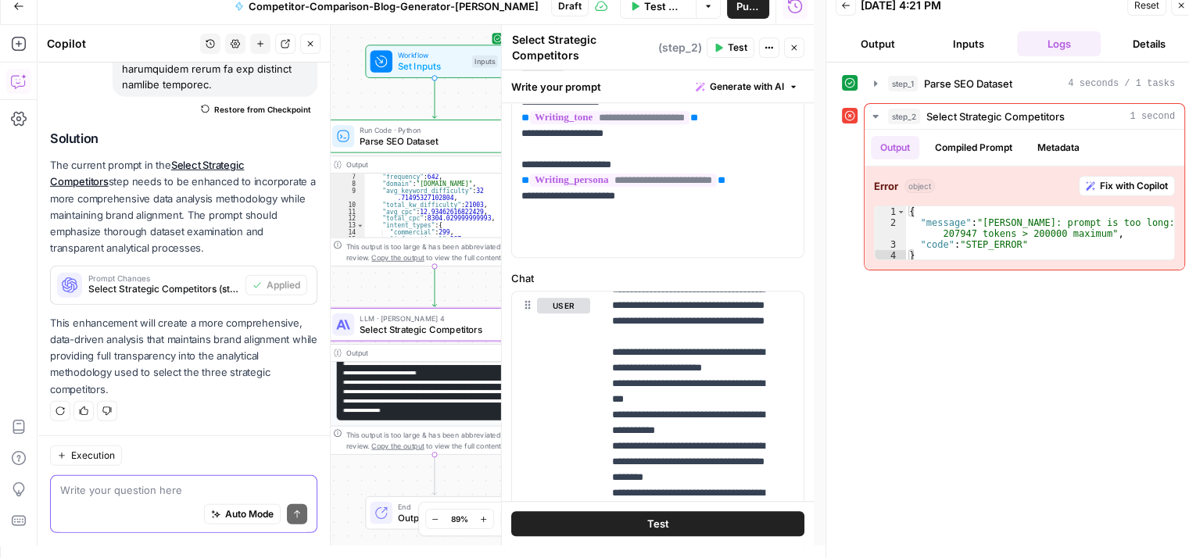
click at [81, 495] on textarea at bounding box center [183, 490] width 247 height 16
type textarea "C"
type textarea "I"
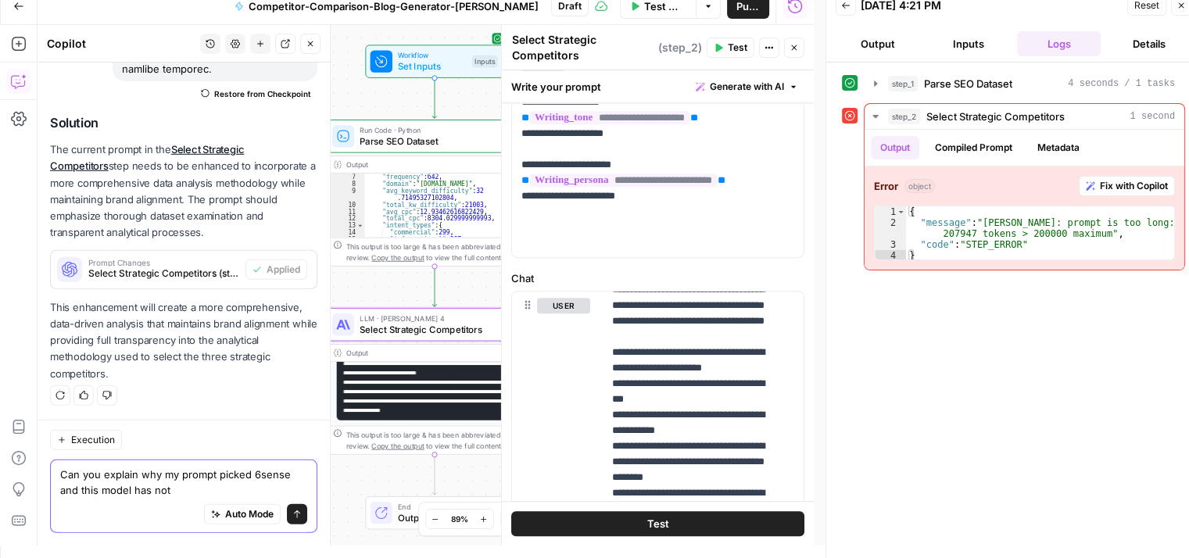
click at [222, 469] on textarea "Can you explain why my prompt picked 6sense and this model has not" at bounding box center [183, 482] width 247 height 31
click at [214, 476] on textarea "Can you explain why my prompt picked 6sense and this model has not" at bounding box center [183, 482] width 247 height 31
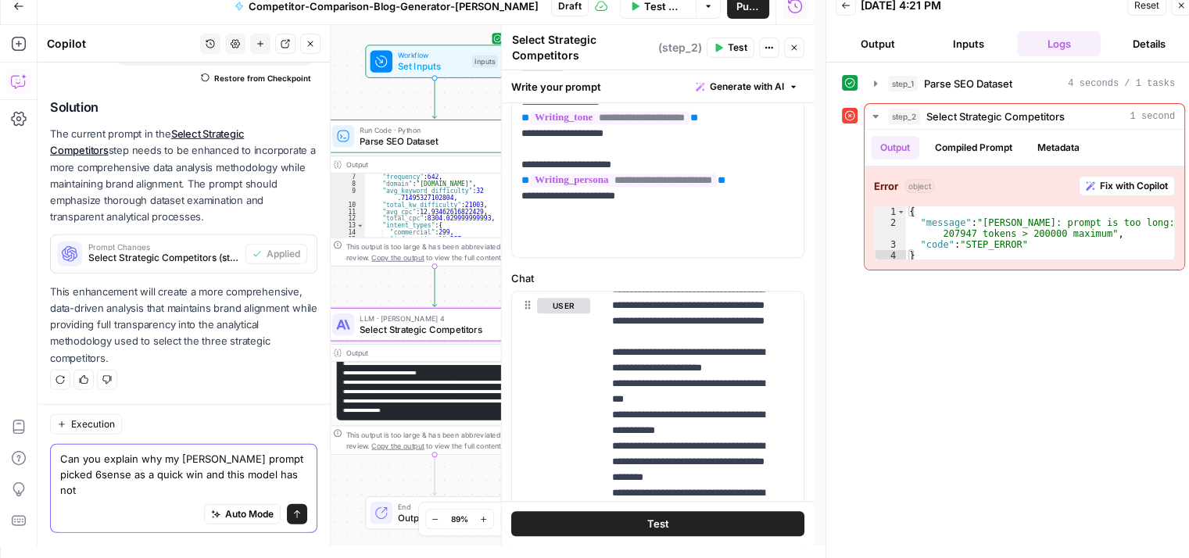
click at [275, 492] on textarea "Can you explain why my [PERSON_NAME] prompt picked 6sense as a quick win and th…" at bounding box center [183, 474] width 247 height 47
click at [284, 485] on textarea "Can you explain why my [PERSON_NAME] prompt picked 6sense as a quick win and th…" at bounding box center [183, 474] width 247 height 47
type textarea "Can you explain why my [PERSON_NAME] prompt picked 6sense as a quick win and th…"
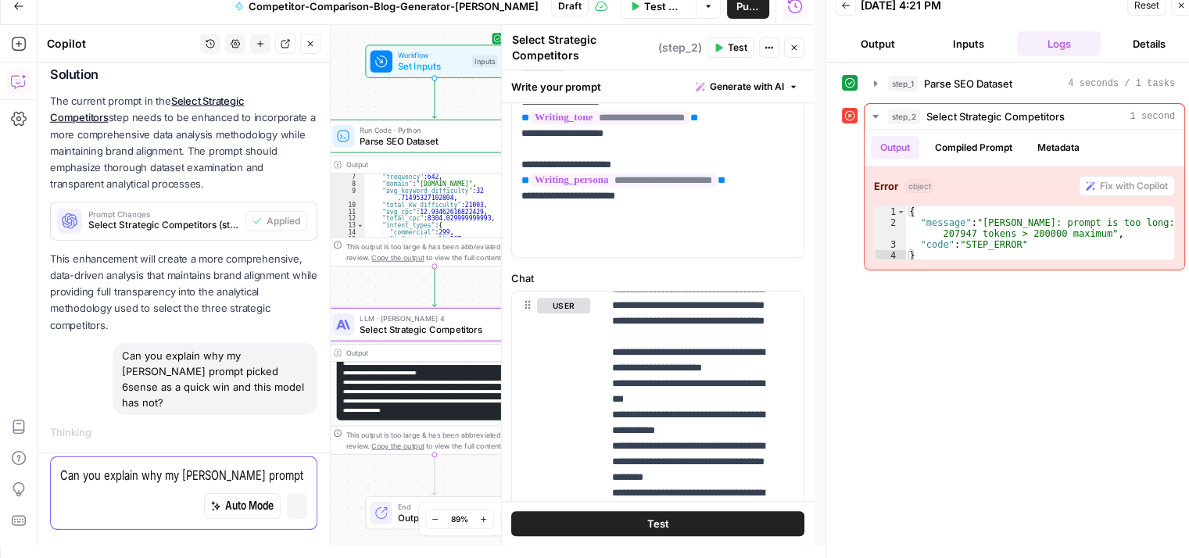
scroll to position [4755, 0]
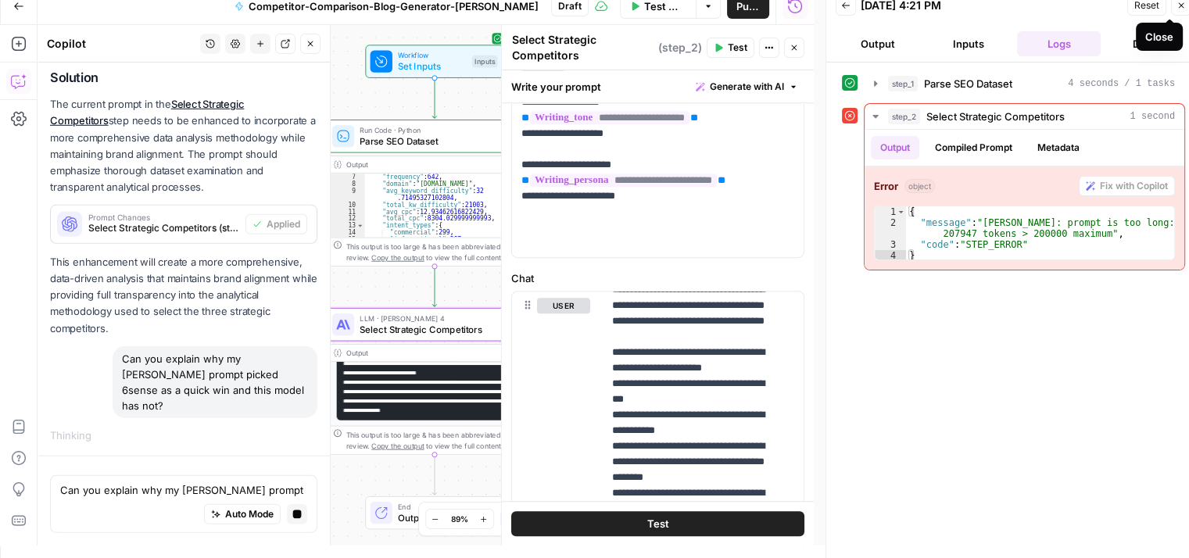
click at [1176, 4] on icon "button" at bounding box center [1180, 5] width 9 height 9
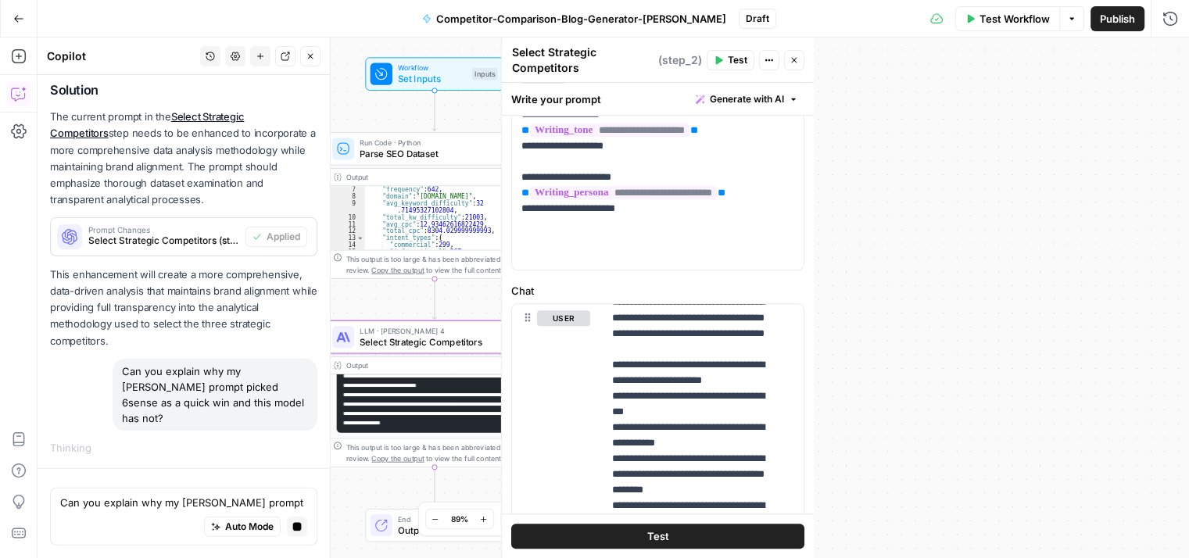
click at [1179, 6] on button "Run History" at bounding box center [1169, 18] width 25 height 25
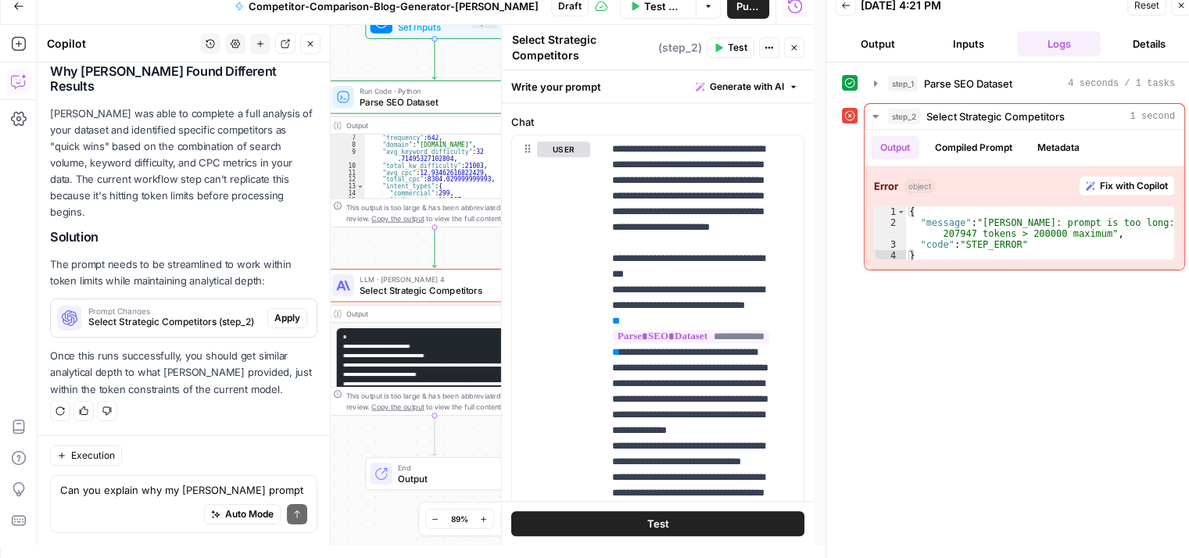
scroll to position [5390, 0]
click at [274, 323] on span "Apply" at bounding box center [287, 318] width 26 height 14
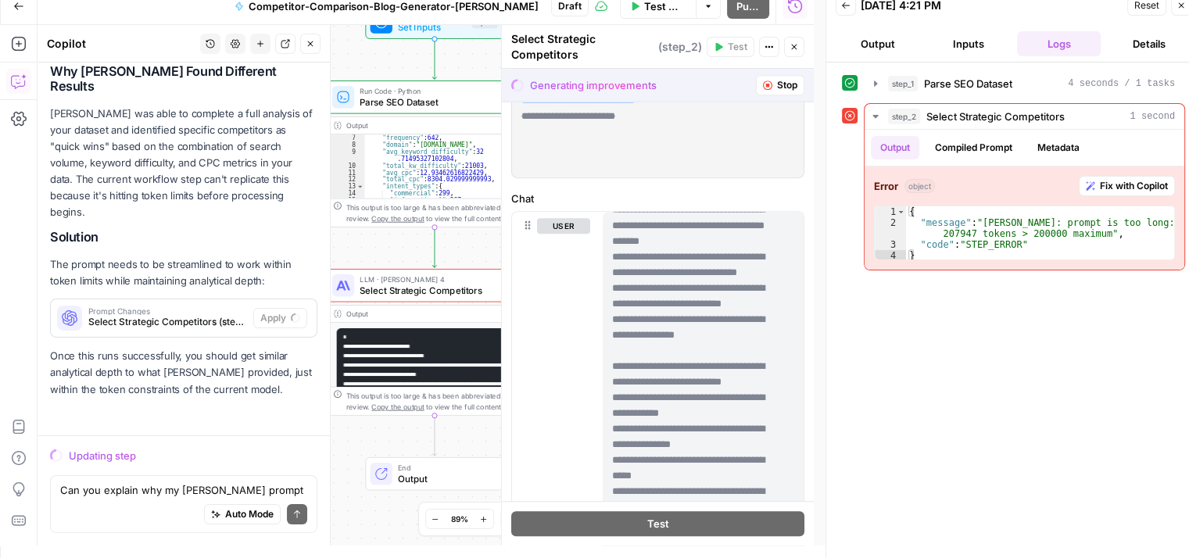
scroll to position [5291, 0]
click at [115, 502] on div "Auto Mode Send" at bounding box center [183, 515] width 247 height 34
drag, startPoint x: 650, startPoint y: 395, endPoint x: 616, endPoint y: 315, distance: 87.5
click at [84, 496] on textarea "a" at bounding box center [183, 490] width 247 height 16
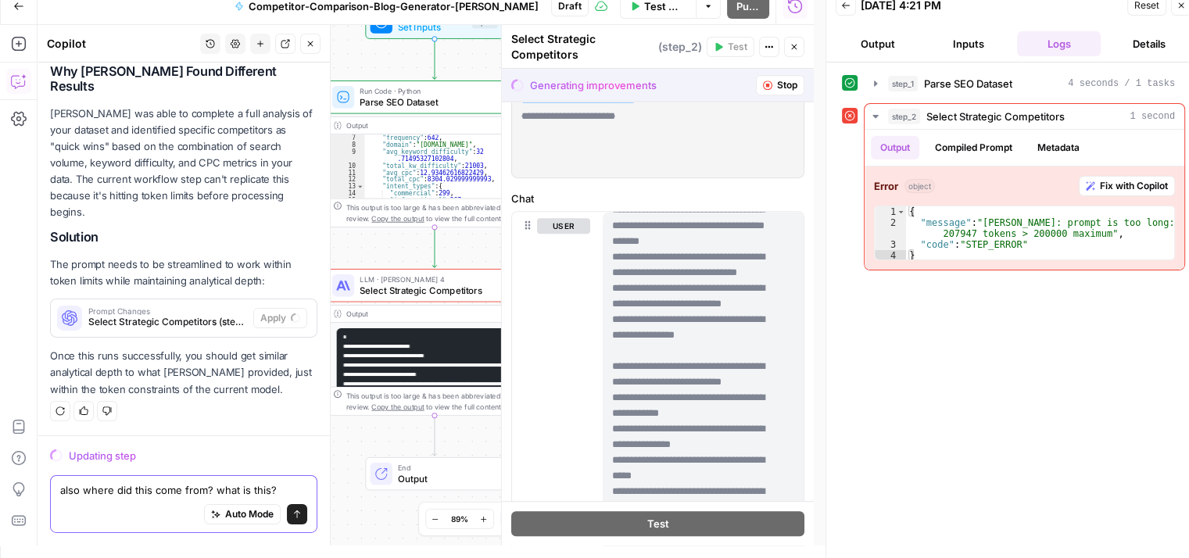
scroll to position [5307, 0]
paste textarea "- SEO Opportunity Score = (Search Volume × 0.3) + (CPC Value × 10 × 0.25) + ((1…"
type textarea "also where did this come from? what is this? - SEO Opportunity Score = (Search …"
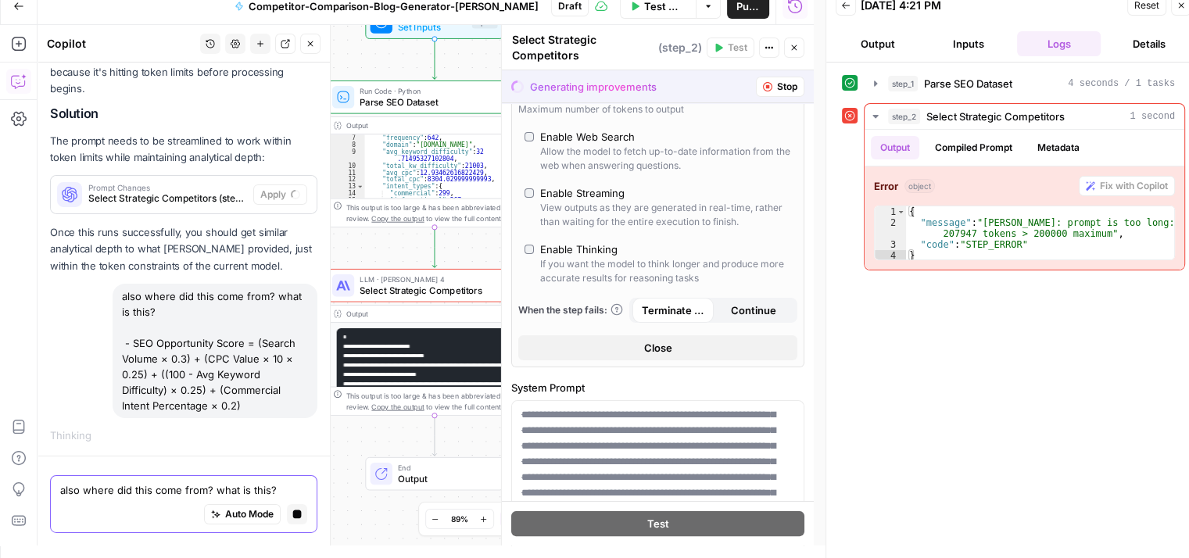
scroll to position [5415, 0]
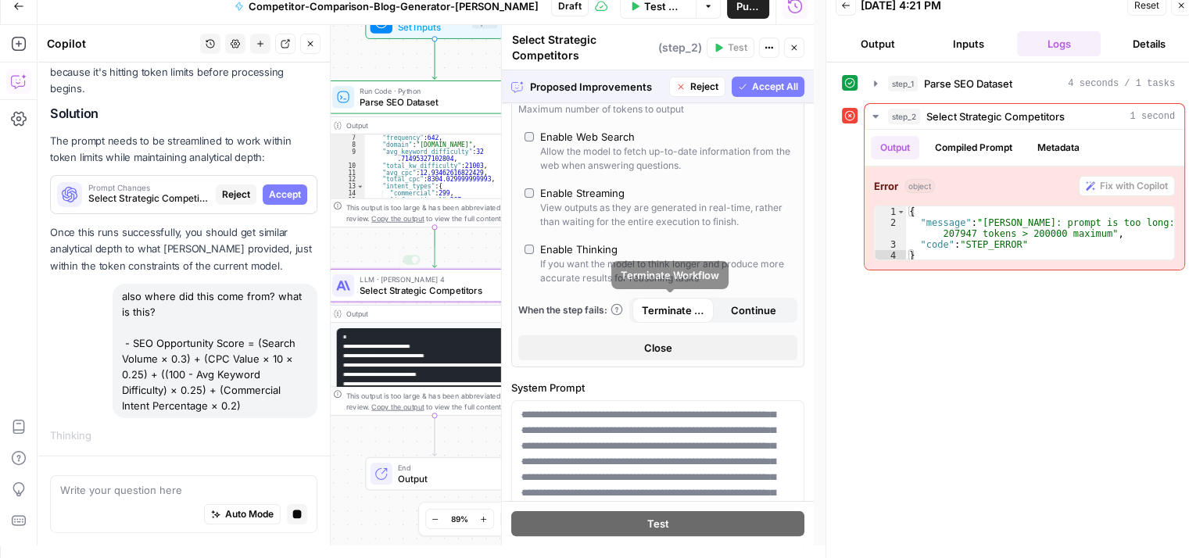
click at [752, 84] on span "Accept All" at bounding box center [775, 87] width 46 height 14
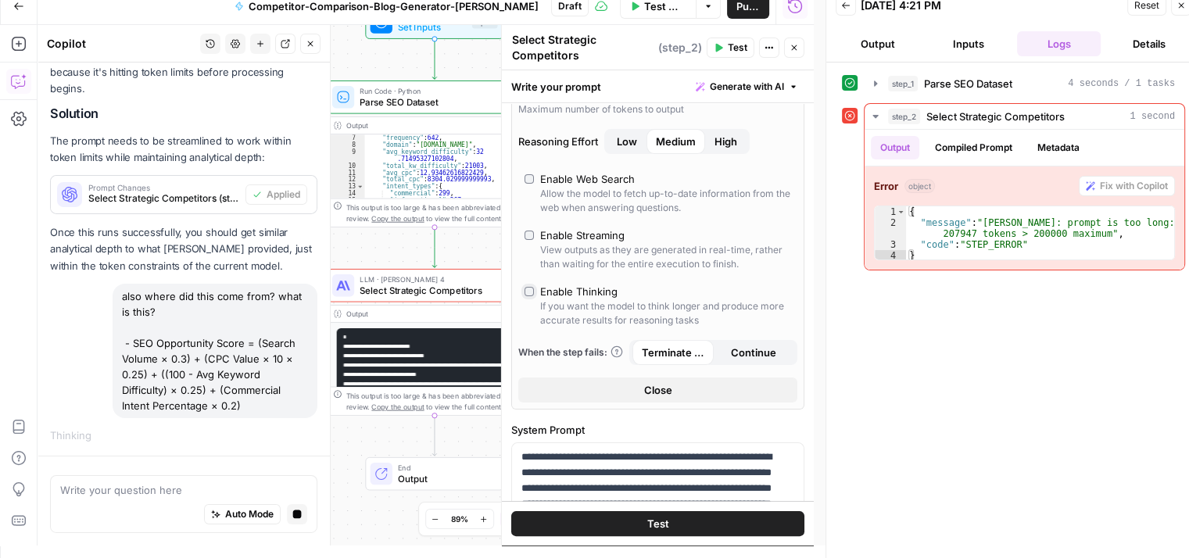
type input "*"
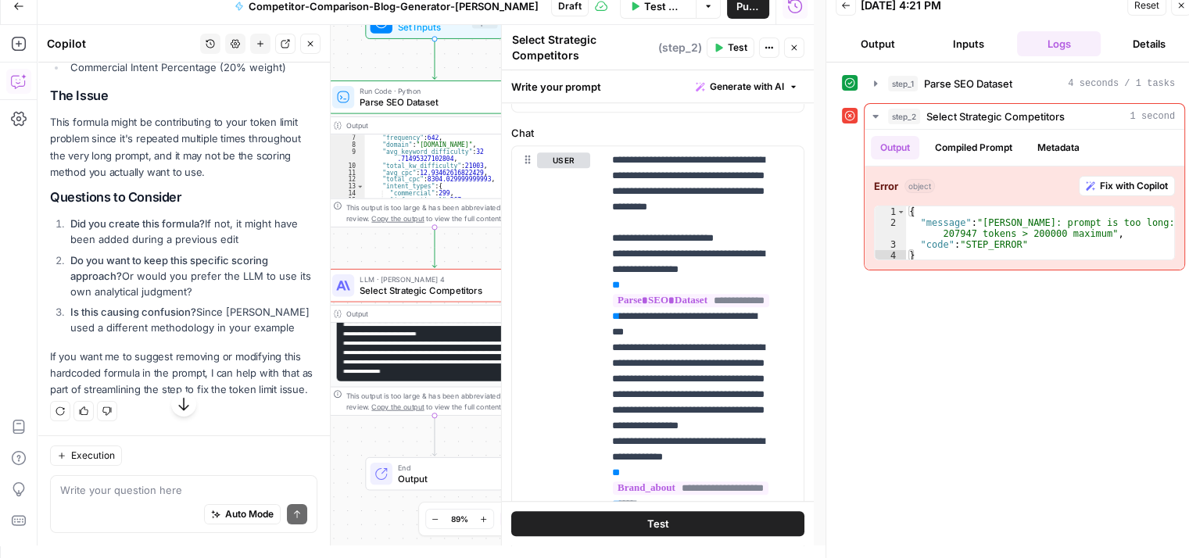
scroll to position [1094, 0]
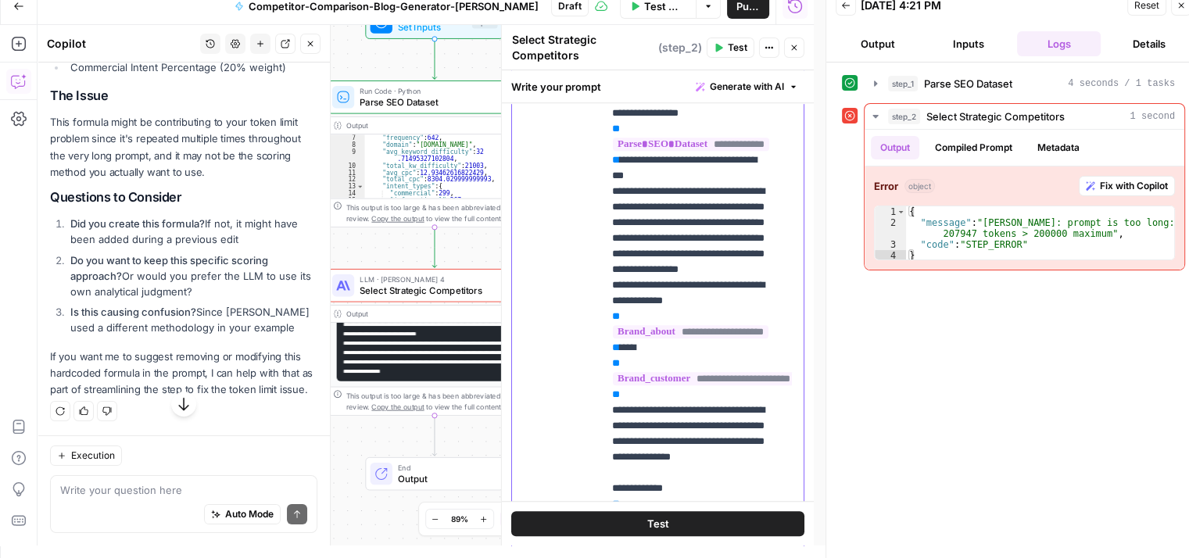
drag, startPoint x: 642, startPoint y: 311, endPoint x: 597, endPoint y: 212, distance: 109.1
click at [597, 212] on div "**********" at bounding box center [658, 327] width 292 height 674
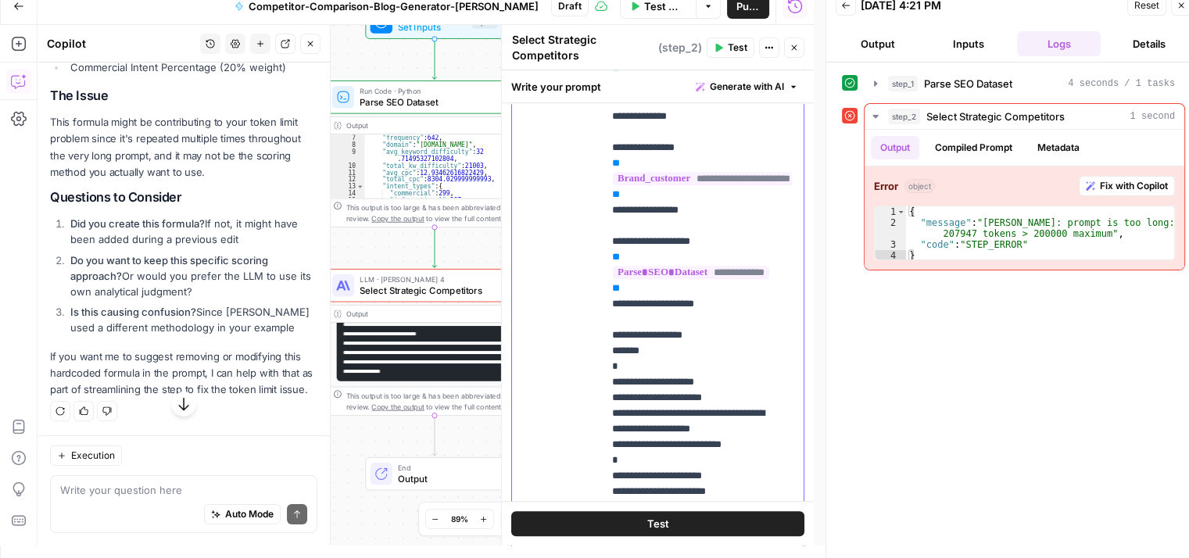
scroll to position [28, 0]
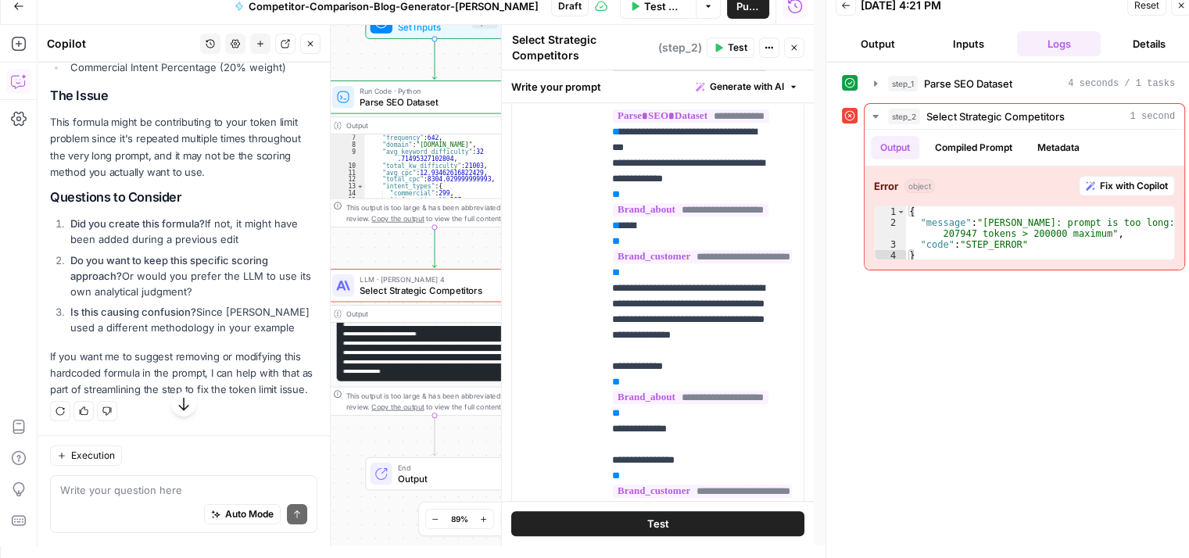
click at [644, 7] on span "Test Workflow" at bounding box center [665, 6] width 42 height 16
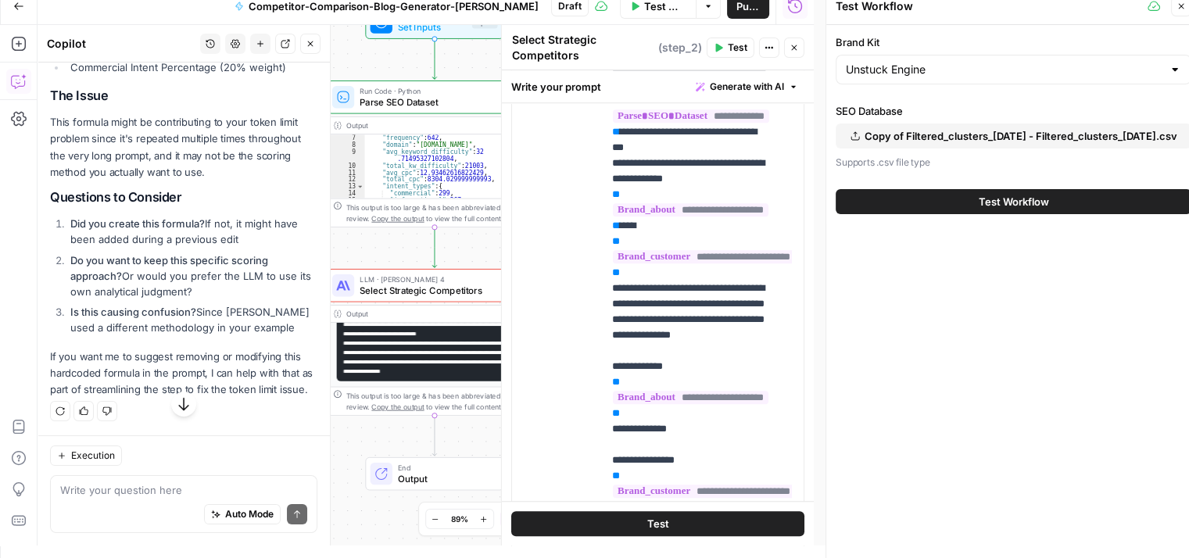
click at [979, 198] on span "Test Workflow" at bounding box center [1014, 202] width 70 height 16
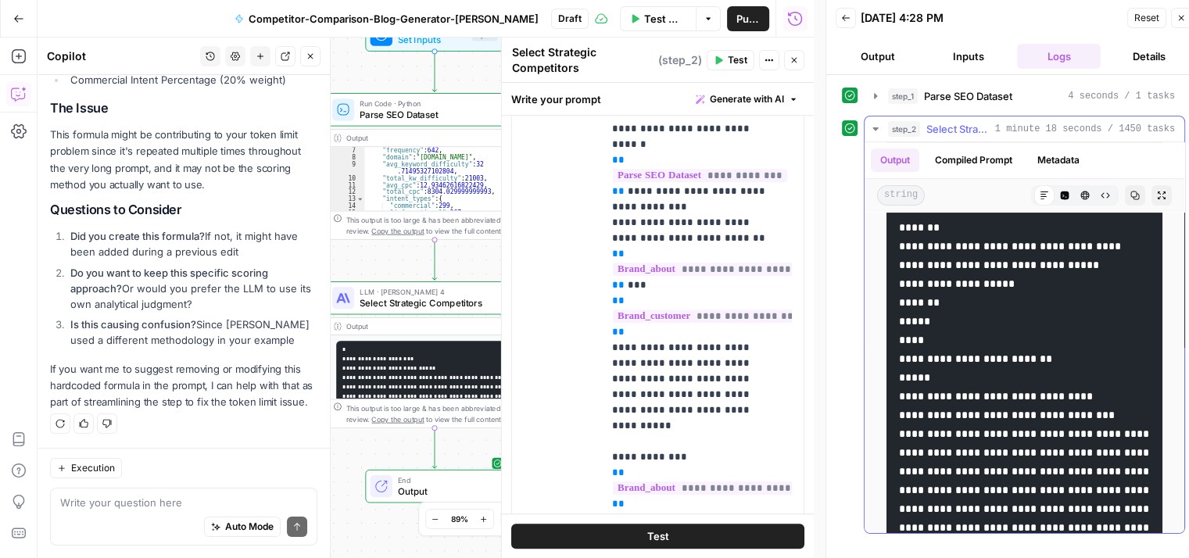
scroll to position [469, 0]
